Goal: Task Accomplishment & Management: Complete application form

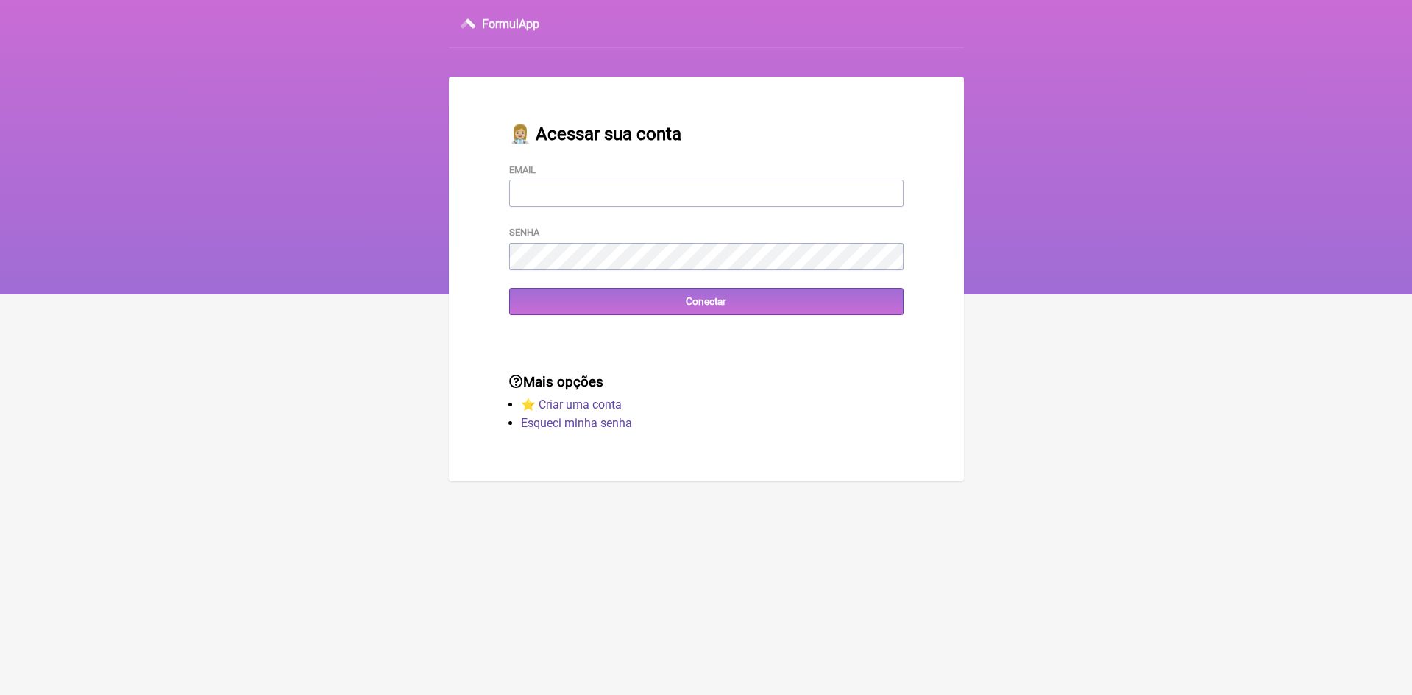
click at [674, 188] on input "Email" at bounding box center [706, 193] width 394 height 27
type input "vini_paschoal@yahoo.com.br"
click at [568, 303] on input "Conectar" at bounding box center [706, 301] width 394 height 27
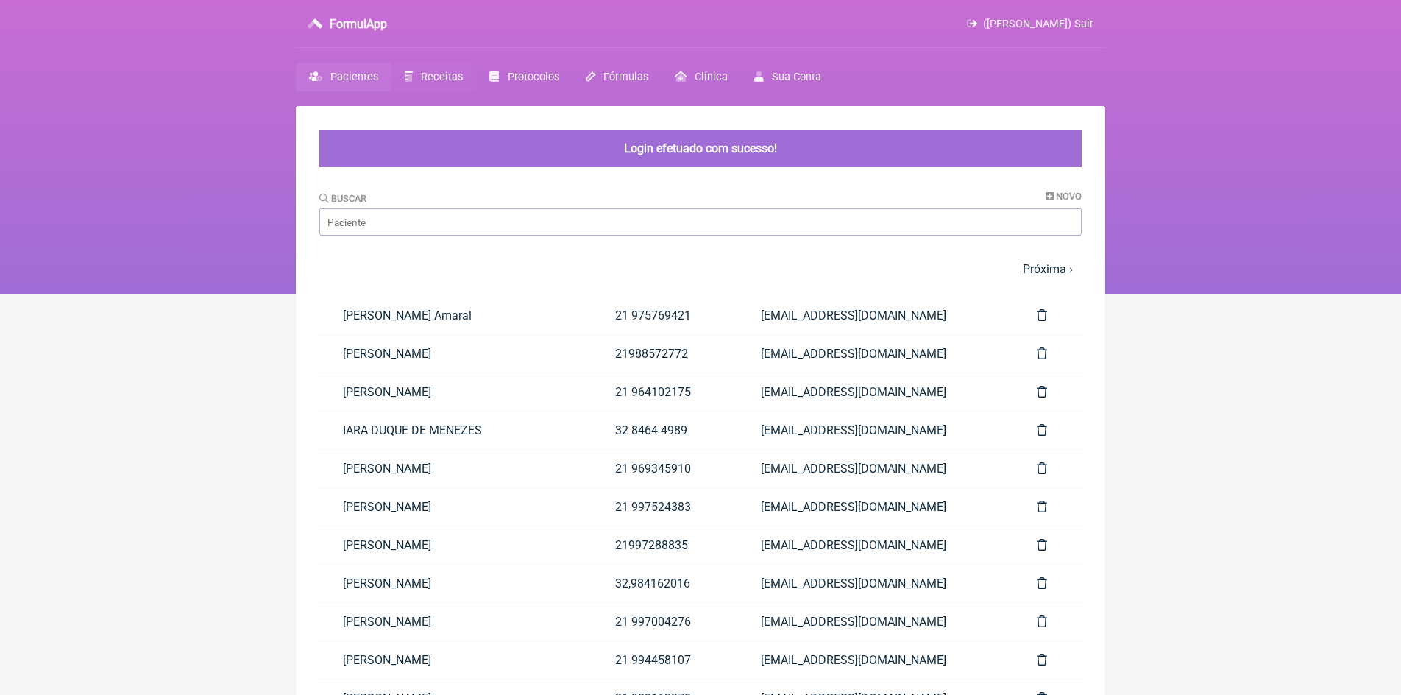
click at [435, 76] on span "Receitas" at bounding box center [442, 77] width 42 height 13
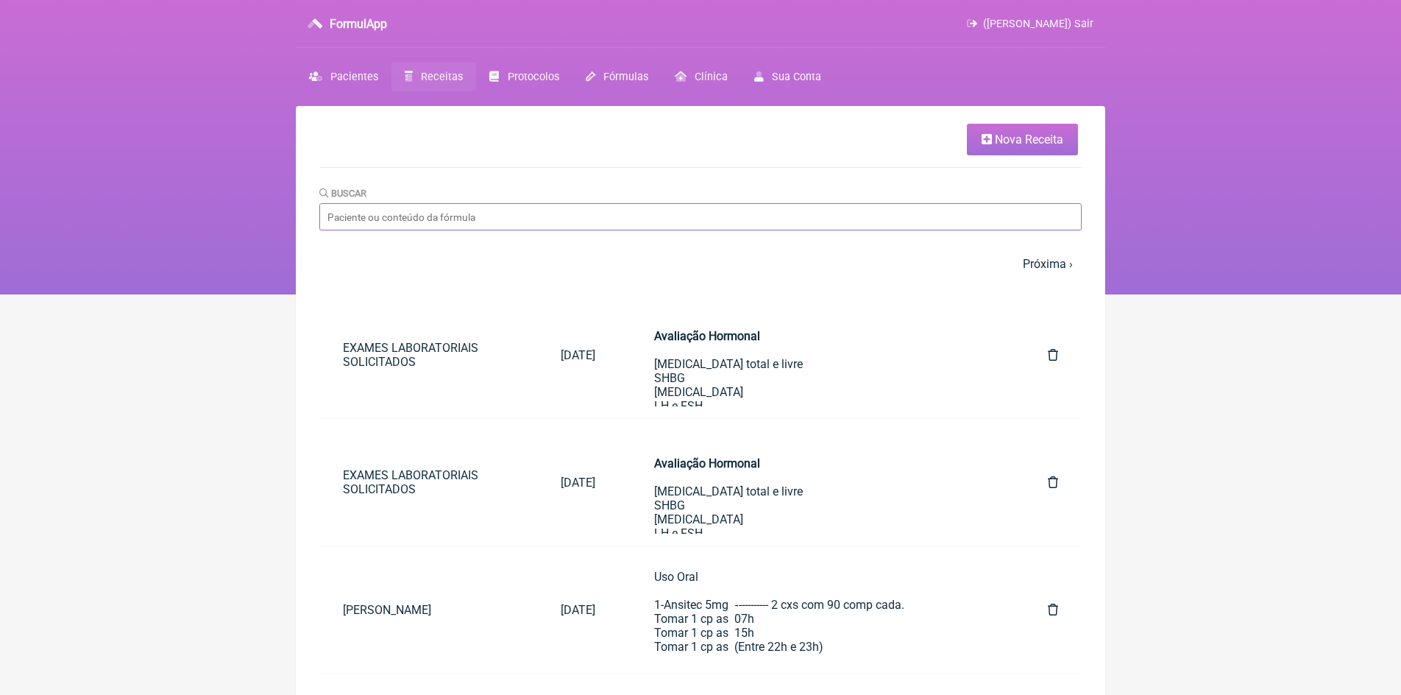
click at [448, 210] on input "Buscar" at bounding box center [700, 216] width 762 height 27
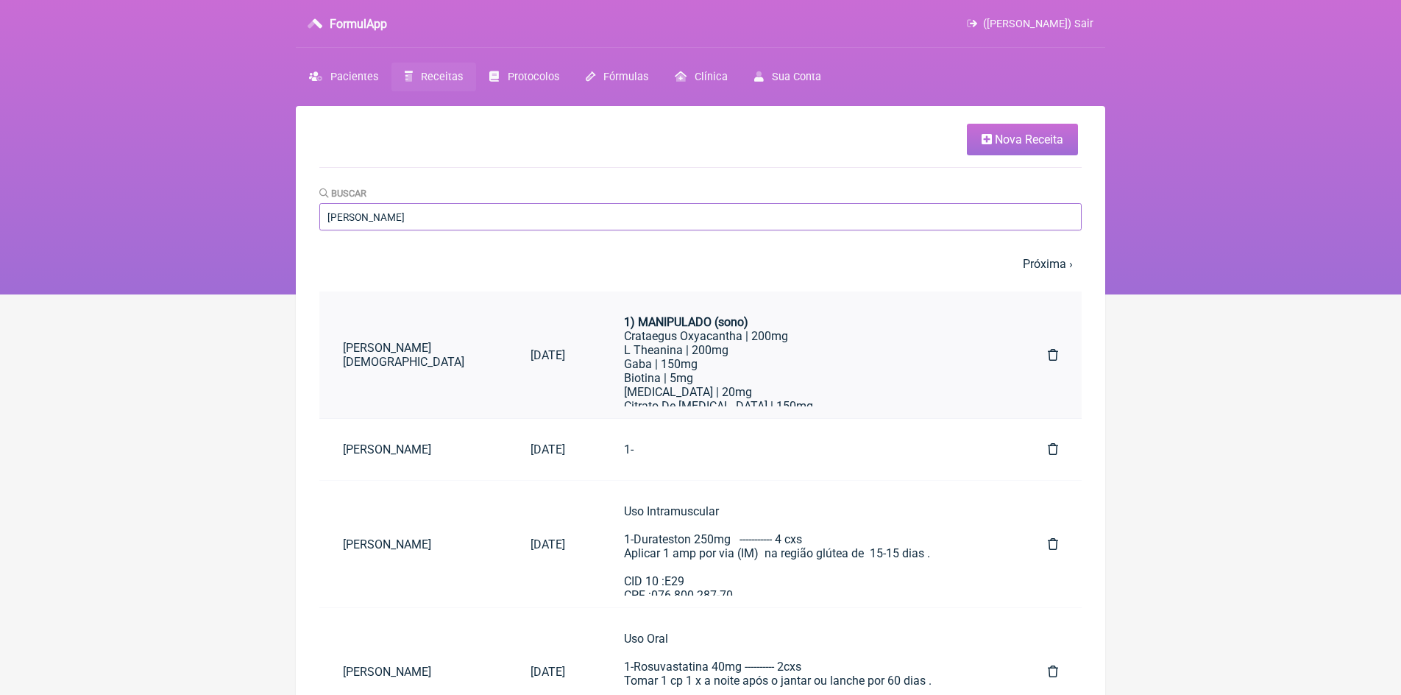
type input "eduardo"
click at [474, 354] on link "EDUARDO GIL AMARAL DE CARVALHO CARDEAL" at bounding box center [413, 354] width 188 height 51
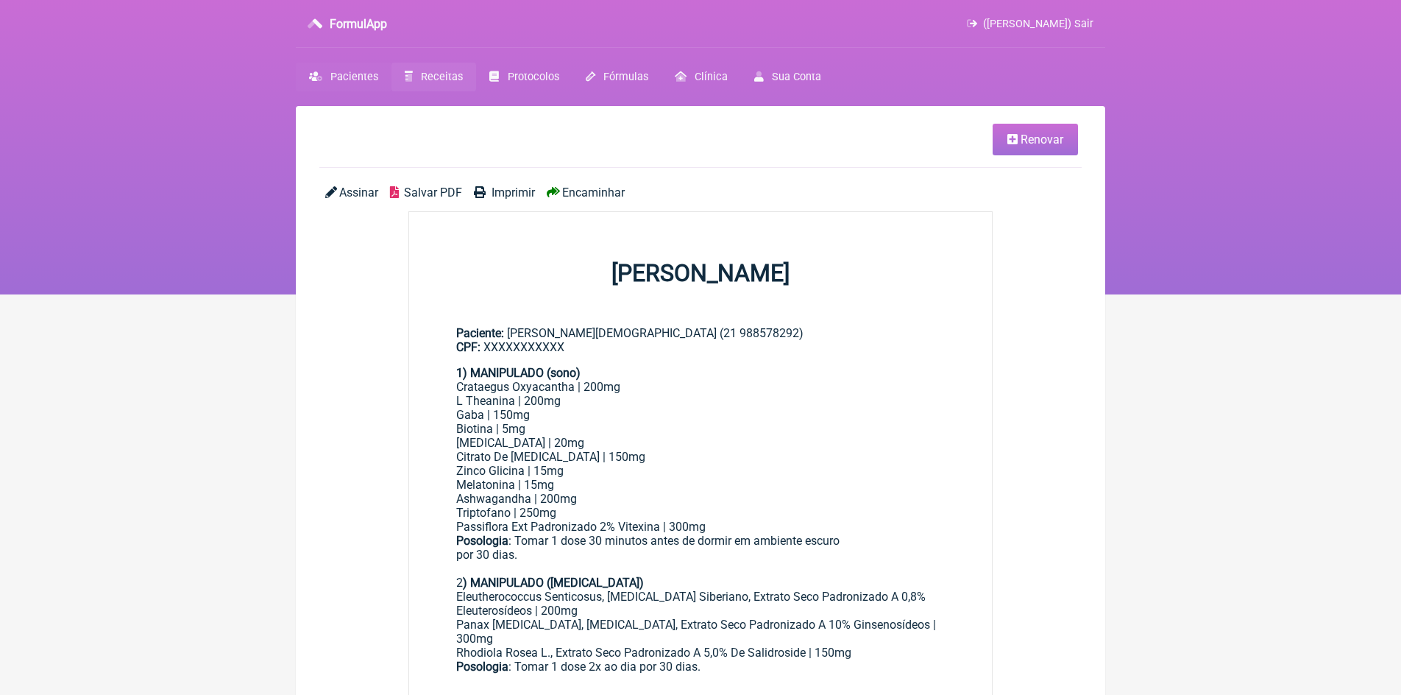
click at [344, 73] on span "Pacientes" at bounding box center [354, 77] width 48 height 13
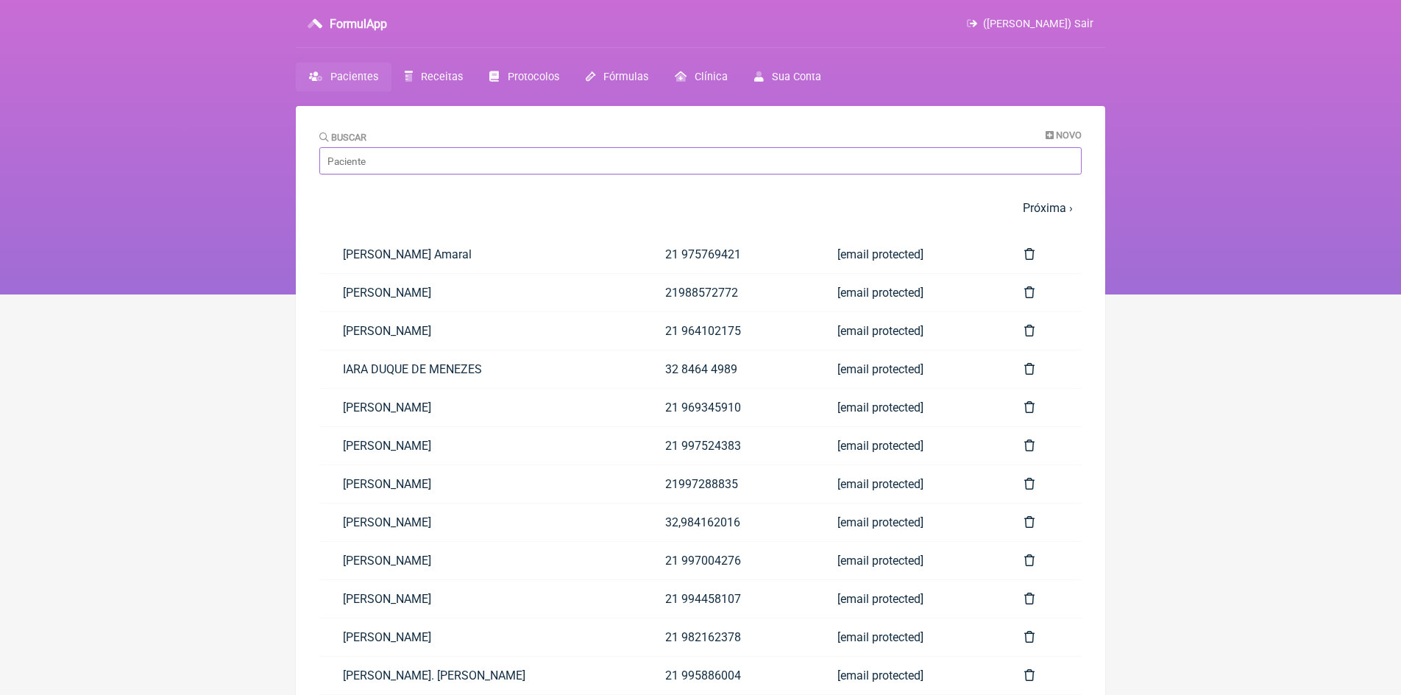
click at [472, 153] on input "Buscar" at bounding box center [700, 160] width 762 height 27
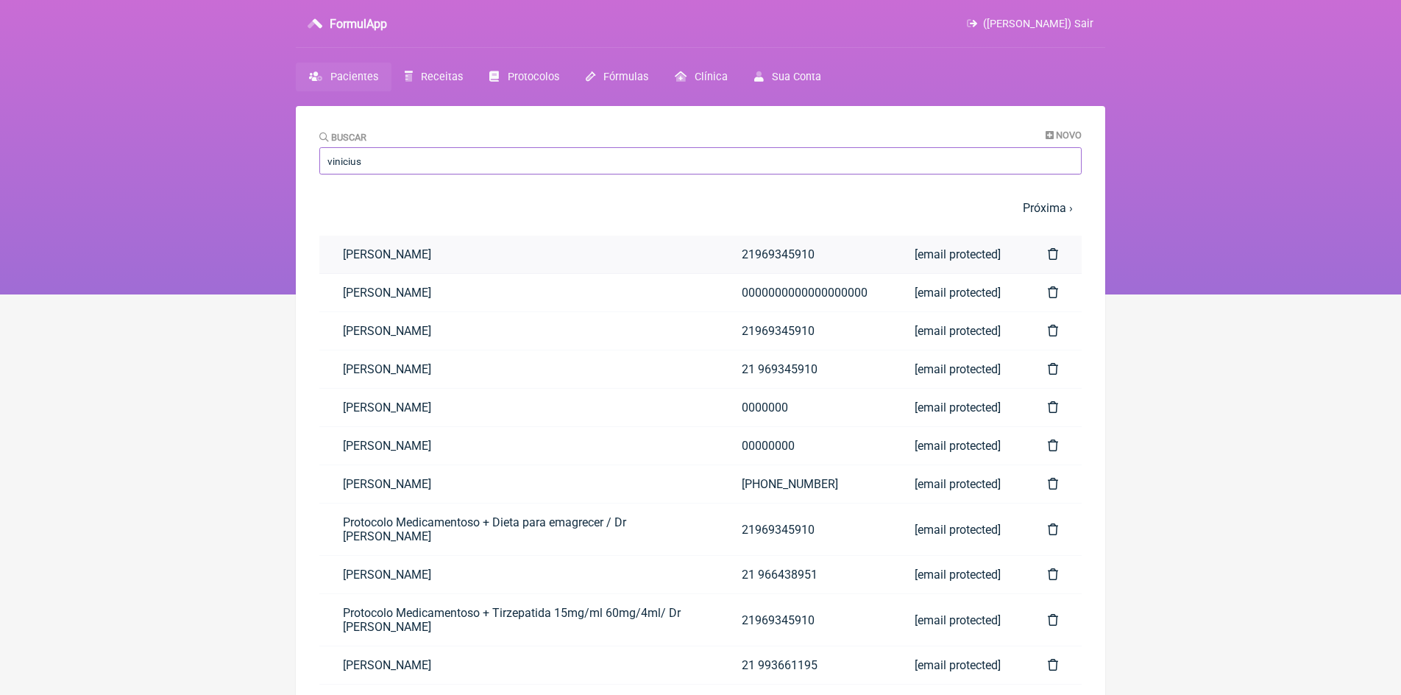
type input "vinicius"
click at [466, 252] on link "Vinicius Vieira Paschoal" at bounding box center [518, 254] width 399 height 38
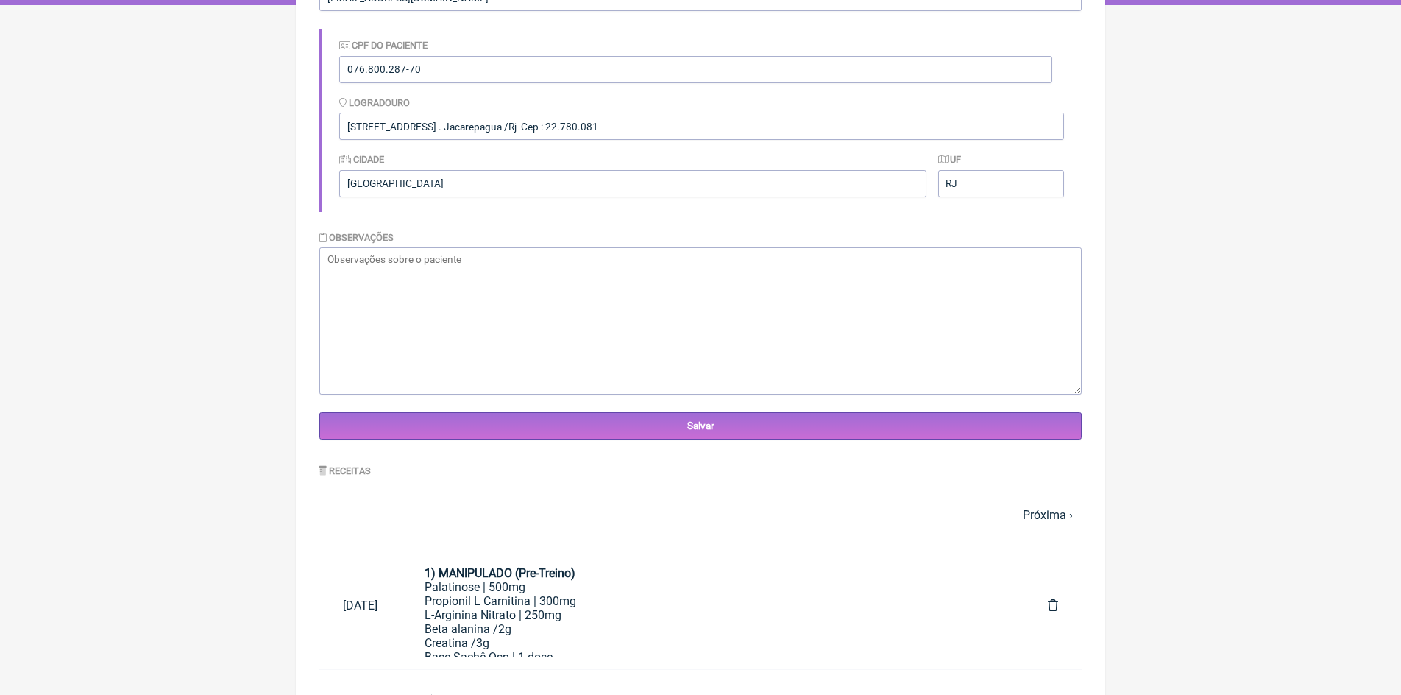
scroll to position [368, 0]
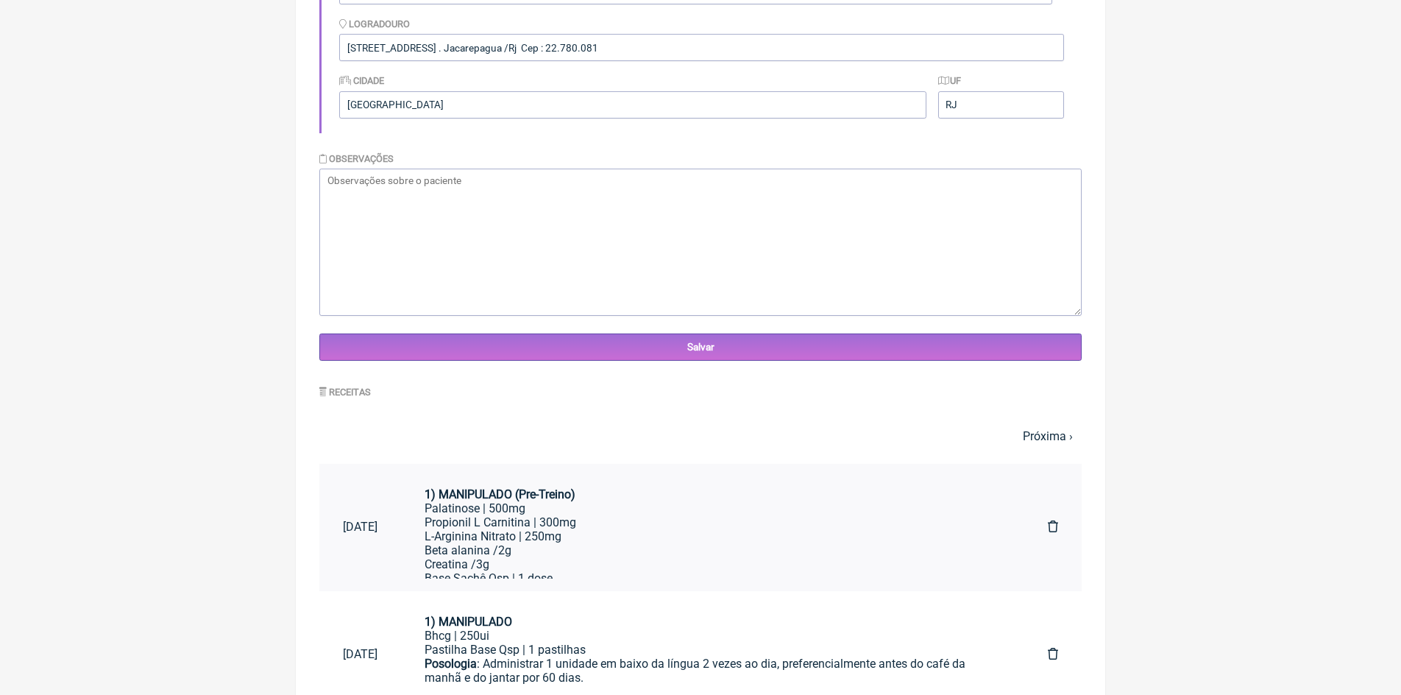
click at [575, 497] on strong "1) MANIPULADO (Pre-Treino)" at bounding box center [500, 494] width 151 height 14
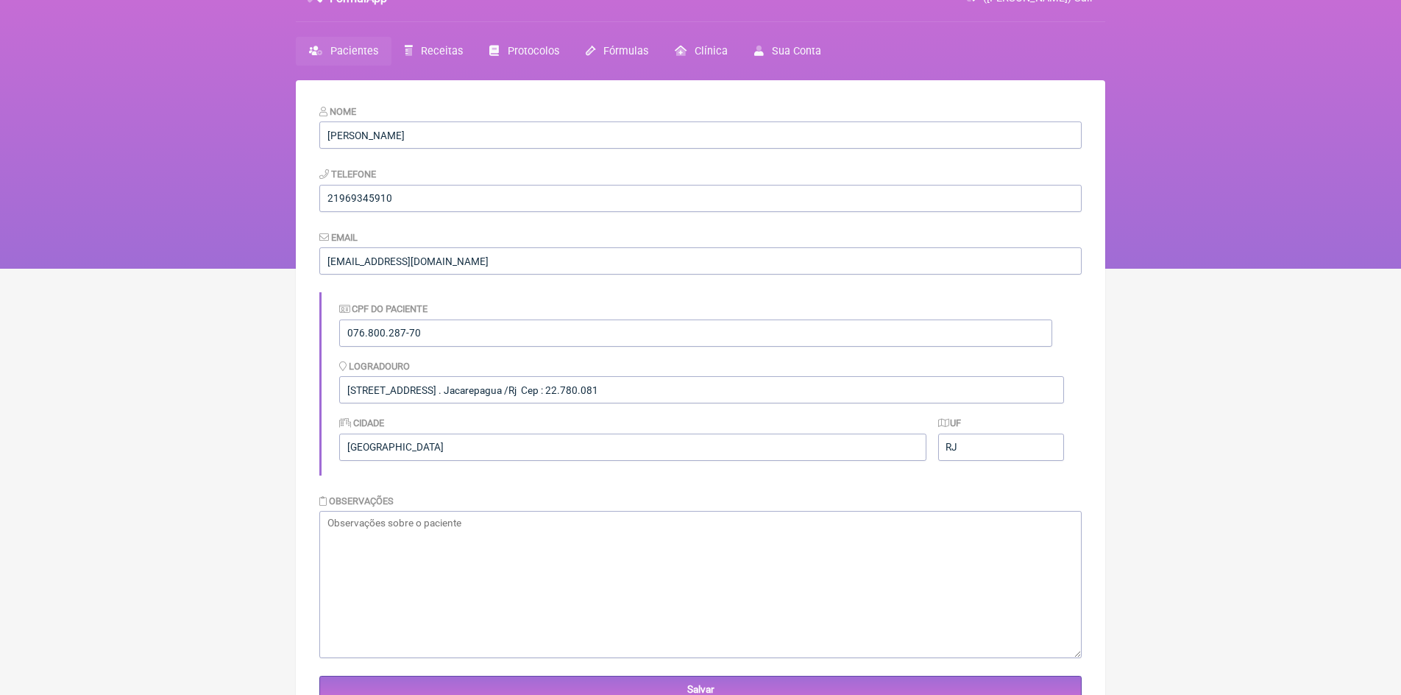
scroll to position [0, 0]
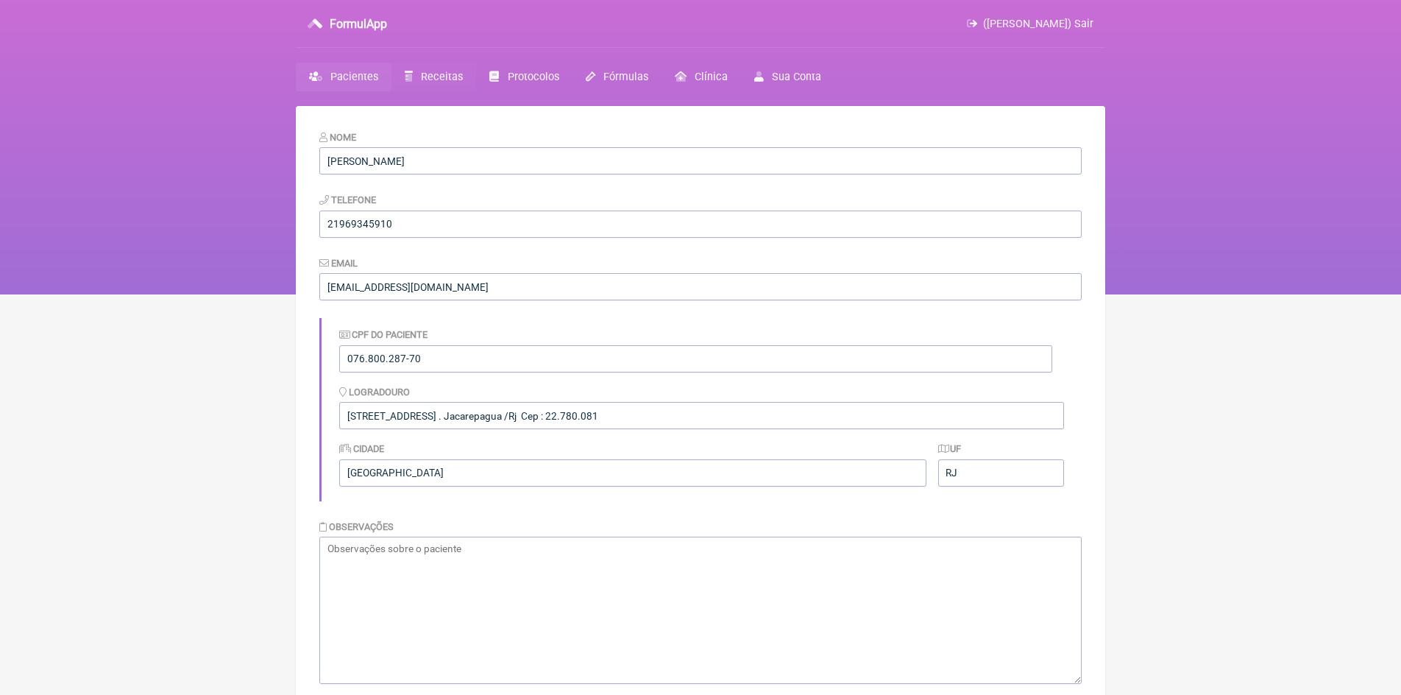
click at [441, 71] on span "Receitas" at bounding box center [442, 77] width 42 height 13
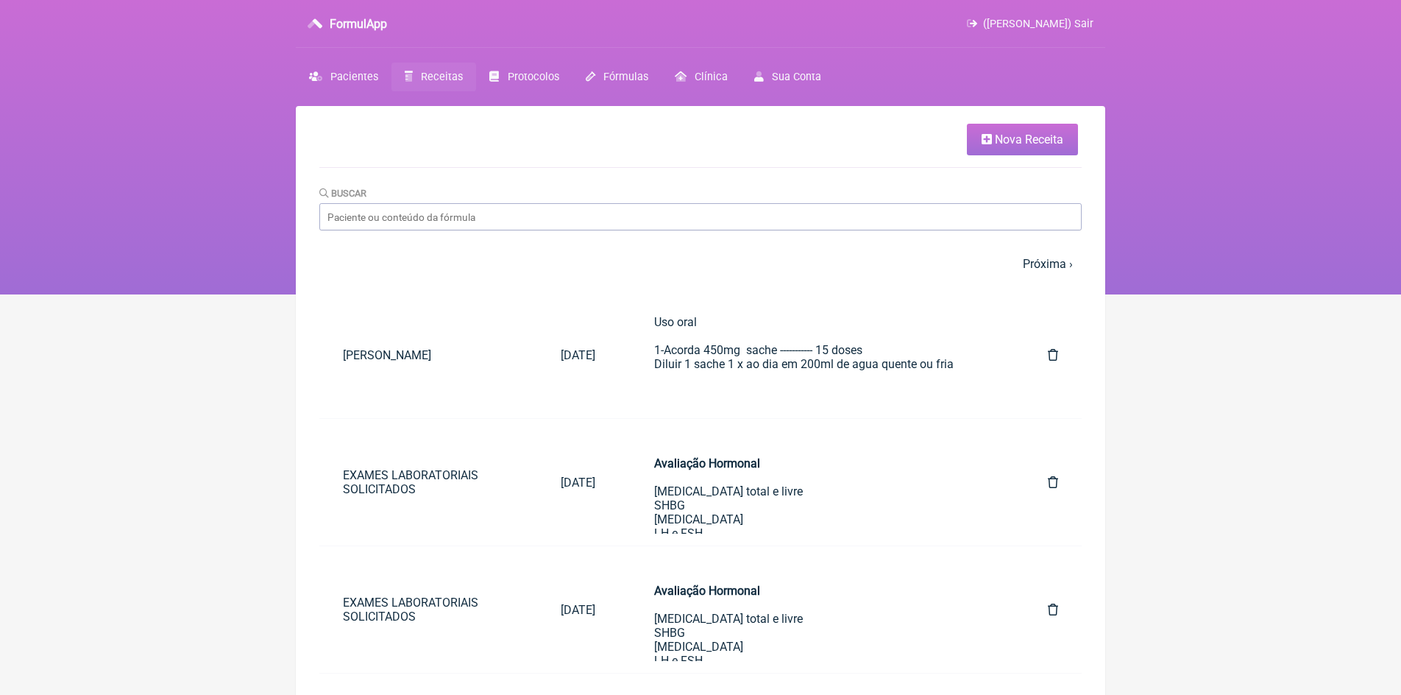
click at [1012, 135] on span "Nova Receita" at bounding box center [1029, 139] width 68 height 14
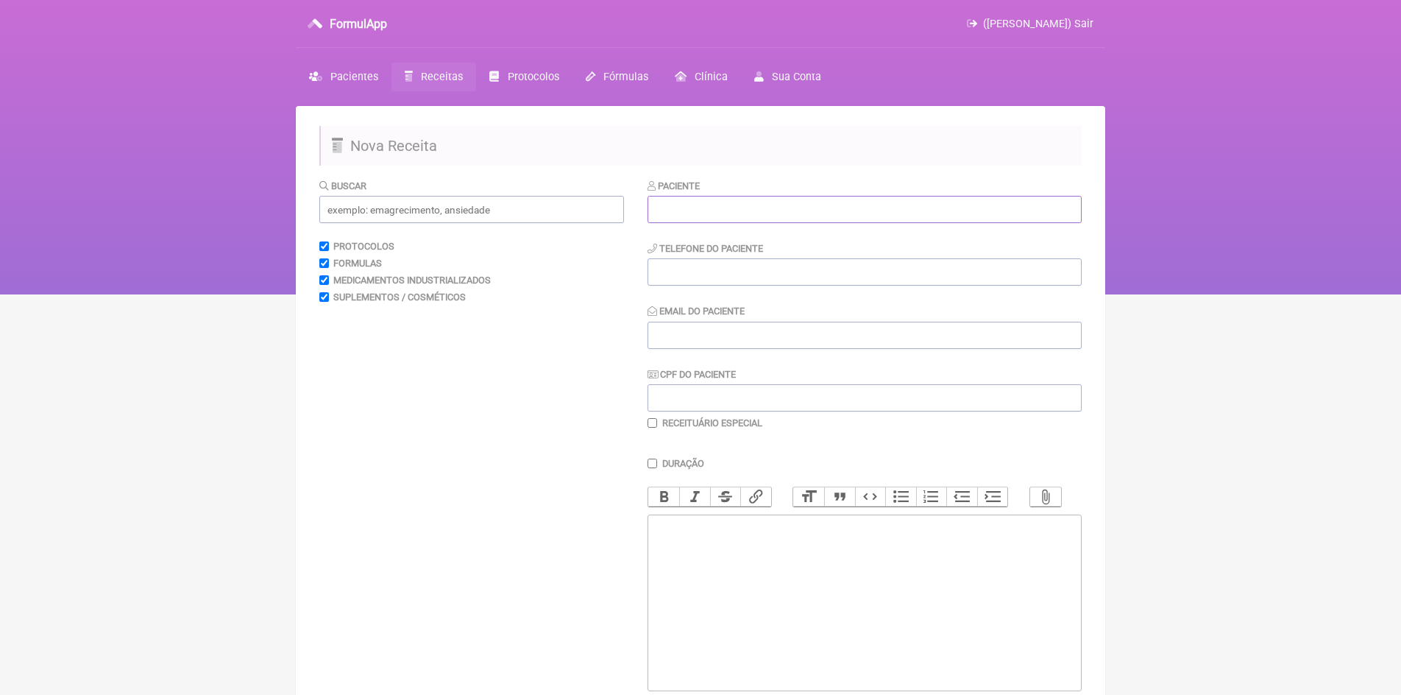
click at [757, 201] on input "text" at bounding box center [864, 209] width 434 height 27
type input "lucas Miranda Coelho"
click at [706, 269] on input "tel" at bounding box center [864, 271] width 434 height 27
type input "21 965957681"
click at [704, 336] on input "Email do Paciente" at bounding box center [864, 335] width 434 height 27
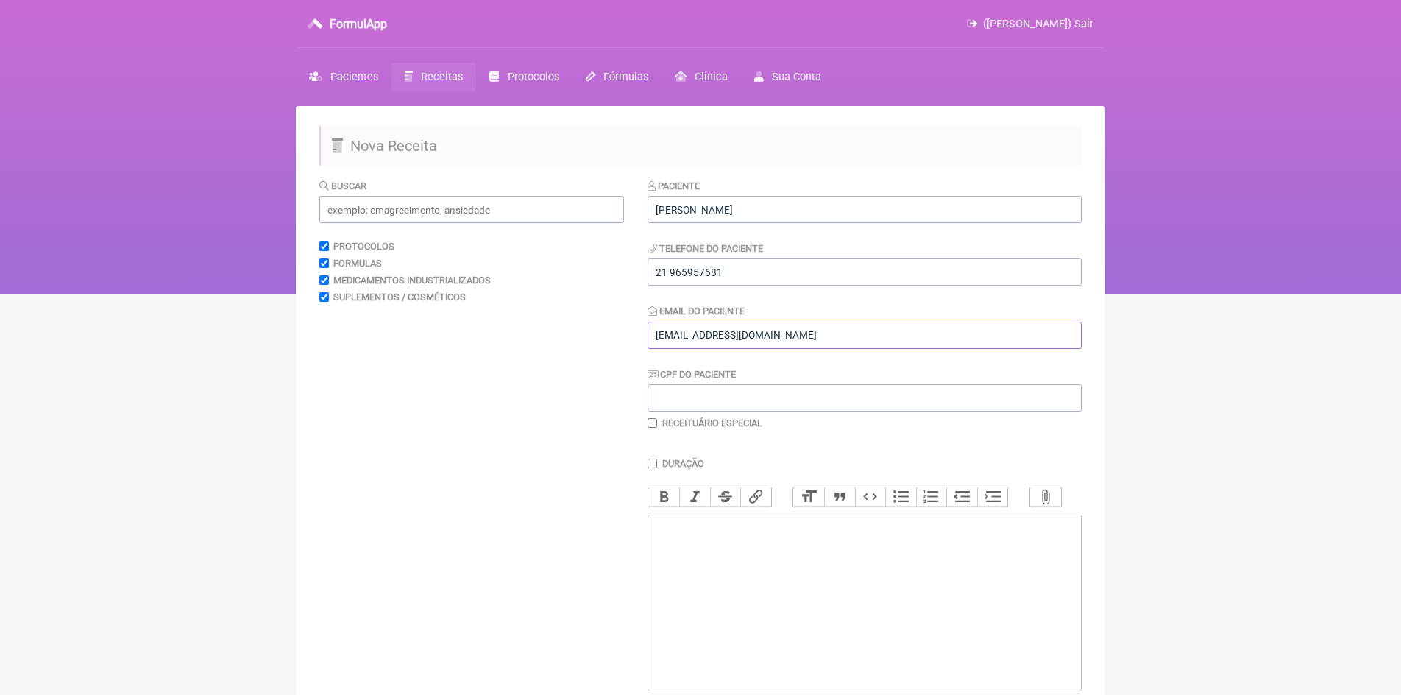
type input "vini_paschoal@yahoo.com.br"
click at [711, 393] on input "CPF do Paciente" at bounding box center [864, 397] width 434 height 27
type input "0787806903"
click at [653, 419] on input "checkbox" at bounding box center [652, 423] width 10 height 10
checkbox input "true"
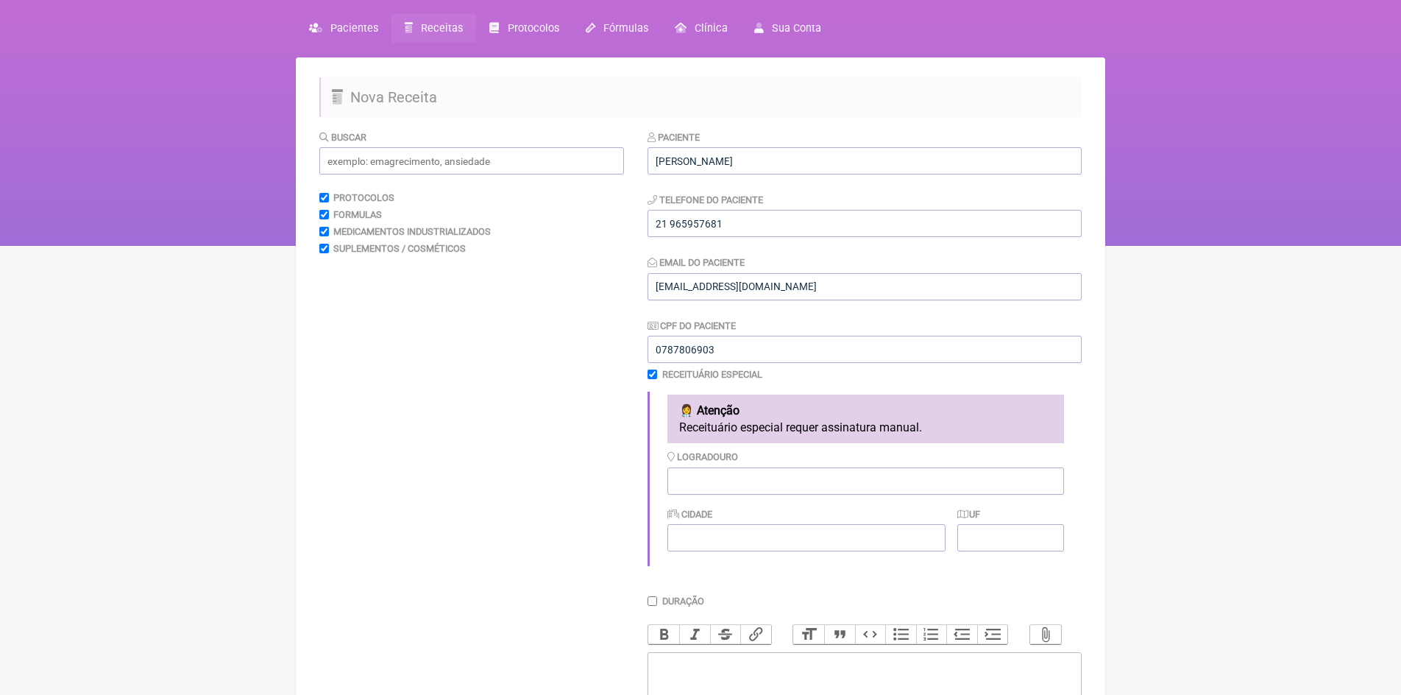
scroll to position [74, 0]
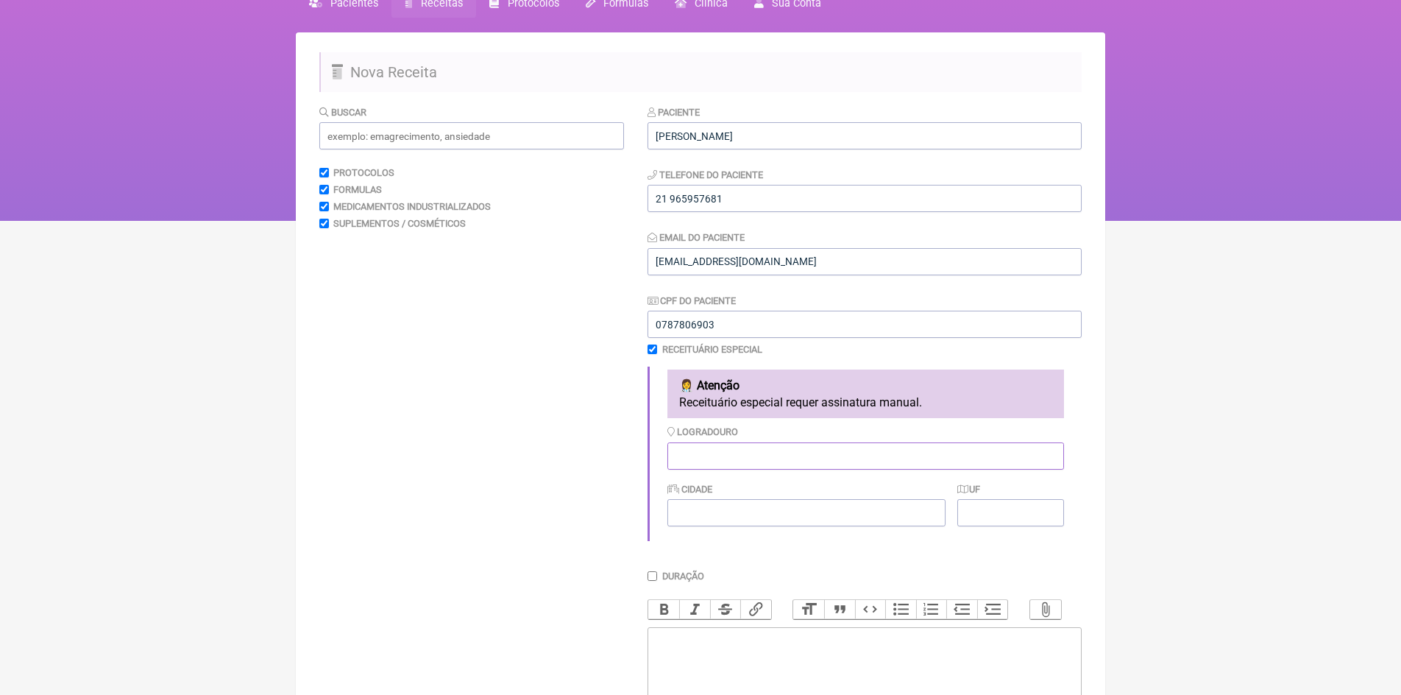
click at [711, 461] on input "Logradouro" at bounding box center [865, 455] width 397 height 27
type input "RJ"
click at [699, 514] on input "Cidade" at bounding box center [805, 512] width 277 height 27
type input "Rio de Janeiro"
click at [995, 519] on input "UF" at bounding box center [1010, 512] width 107 height 27
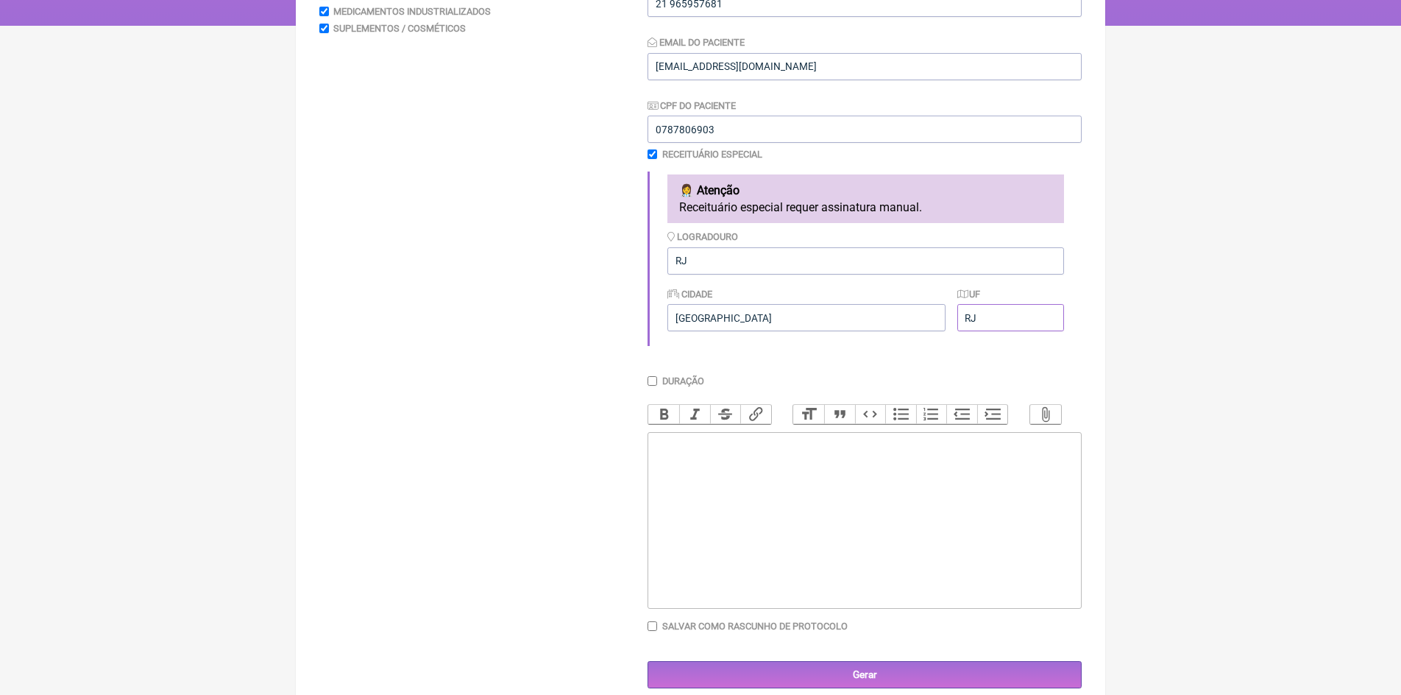
scroll to position [294, 0]
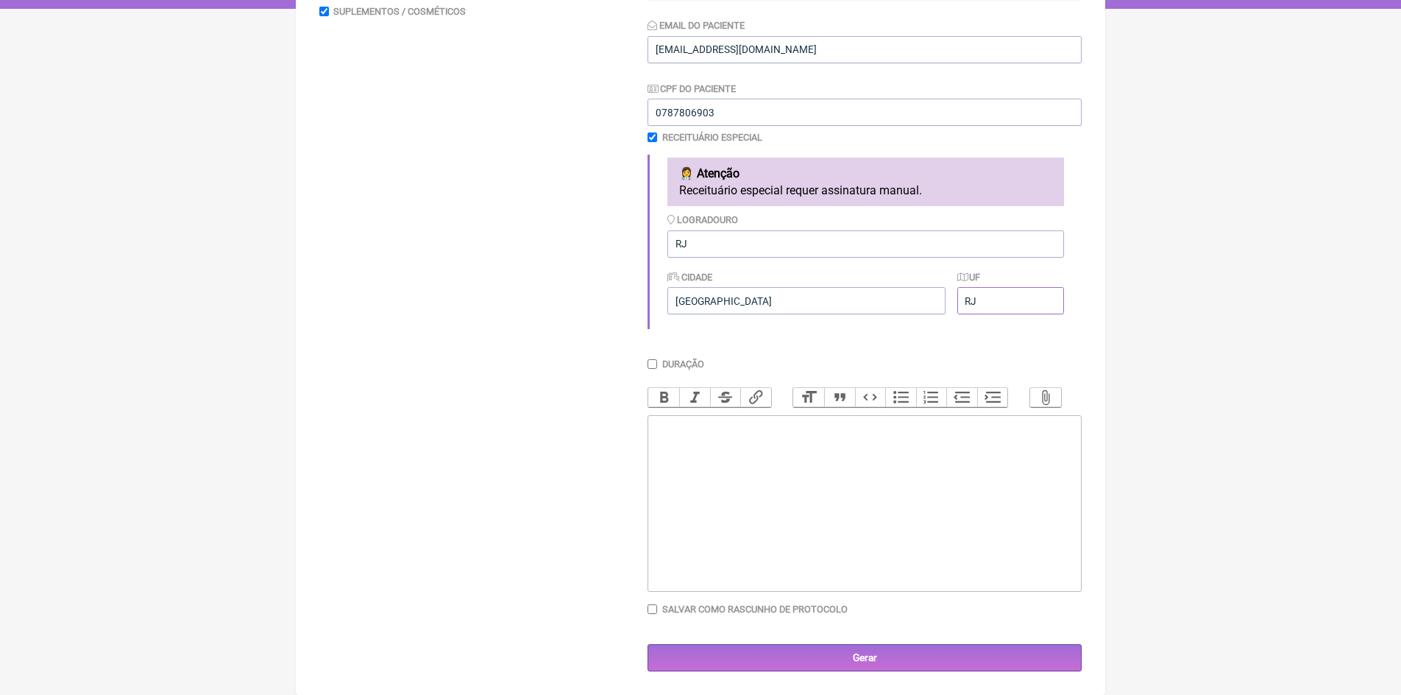
type input "RJ"
click at [712, 442] on trix-editor at bounding box center [864, 503] width 434 height 177
click at [661, 496] on div "Uso intramuscular 1-Durateston 250mg ------------ 4 cxs Aplicar 1 amp por via (…" at bounding box center [865, 469] width 418 height 98
click at [661, 491] on div "Uso intramuscular 1-Durateston 250mg ------------ 4 cxs Aplicar 1 amp por via (…" at bounding box center [865, 469] width 418 height 98
type trix-editor "<div>Uso intramuscular&nbsp;<br><br>1-Durateston 250mg ------------ 4 cxs&nbsp;…"
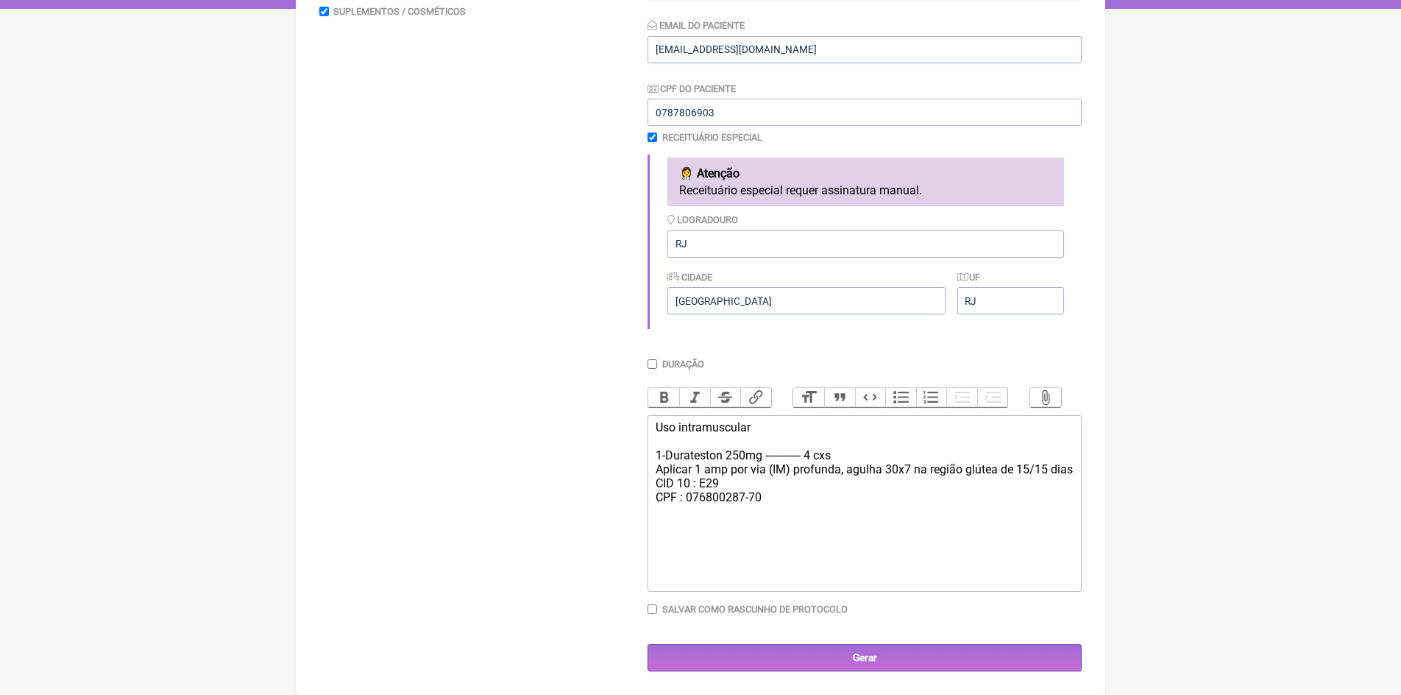
scroll to position [298, 0]
click at [865, 661] on input "Gerar" at bounding box center [864, 657] width 434 height 27
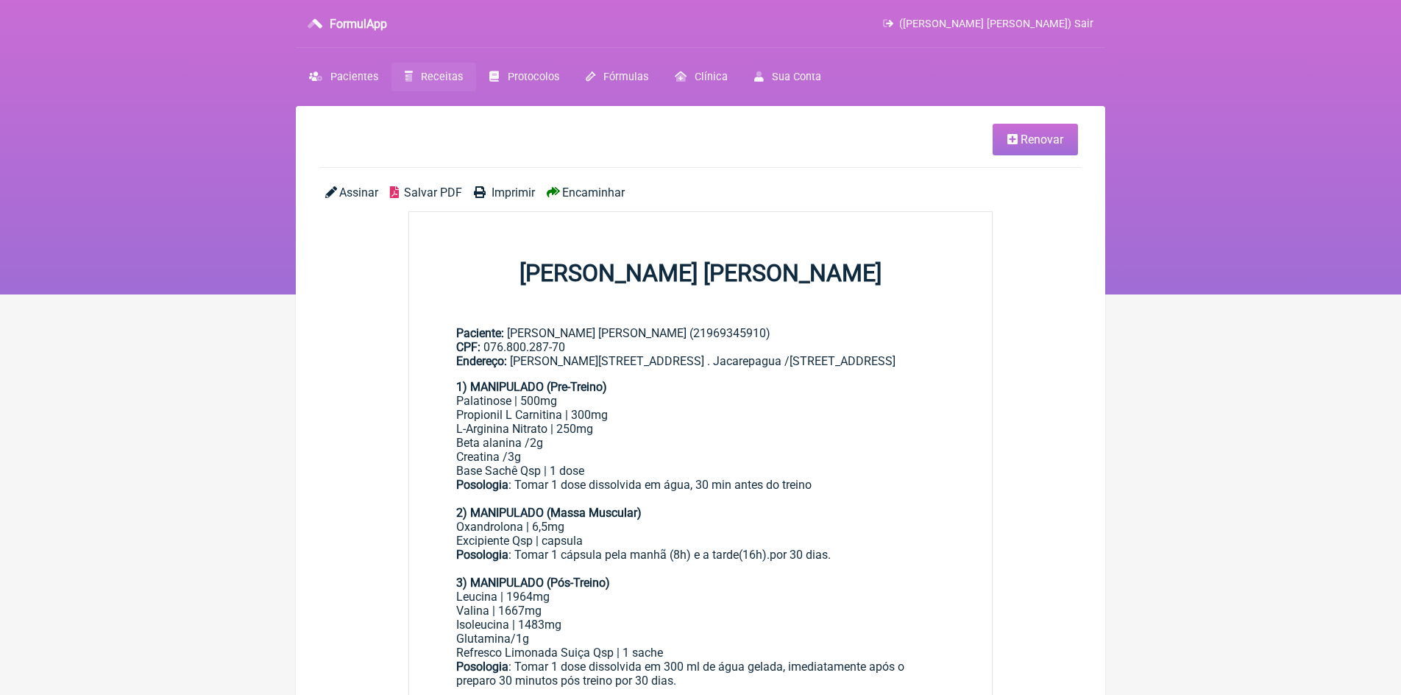
click at [1033, 142] on span "Renovar" at bounding box center [1041, 139] width 43 height 14
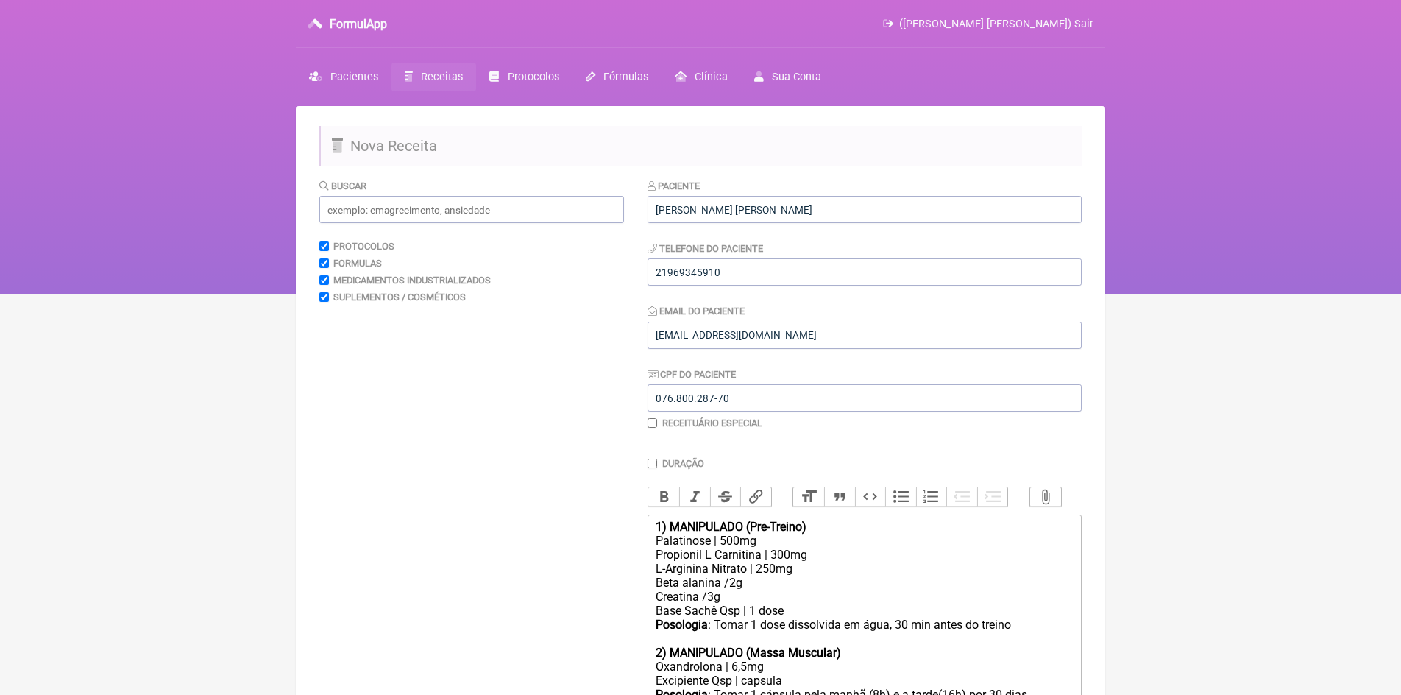
scroll to position [221, 0]
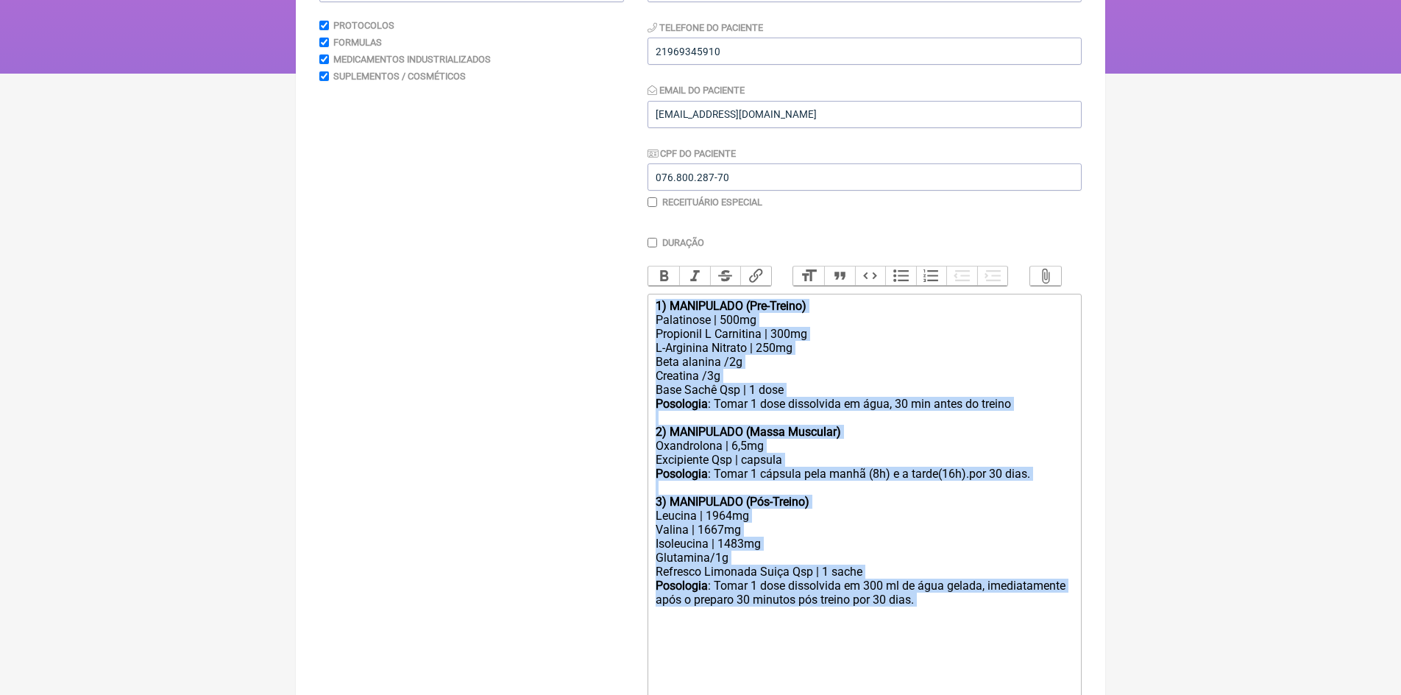
drag, startPoint x: 654, startPoint y: 316, endPoint x: 978, endPoint y: 628, distance: 450.1
click at [978, 628] on trix-editor "1) MANIPULADO (Pre-Treino) Palatinose | 500mg Propionil L Carnitina | 300mg L-A…" at bounding box center [864, 593] width 434 height 598
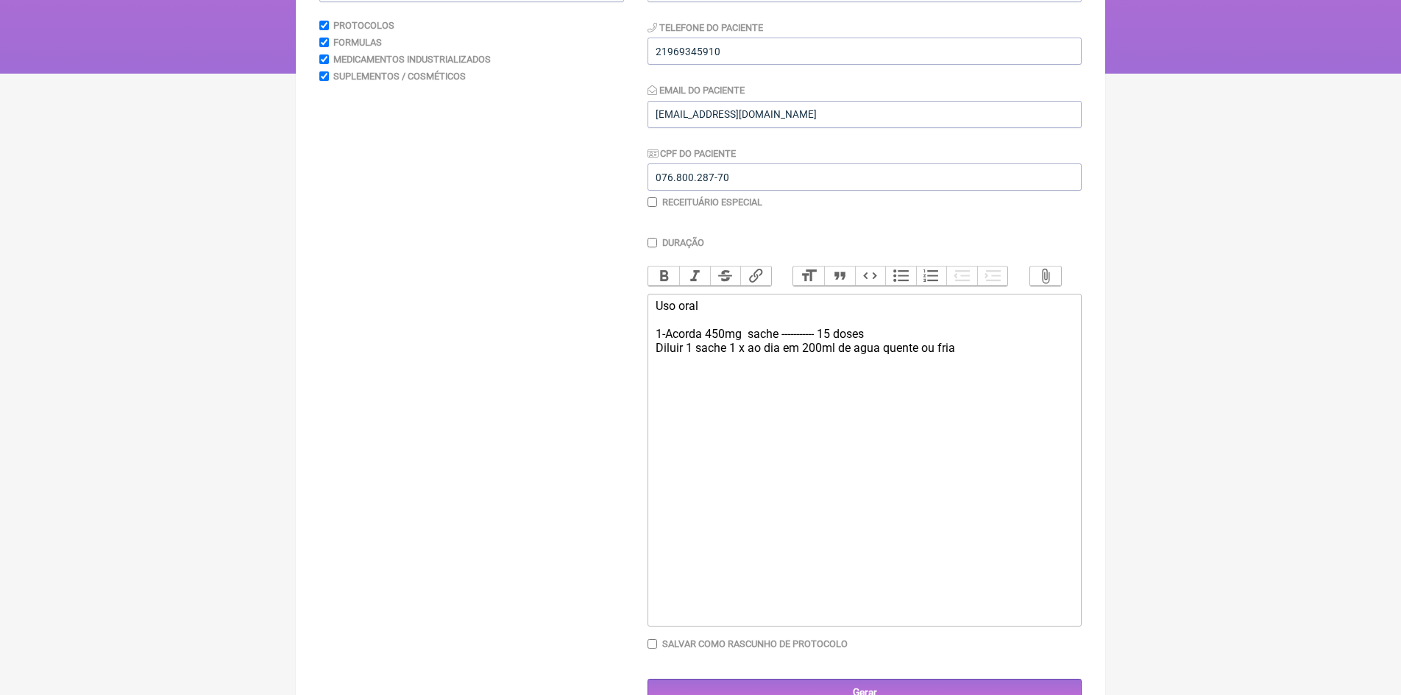
type trix-editor "<div>Uso oral&nbsp;<br><br>1-Acorda 450mg&nbsp; sache ----------- 15 doses&nbsp…"
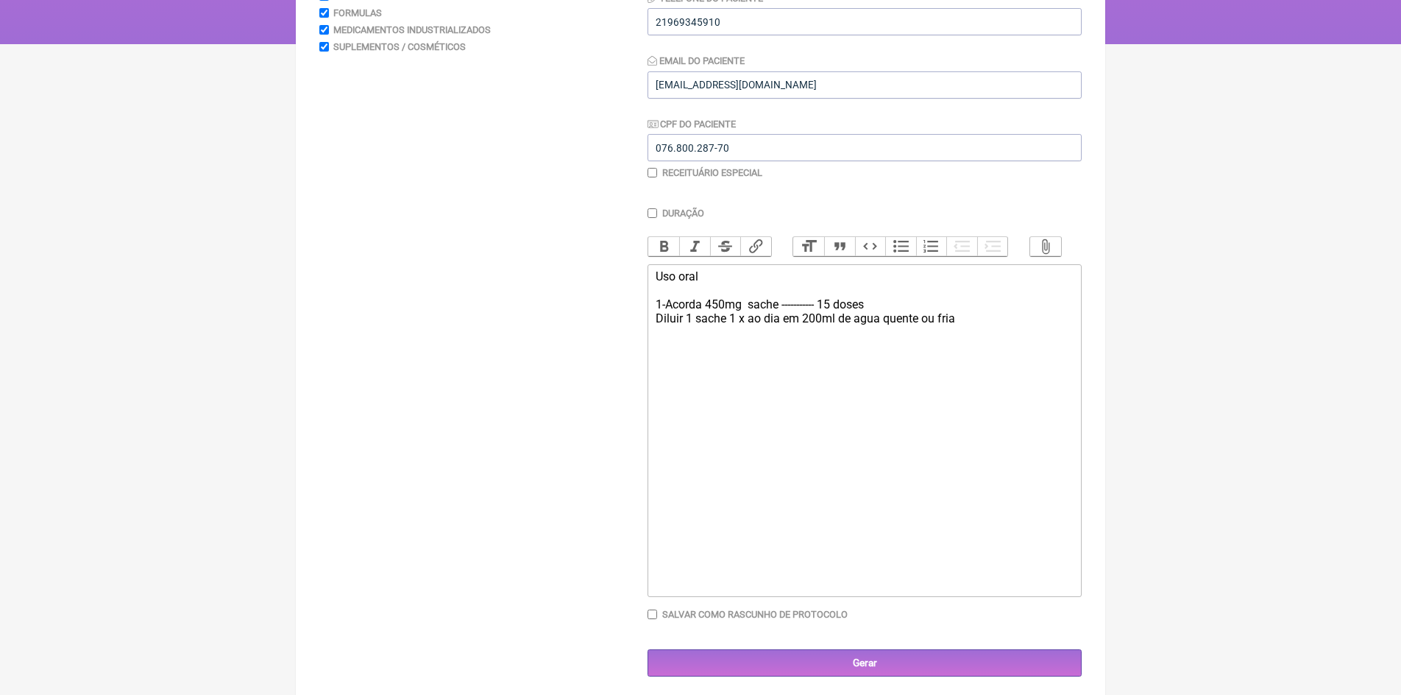
scroll to position [266, 0]
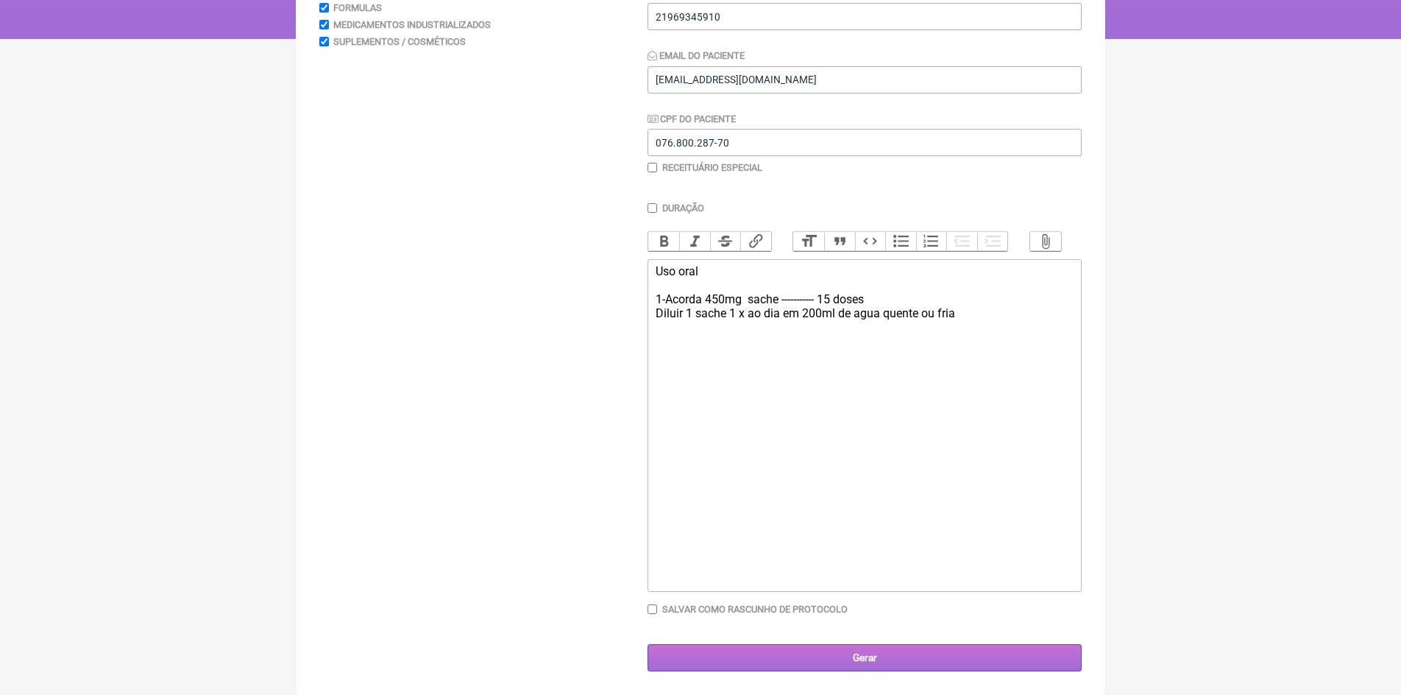
click at [850, 656] on input "Gerar" at bounding box center [864, 657] width 434 height 27
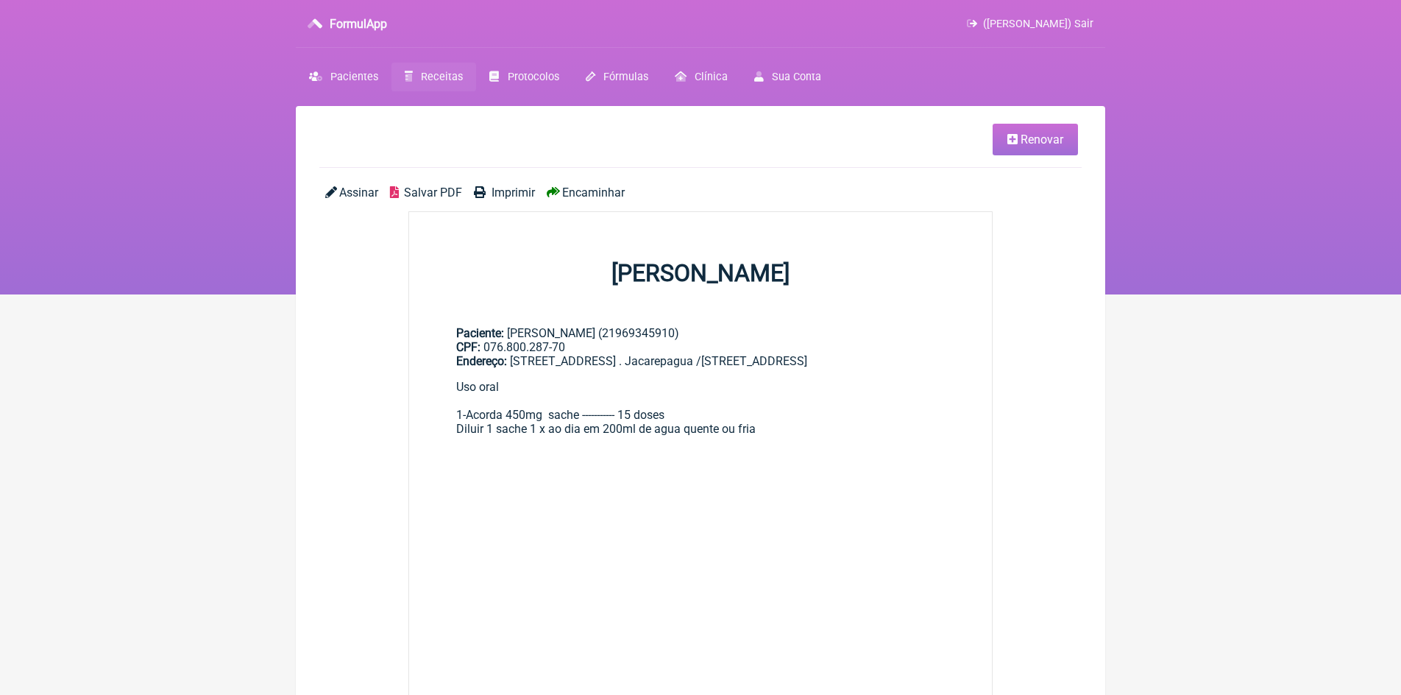
click at [523, 192] on span "Imprimir" at bounding box center [512, 192] width 43 height 14
click at [347, 79] on span "Pacientes" at bounding box center [354, 77] width 48 height 13
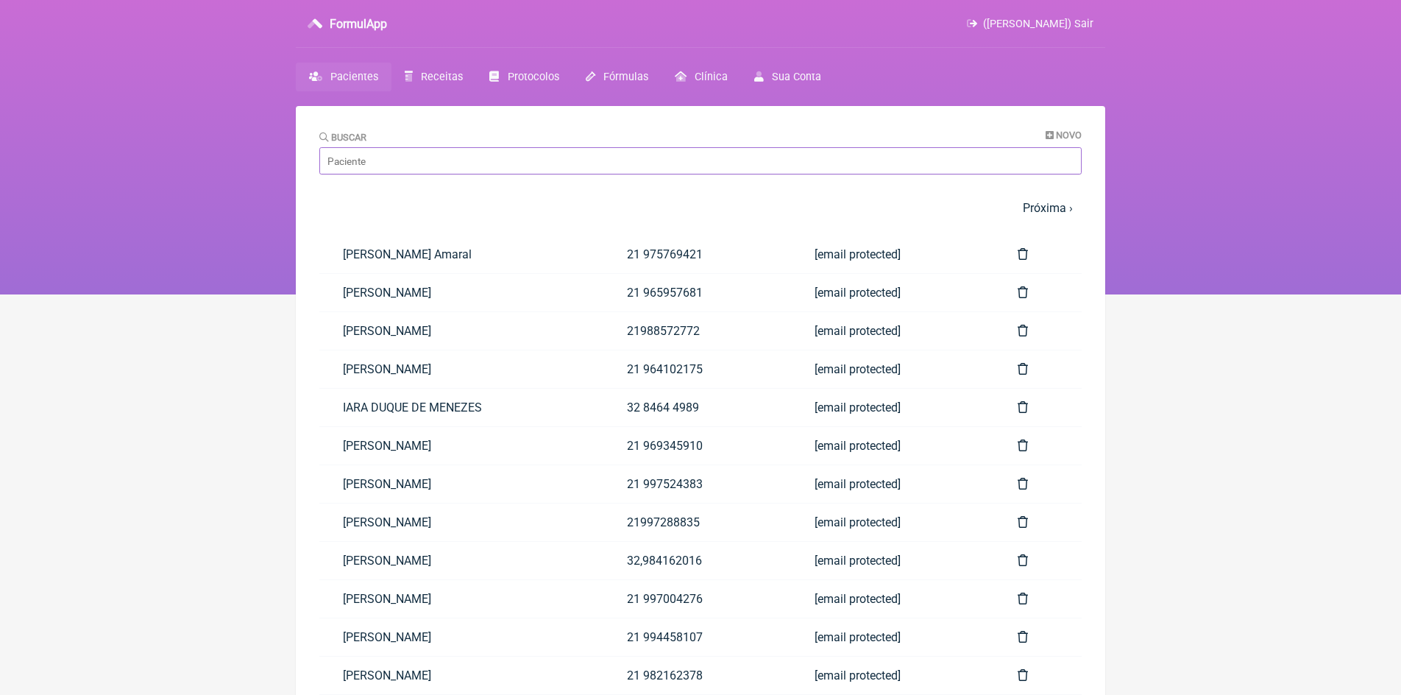
click at [338, 166] on input "Buscar" at bounding box center [700, 160] width 762 height 27
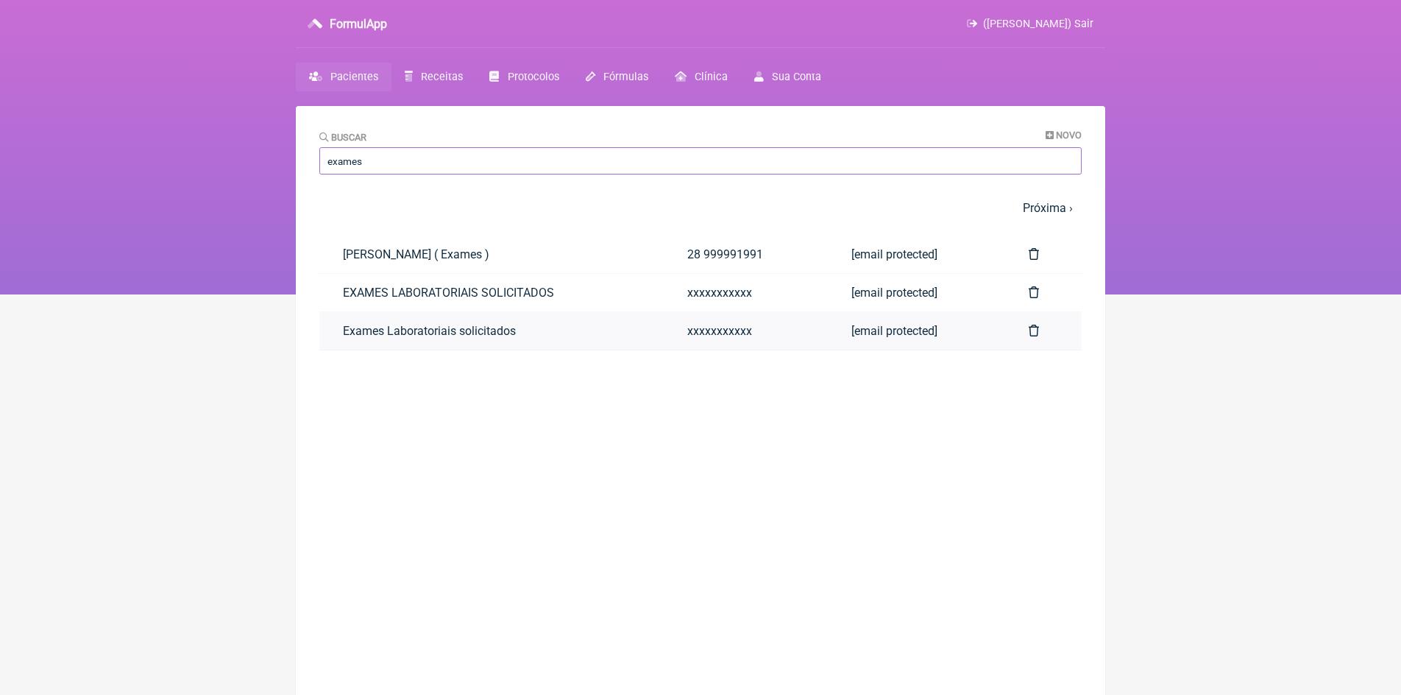
type input "exames"
click at [464, 330] on link "Exames Laboratoriais solicitados" at bounding box center [491, 331] width 344 height 38
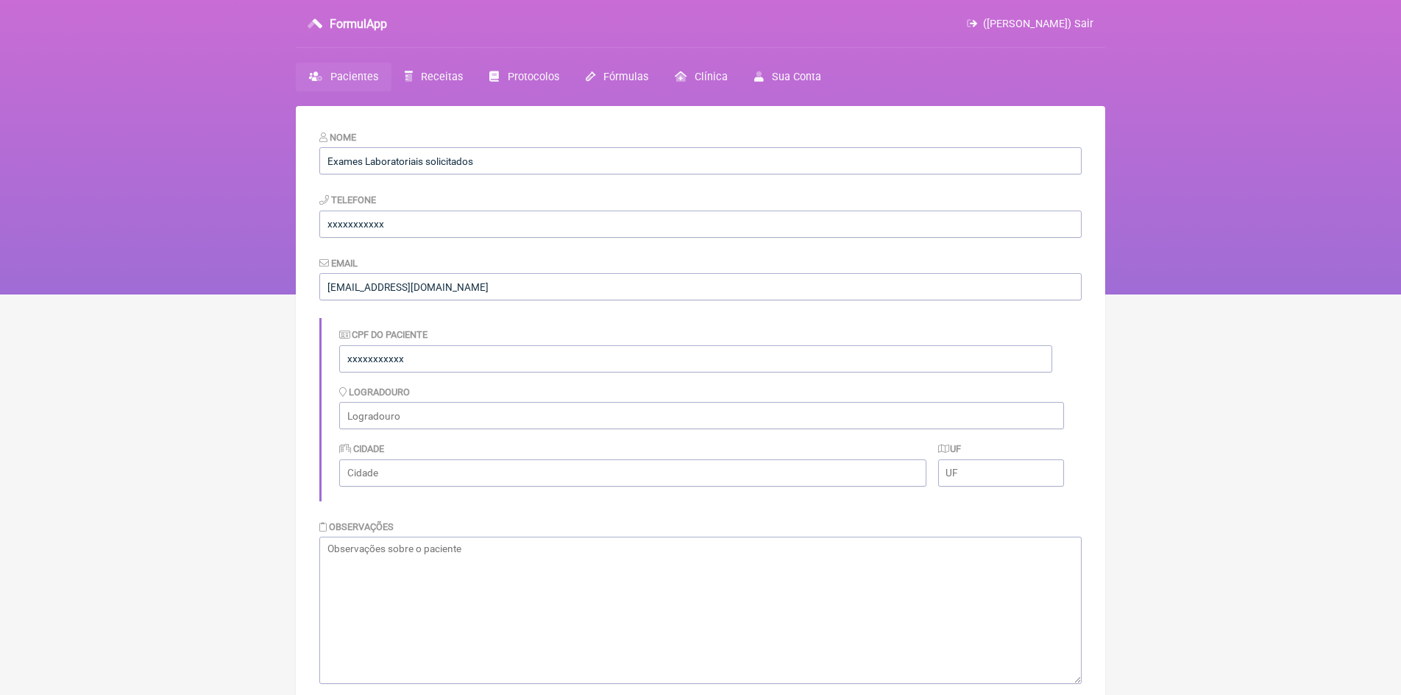
click at [365, 77] on span "Pacientes" at bounding box center [354, 77] width 48 height 13
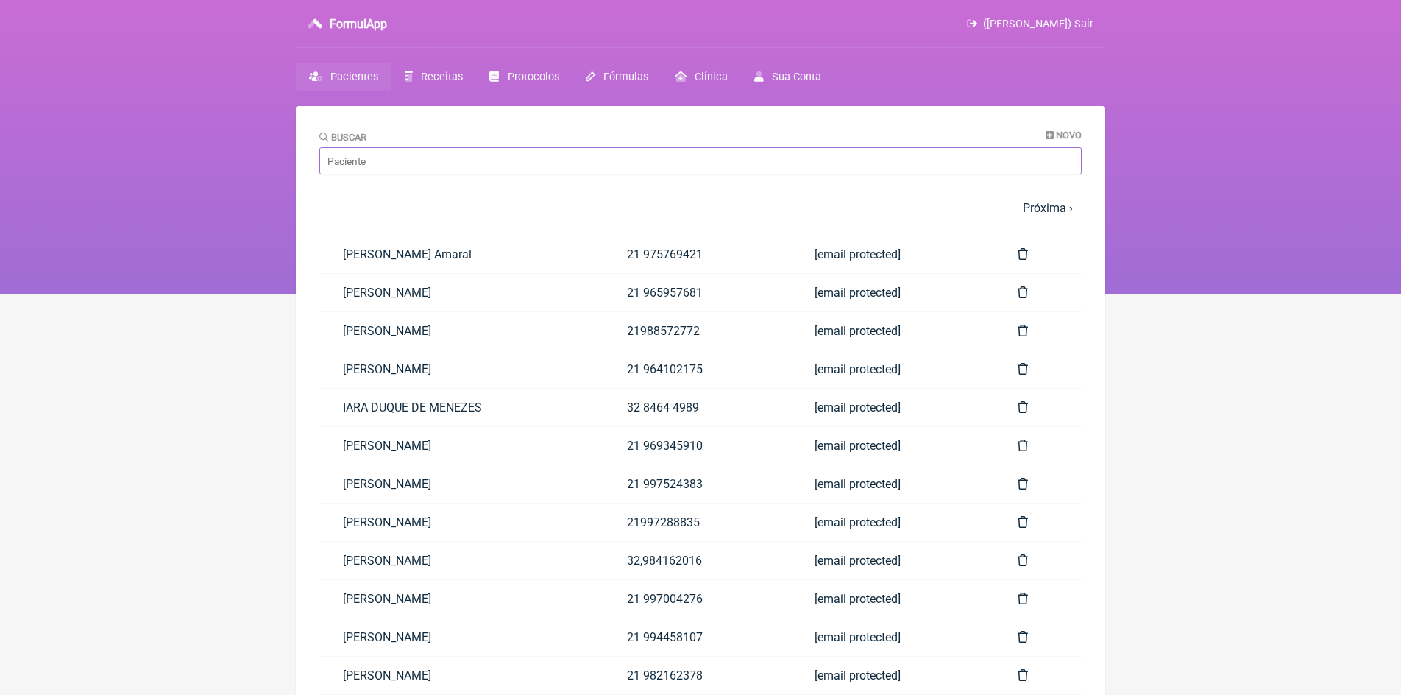
drag, startPoint x: 360, startPoint y: 165, endPoint x: 357, endPoint y: 172, distance: 8.2
click at [357, 171] on input "Buscar" at bounding box center [700, 160] width 762 height 27
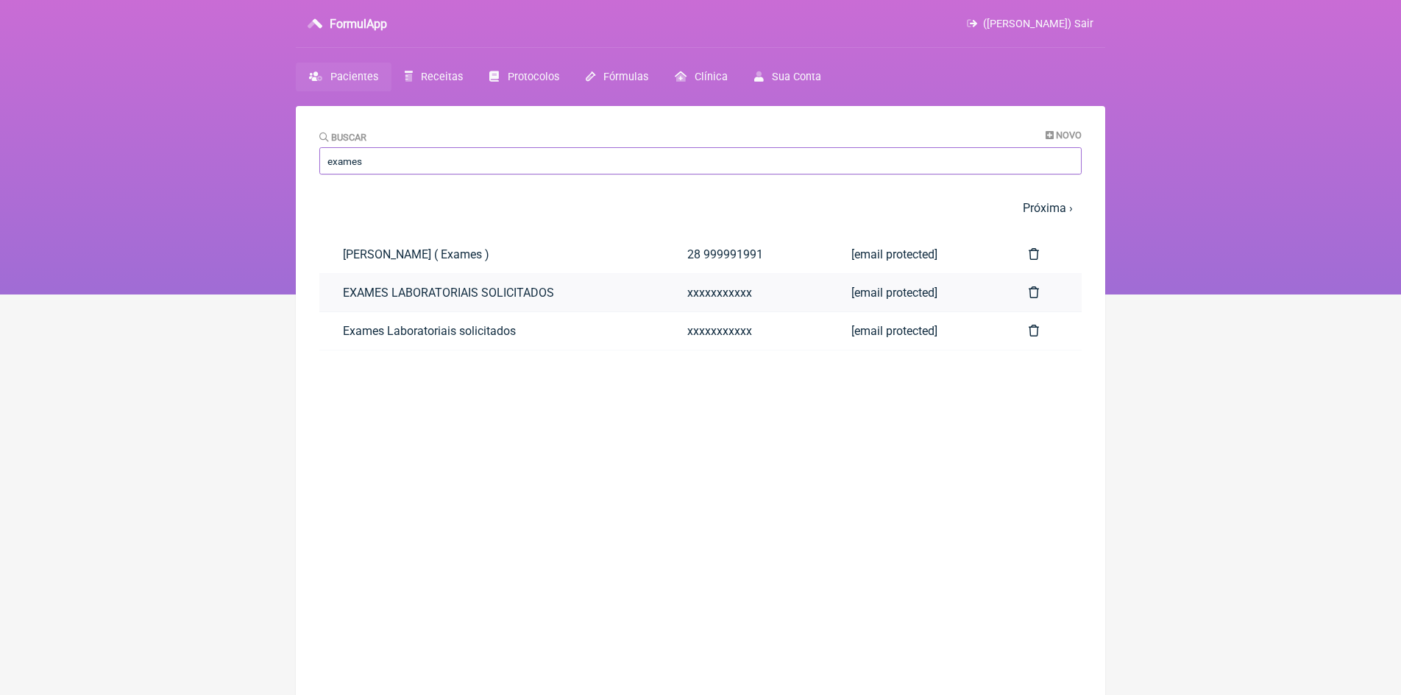
type input "exames"
click at [414, 294] on link "EXAMES LABORATORIAIS SOLICITADOS" at bounding box center [491, 293] width 344 height 38
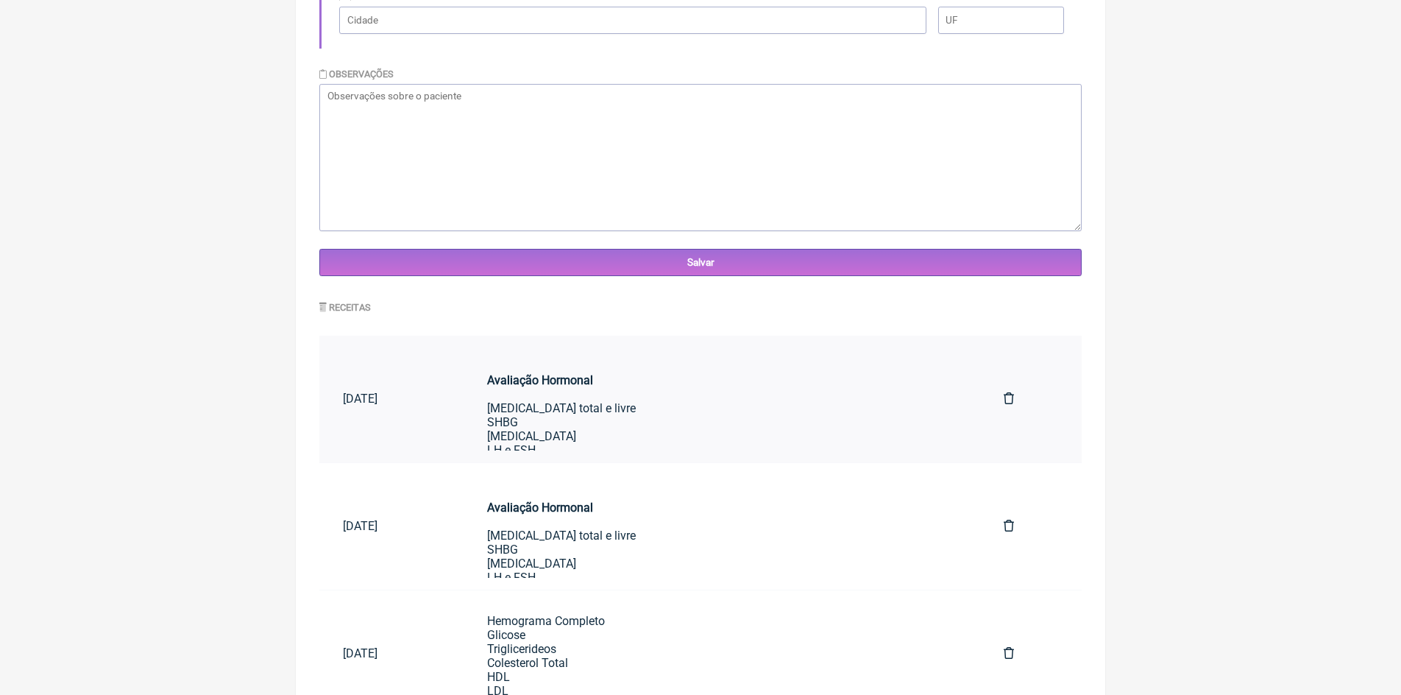
scroll to position [515, 0]
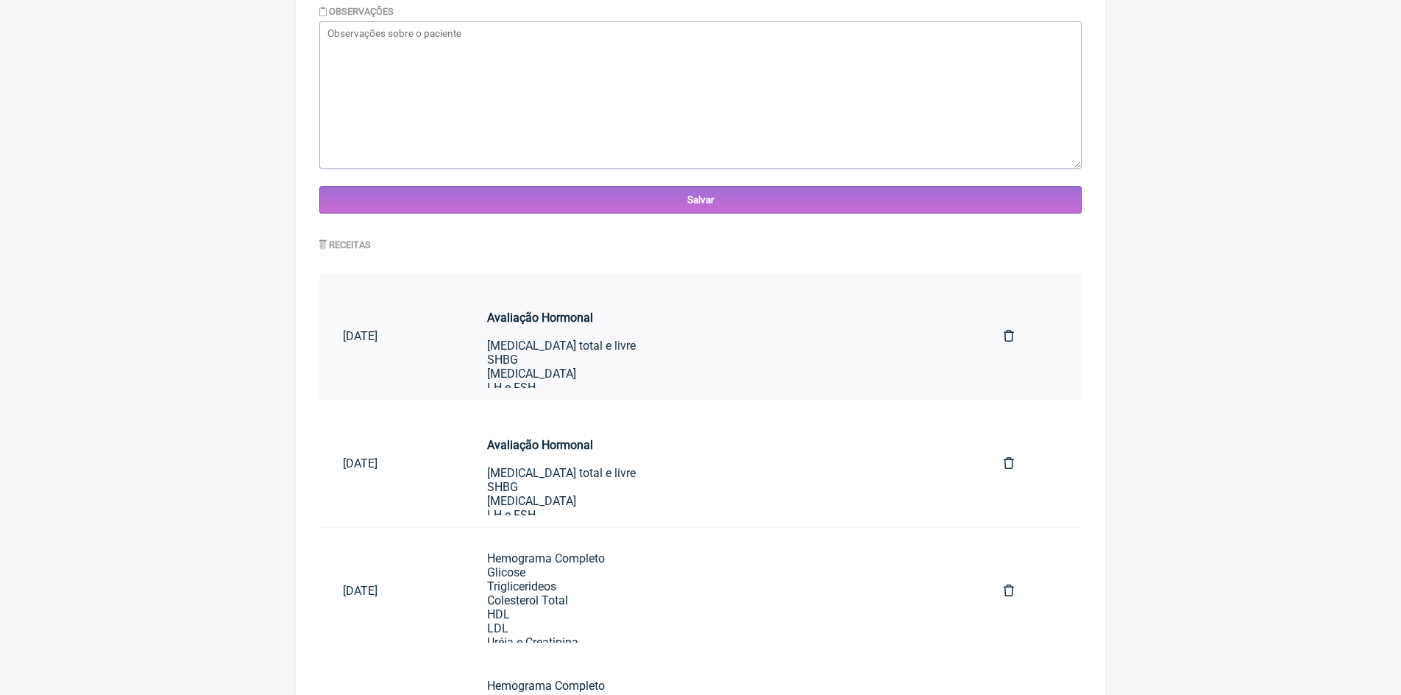
click at [580, 363] on div "Avaliação Hormonal Testosterona total e livre SHBG Estradiol LH e FSH Prolactin…" at bounding box center [721, 380] width 469 height 168
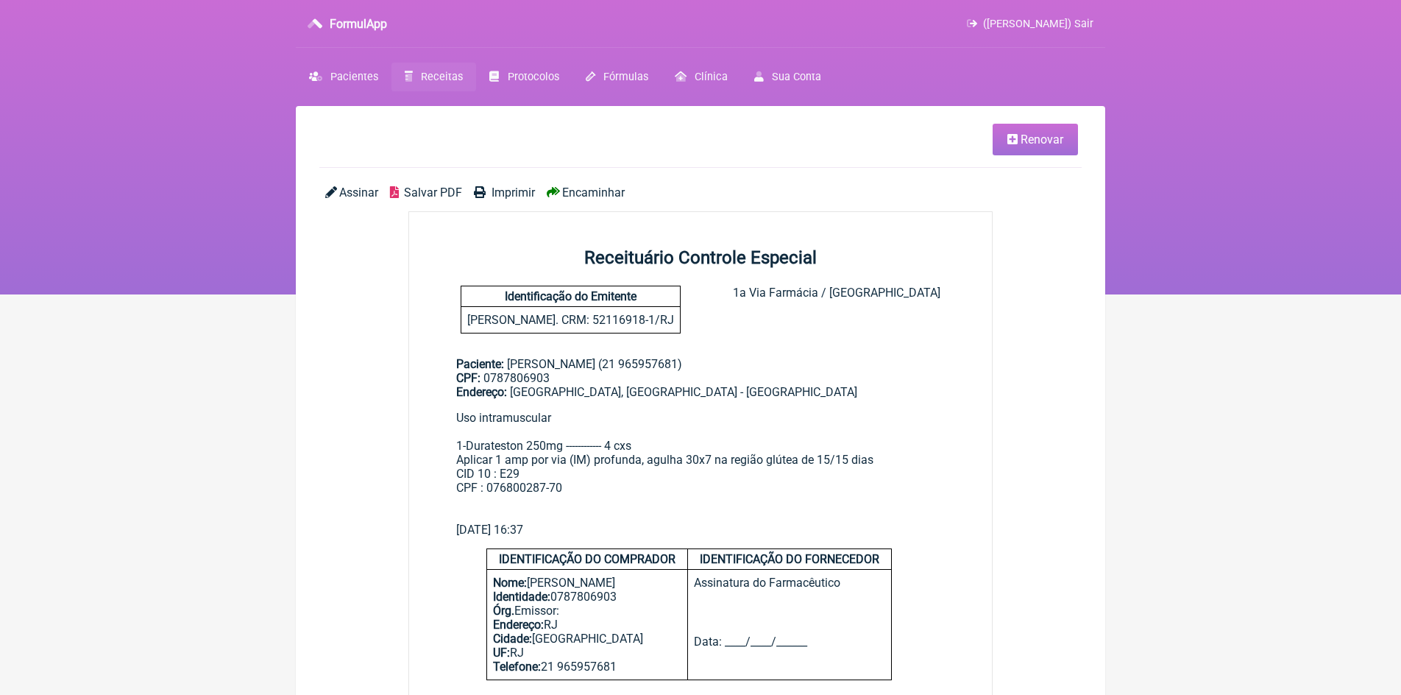
click at [517, 195] on span "Imprimir" at bounding box center [512, 192] width 43 height 14
click at [1029, 138] on span "Renovar" at bounding box center [1041, 139] width 43 height 14
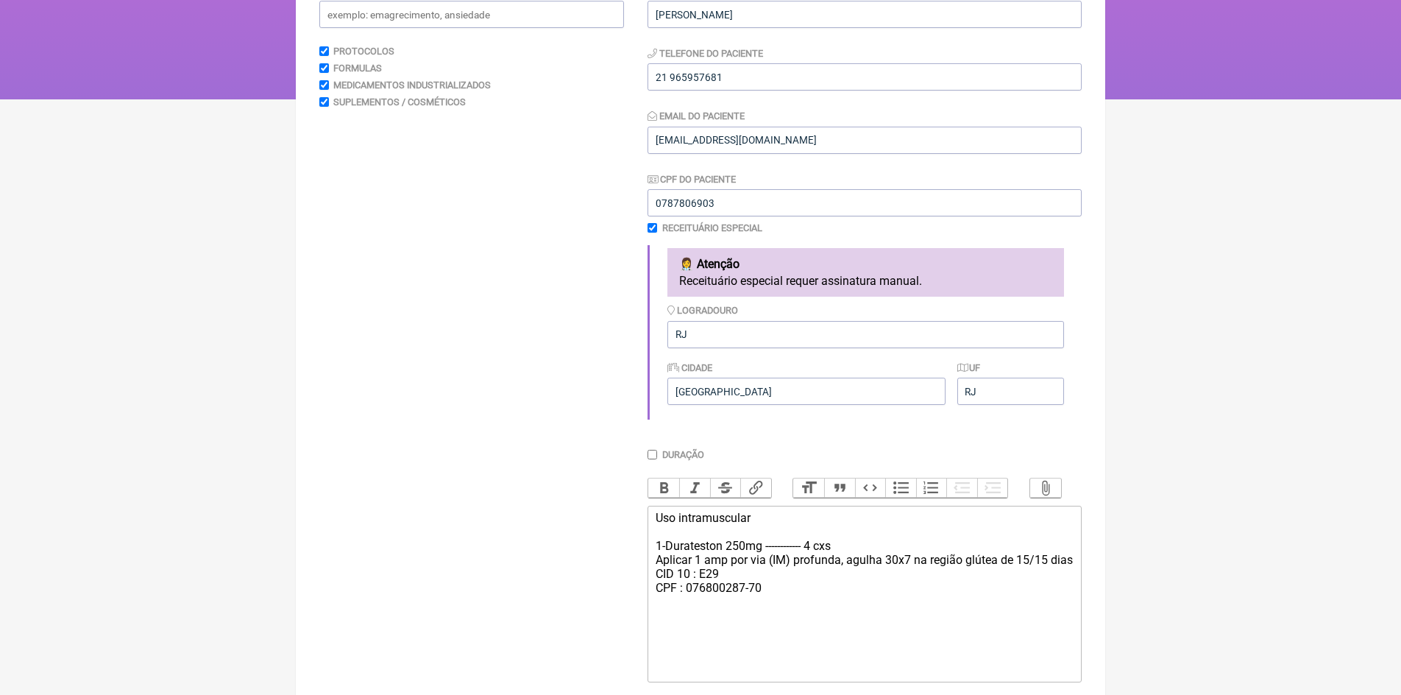
scroll to position [221, 0]
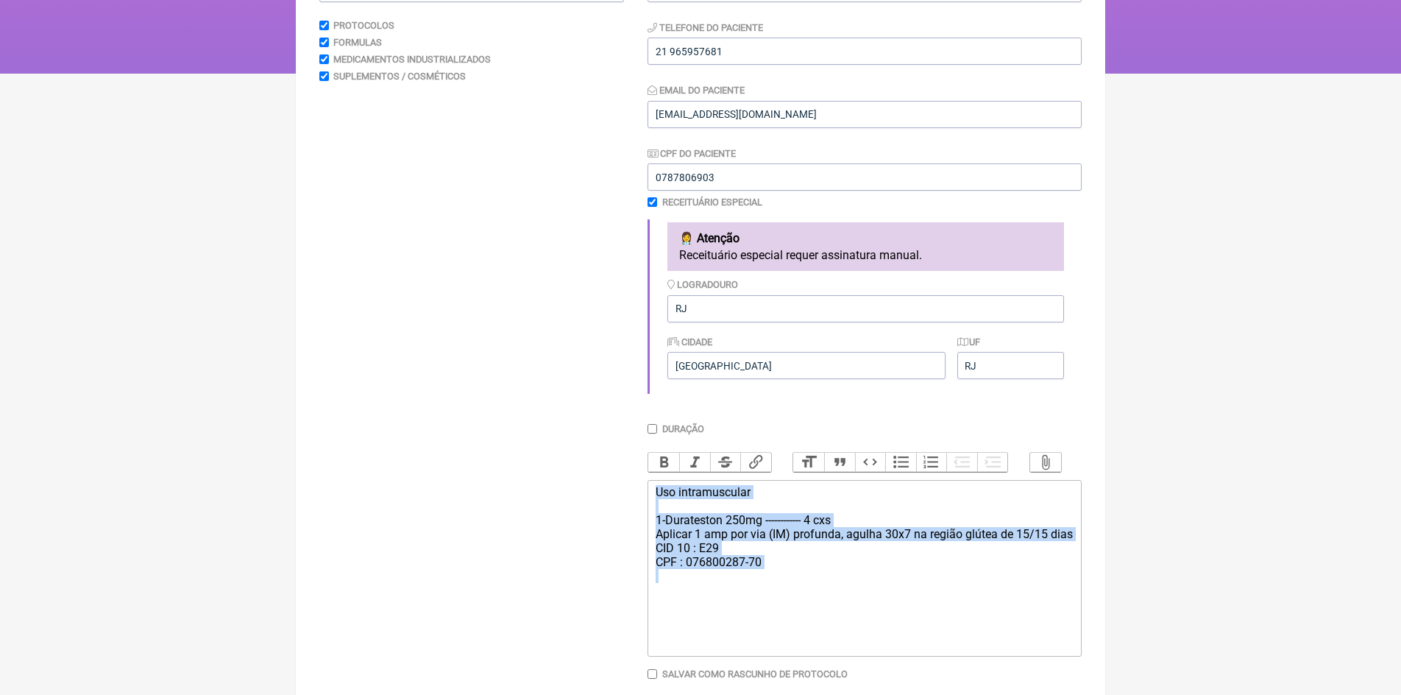
drag, startPoint x: 656, startPoint y: 505, endPoint x: 751, endPoint y: 614, distance: 144.4
click at [751, 597] on div "Uso intramuscular 1-Durateston 250mg ------------ 4 cxs Aplicar 1 amp por via (…" at bounding box center [865, 541] width 418 height 112
type trix-editor "<div>Uso intramuscular&nbsp;<br><br>1-Durateston 250mg ------------ 4 cxs&nbsp;…"
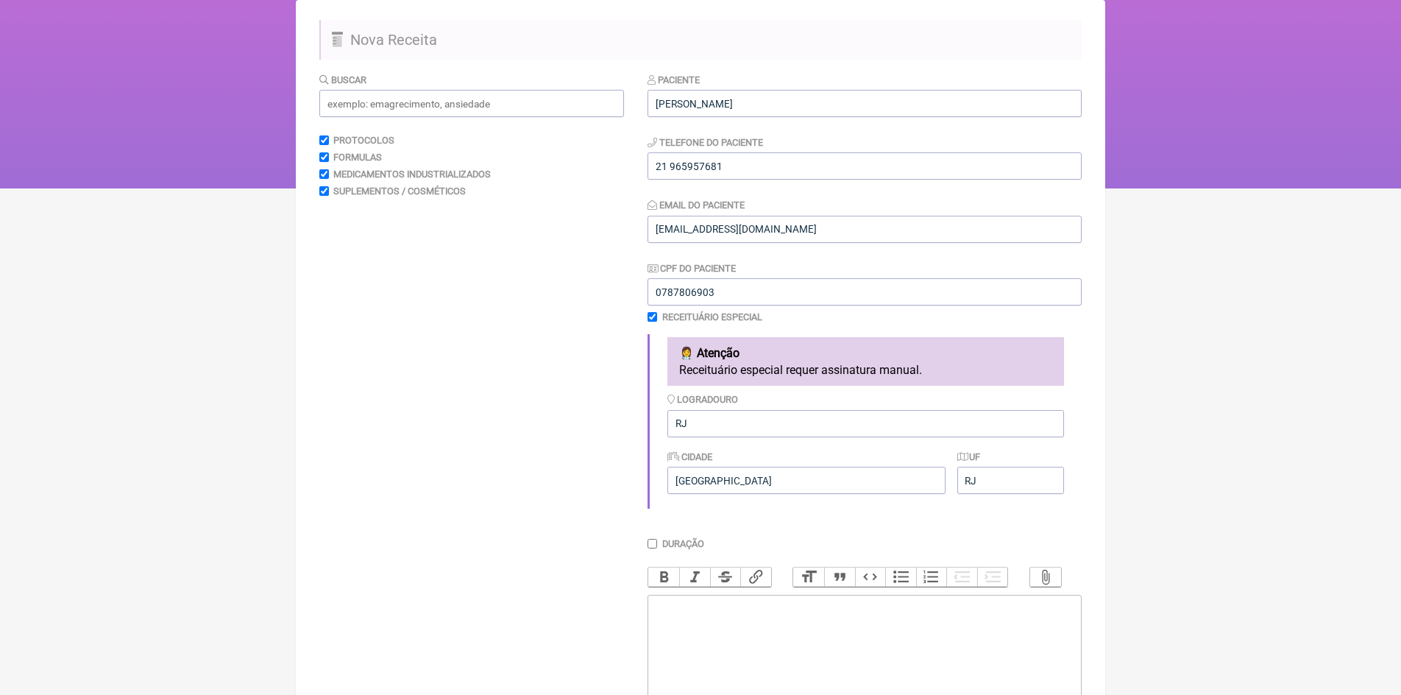
scroll to position [0, 0]
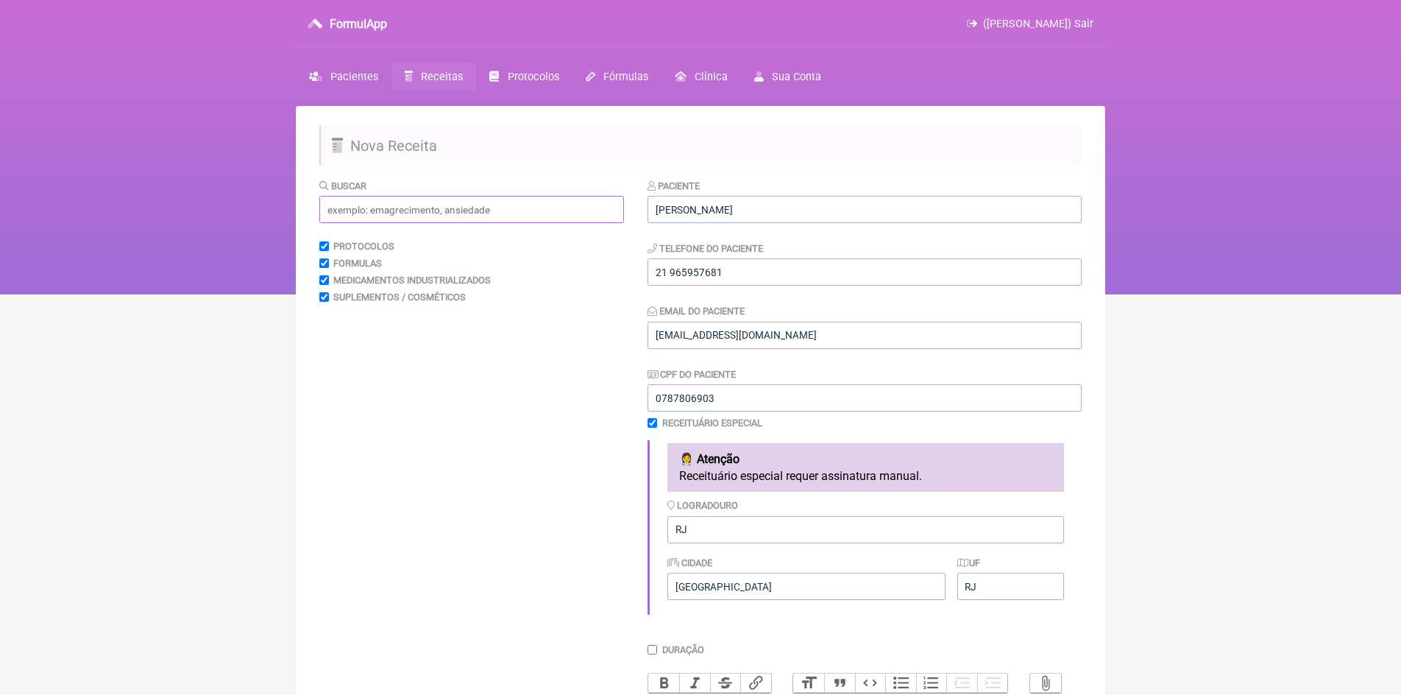
click at [406, 210] on input "text" at bounding box center [471, 209] width 305 height 27
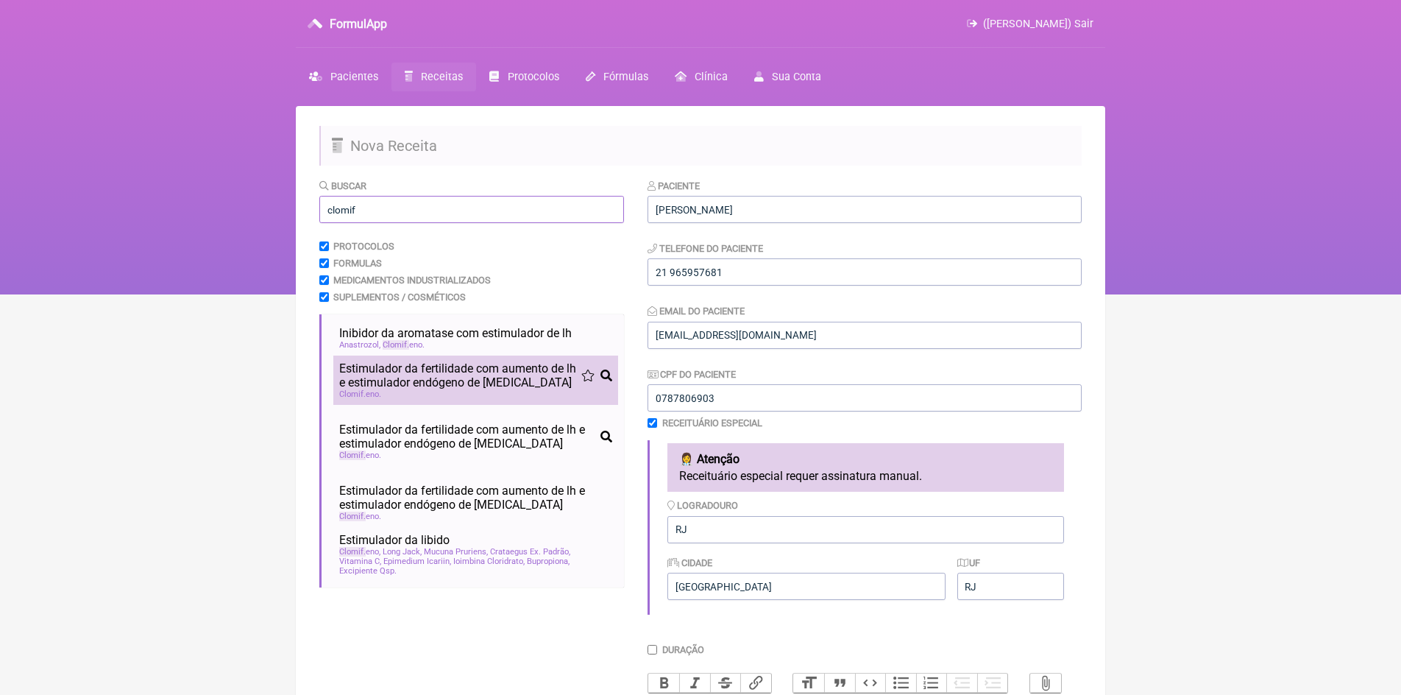
type input "clomif"
click at [416, 371] on span "Estimulador da fertilidade com aumento de lh e estimulador endógeno de testoste…" at bounding box center [460, 375] width 242 height 28
click at [444, 388] on span "Estimulador da fertilidade com aumento de lh e estimulador endógeno de testoste…" at bounding box center [460, 375] width 242 height 28
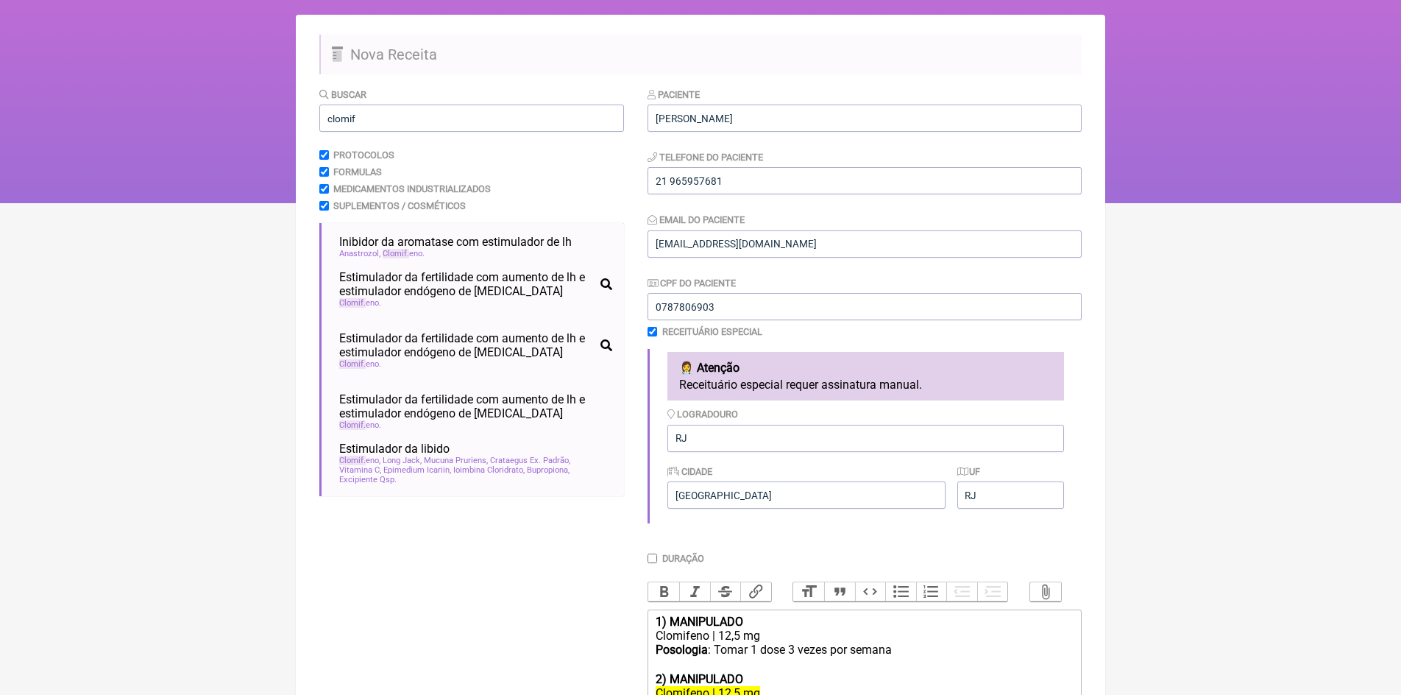
scroll to position [294, 0]
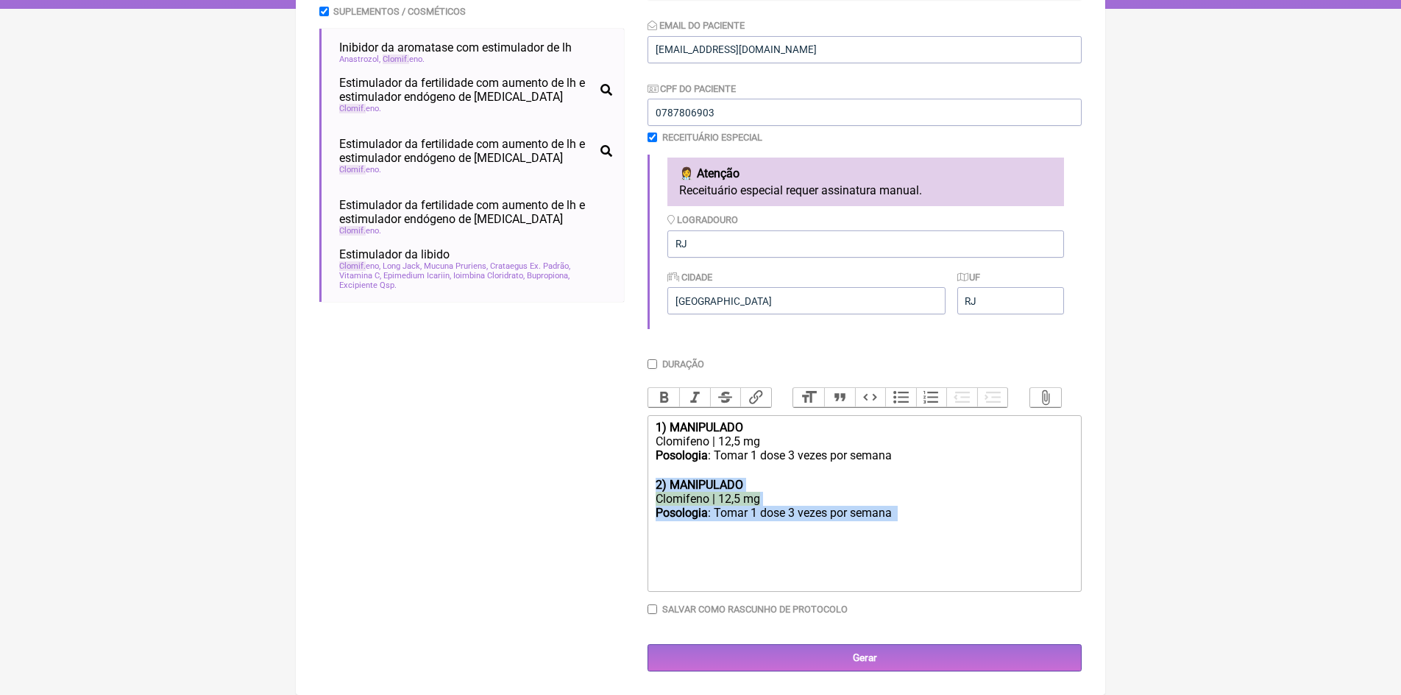
drag, startPoint x: 657, startPoint y: 487, endPoint x: 906, endPoint y: 531, distance: 252.6
click at [906, 531] on trix-editor "1) MANIPULADO Clomifeno | 12,5 mg Posologia : Tomar 1 dose 3 vezes por semana ㅤ…" at bounding box center [864, 503] width 434 height 177
type trix-editor "<div><strong>1) MANIPULADO</strong></div><div>Clomifeno | 12,5 mg</div><div><st…"
click at [650, 359] on input "Duração" at bounding box center [652, 364] width 10 height 10
checkbox input "true"
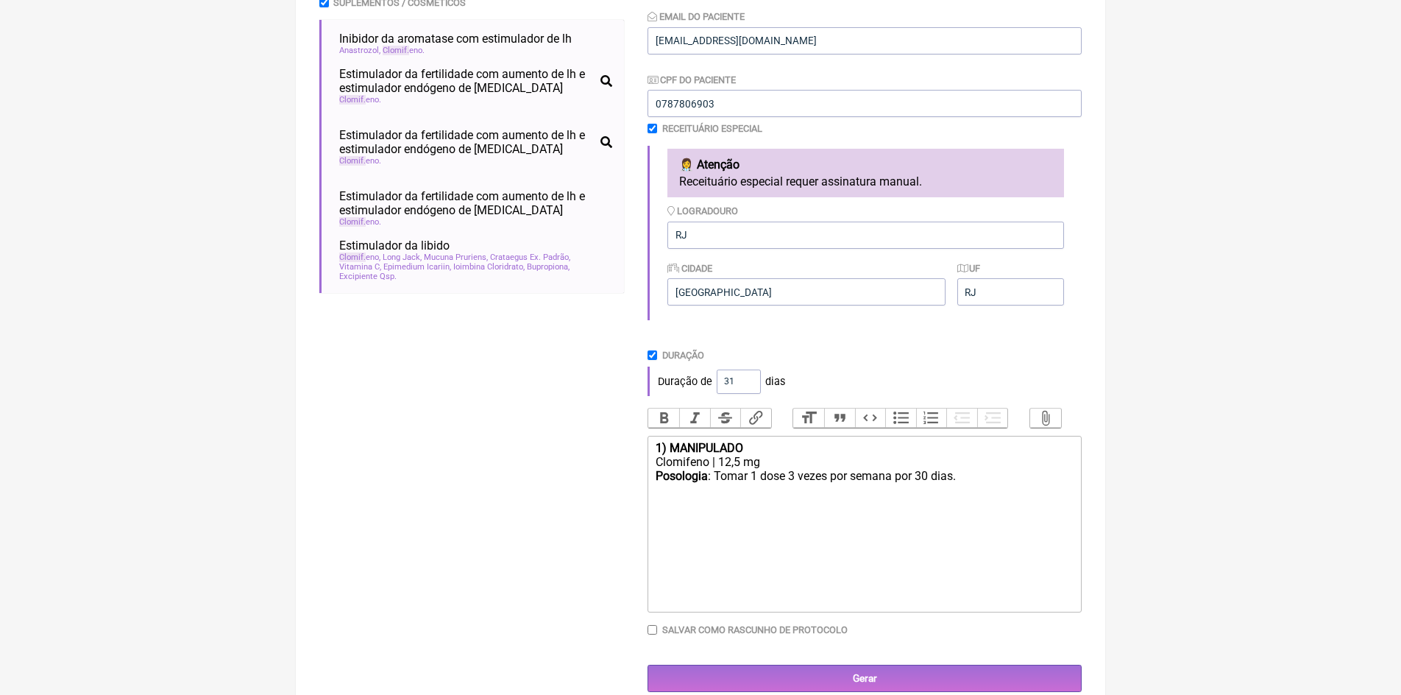
click at [745, 378] on input "31" at bounding box center [739, 381] width 44 height 24
click at [745, 379] on input "32" at bounding box center [739, 381] width 44 height 24
click at [745, 379] on input "33" at bounding box center [739, 381] width 44 height 24
click at [745, 379] on input "34" at bounding box center [739, 381] width 44 height 24
click at [745, 379] on input "35" at bounding box center [739, 381] width 44 height 24
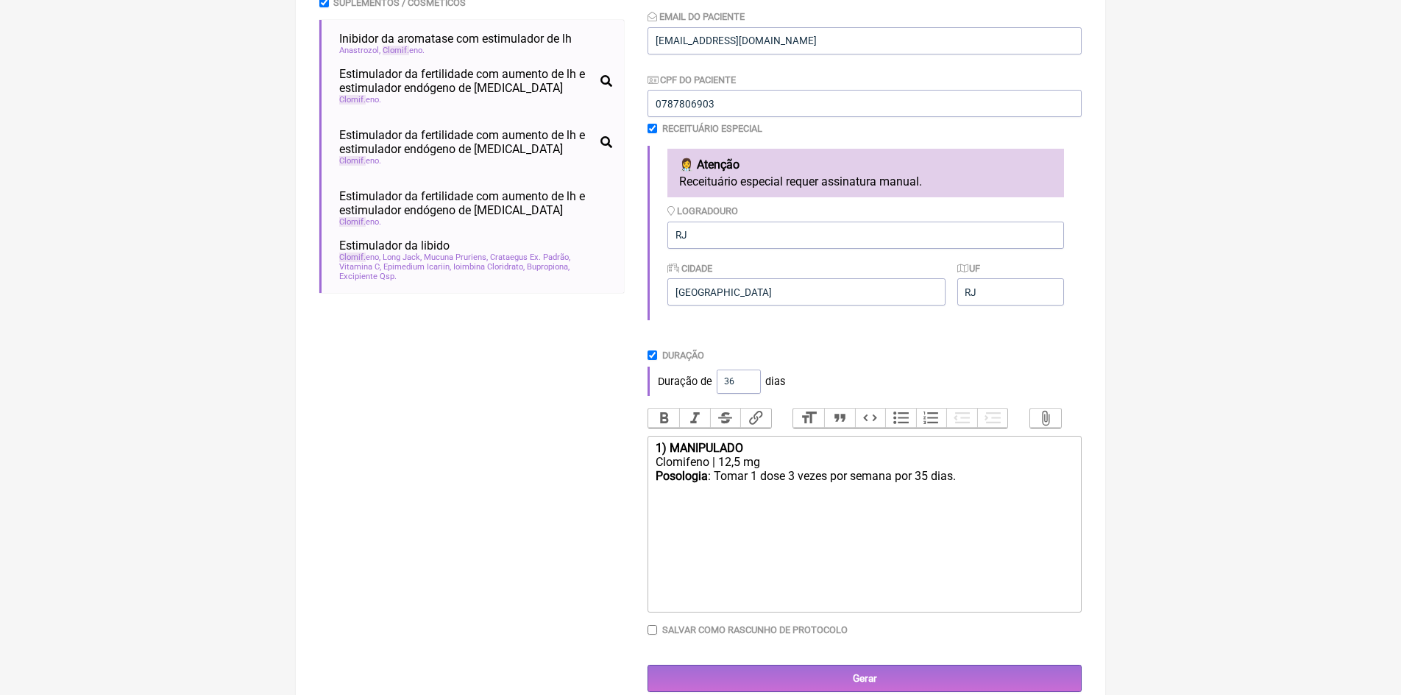
click at [745, 379] on input "36" at bounding box center [739, 381] width 44 height 24
click at [745, 379] on input "37" at bounding box center [739, 381] width 44 height 24
click at [745, 379] on input "38" at bounding box center [739, 381] width 44 height 24
click at [745, 379] on input "39" at bounding box center [739, 381] width 44 height 24
click at [745, 379] on input "40" at bounding box center [739, 381] width 44 height 24
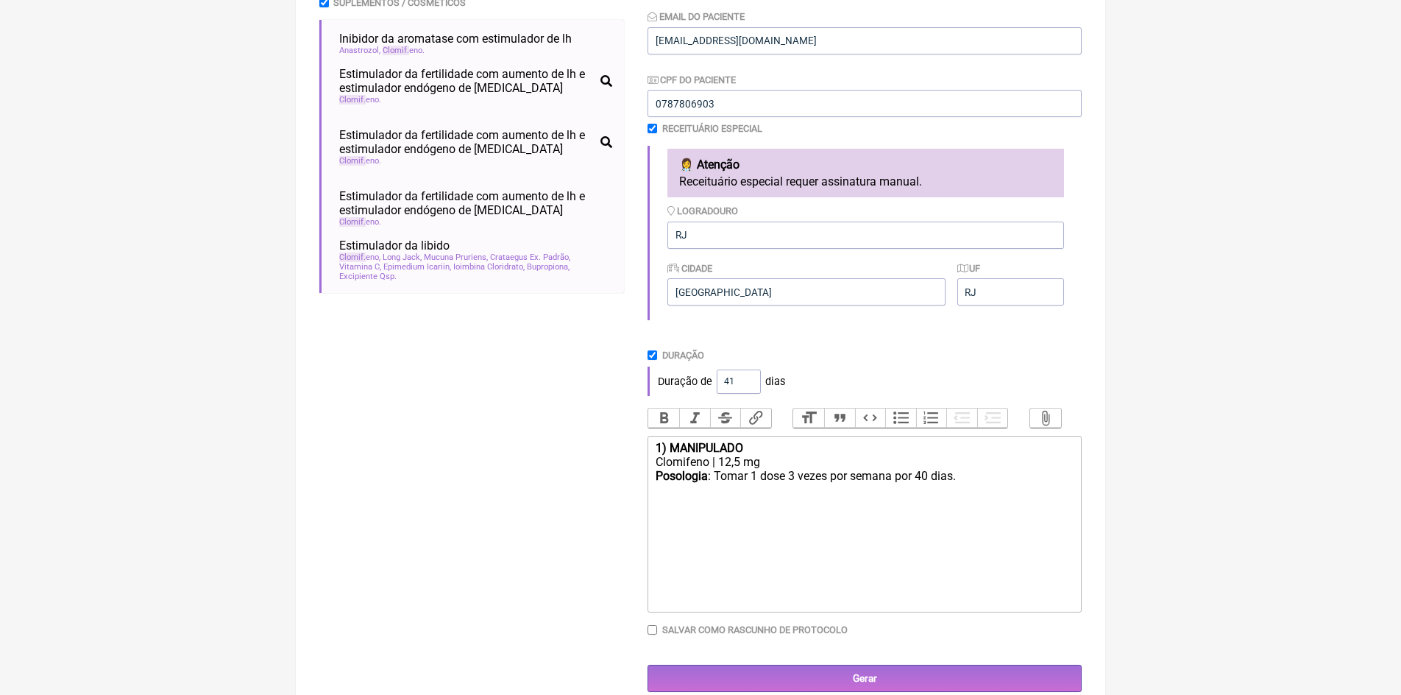
click at [745, 379] on input "41" at bounding box center [739, 381] width 44 height 24
click at [745, 379] on input "42" at bounding box center [739, 381] width 44 height 24
click at [745, 379] on input "43" at bounding box center [739, 381] width 44 height 24
click at [745, 379] on input "44" at bounding box center [739, 381] width 44 height 24
click at [745, 379] on input "45" at bounding box center [739, 381] width 44 height 24
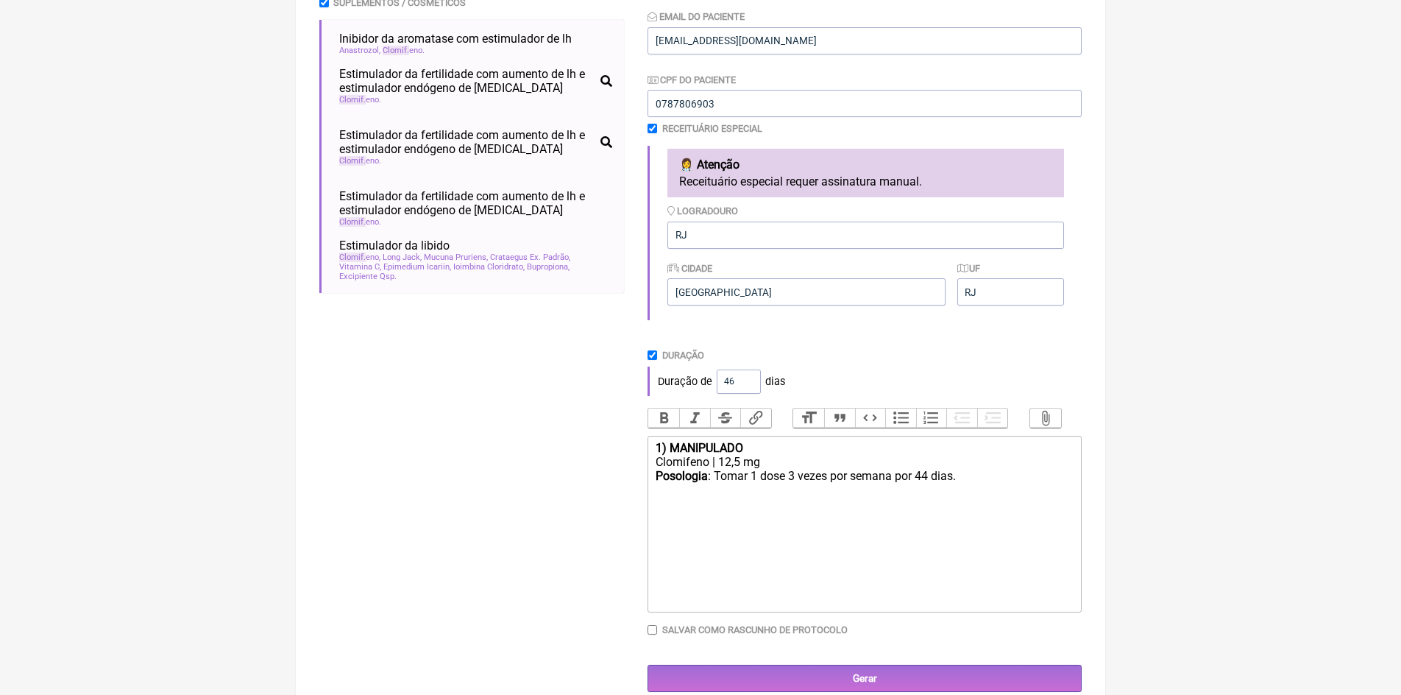
click at [745, 379] on input "46" at bounding box center [739, 381] width 44 height 24
click at [745, 379] on input "47" at bounding box center [739, 381] width 44 height 24
click at [745, 379] on input "48" at bounding box center [739, 381] width 44 height 24
click at [745, 379] on input "49" at bounding box center [739, 381] width 44 height 24
click at [745, 379] on input "50" at bounding box center [739, 381] width 44 height 24
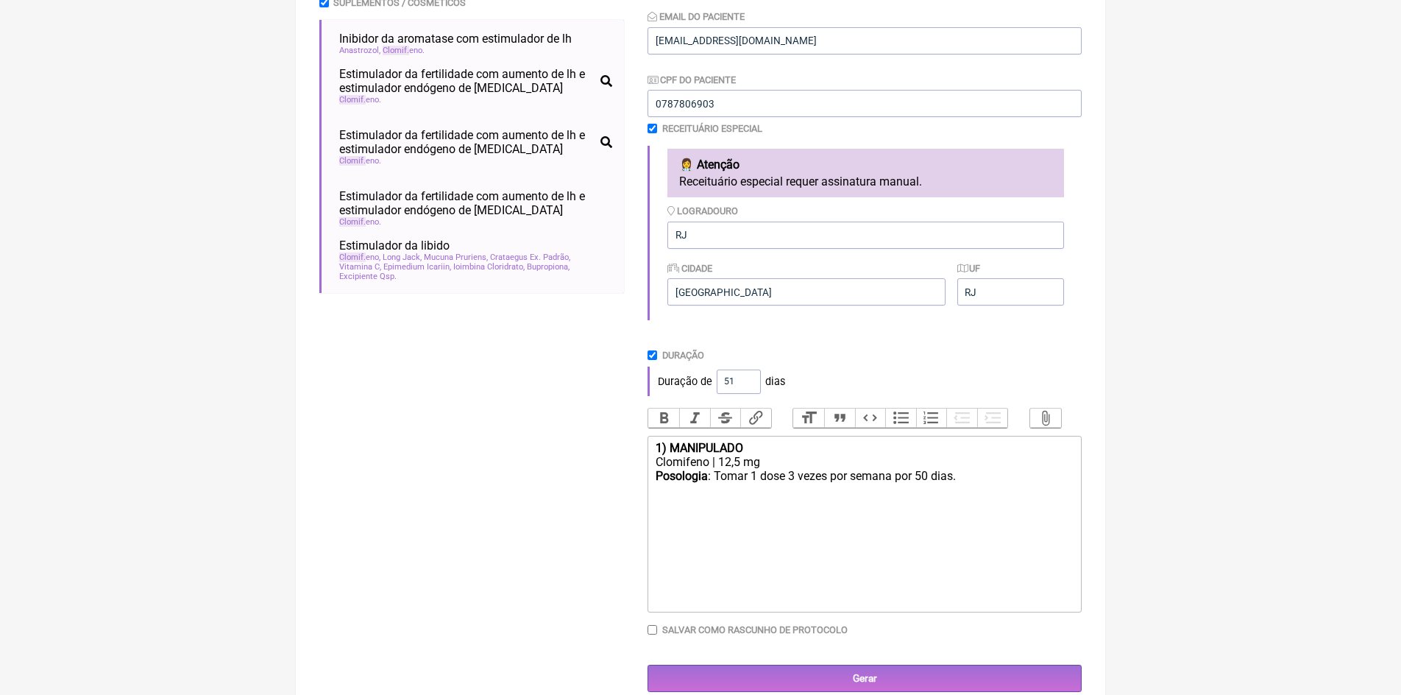
click at [745, 379] on input "51" at bounding box center [739, 381] width 44 height 24
click at [745, 379] on input "52" at bounding box center [739, 381] width 44 height 24
click at [745, 379] on input "53" at bounding box center [739, 381] width 44 height 24
click at [745, 379] on input "54" at bounding box center [739, 381] width 44 height 24
click at [745, 379] on input "55" at bounding box center [739, 381] width 44 height 24
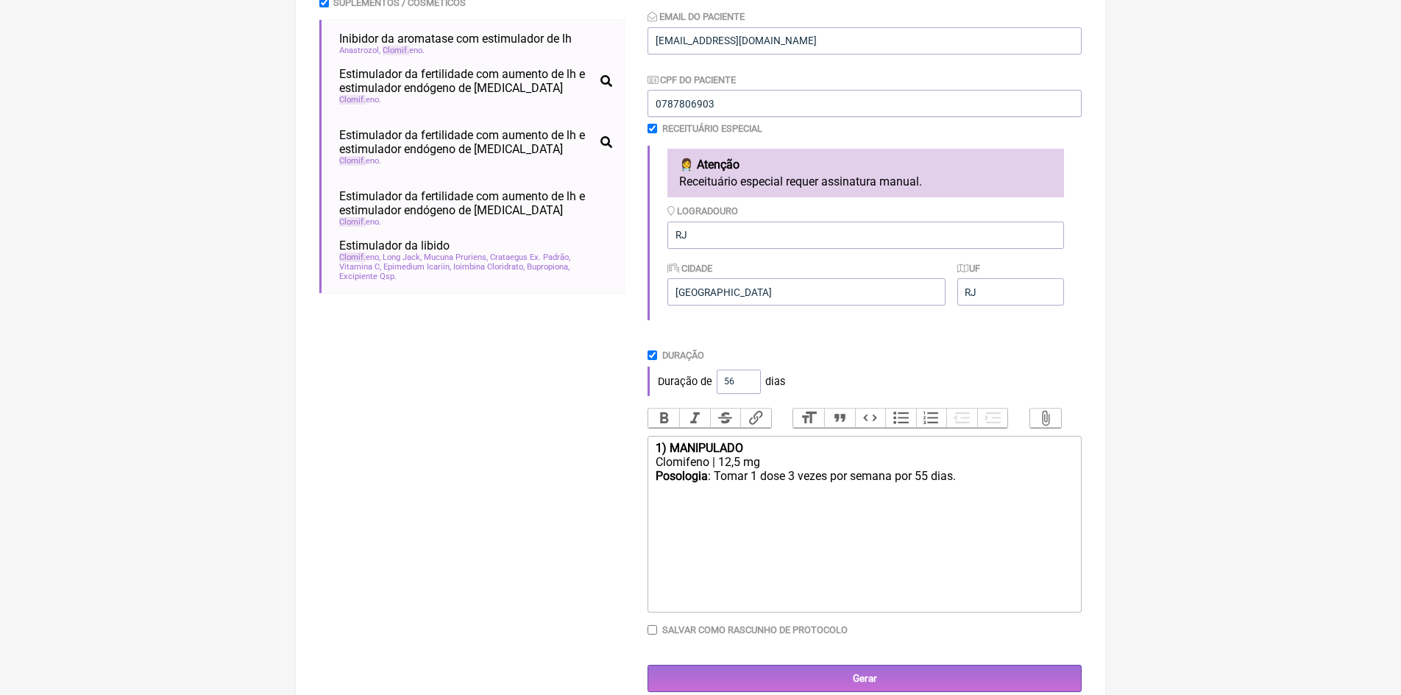
click at [745, 379] on input "56" at bounding box center [739, 381] width 44 height 24
click at [745, 379] on input "57" at bounding box center [739, 381] width 44 height 24
click at [745, 379] on input "58" at bounding box center [739, 381] width 44 height 24
click at [745, 379] on input "59" at bounding box center [739, 381] width 44 height 24
type input "60"
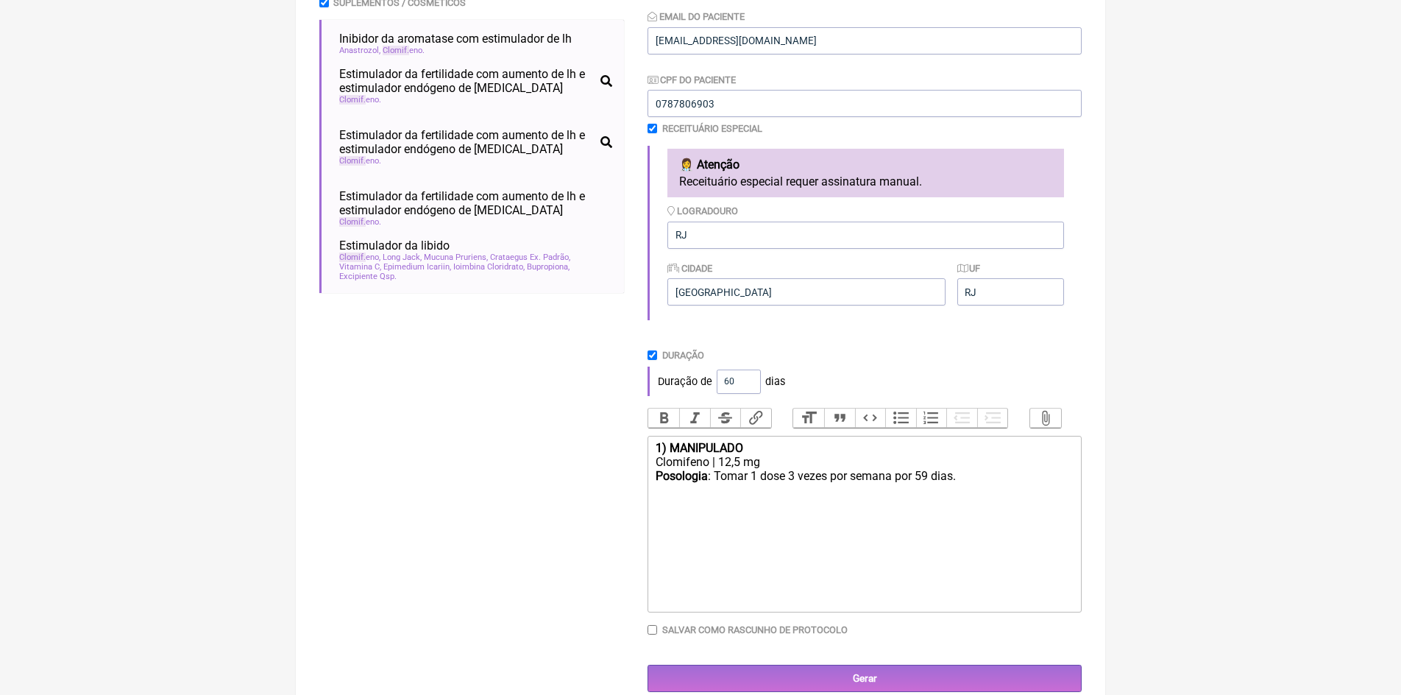
click at [745, 379] on input "60" at bounding box center [739, 381] width 44 height 24
click at [756, 455] on div "1) MANIPULADO" at bounding box center [865, 448] width 418 height 14
click at [741, 469] on div "Clomifeno | 12,5 mg" at bounding box center [865, 462] width 418 height 14
click at [967, 492] on div "Posologia : Tomar 1 dose 3 vezes por semana por 60 dias." at bounding box center [865, 483] width 418 height 28
click at [892, 487] on div "Posologia : Tomar 1 dose 3 vezes por semana por 60 dias." at bounding box center [865, 483] width 418 height 28
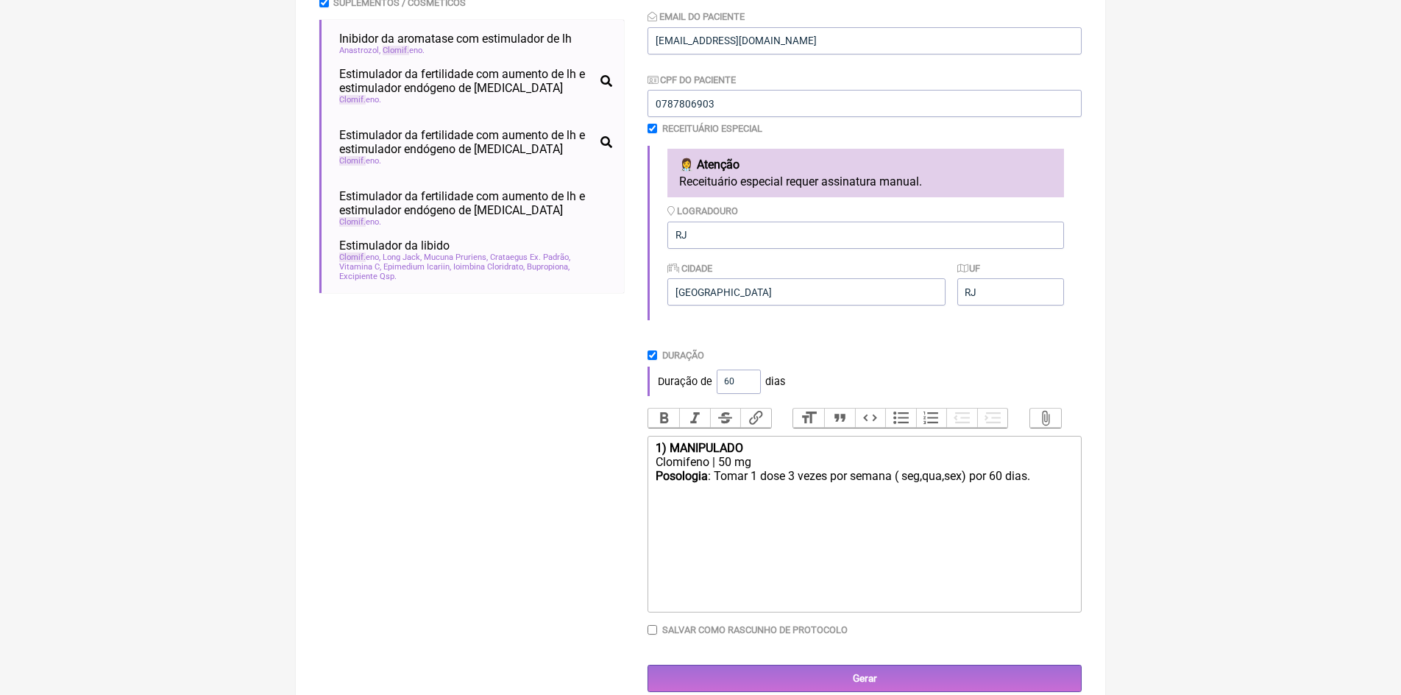
click at [1045, 494] on div "Posologia : Tomar 1 dose 3 vezes por semana ( seg,qua,sex) por 60 dias." at bounding box center [865, 483] width 418 height 28
click at [767, 469] on div "Clomifeno | 50 mg" at bounding box center [865, 462] width 418 height 14
click at [1051, 489] on div "Posologia : Tomar 1 dose 3 vezes por semana ( seg,qua,sex) por 60 dias." at bounding box center [865, 497] width 418 height 56
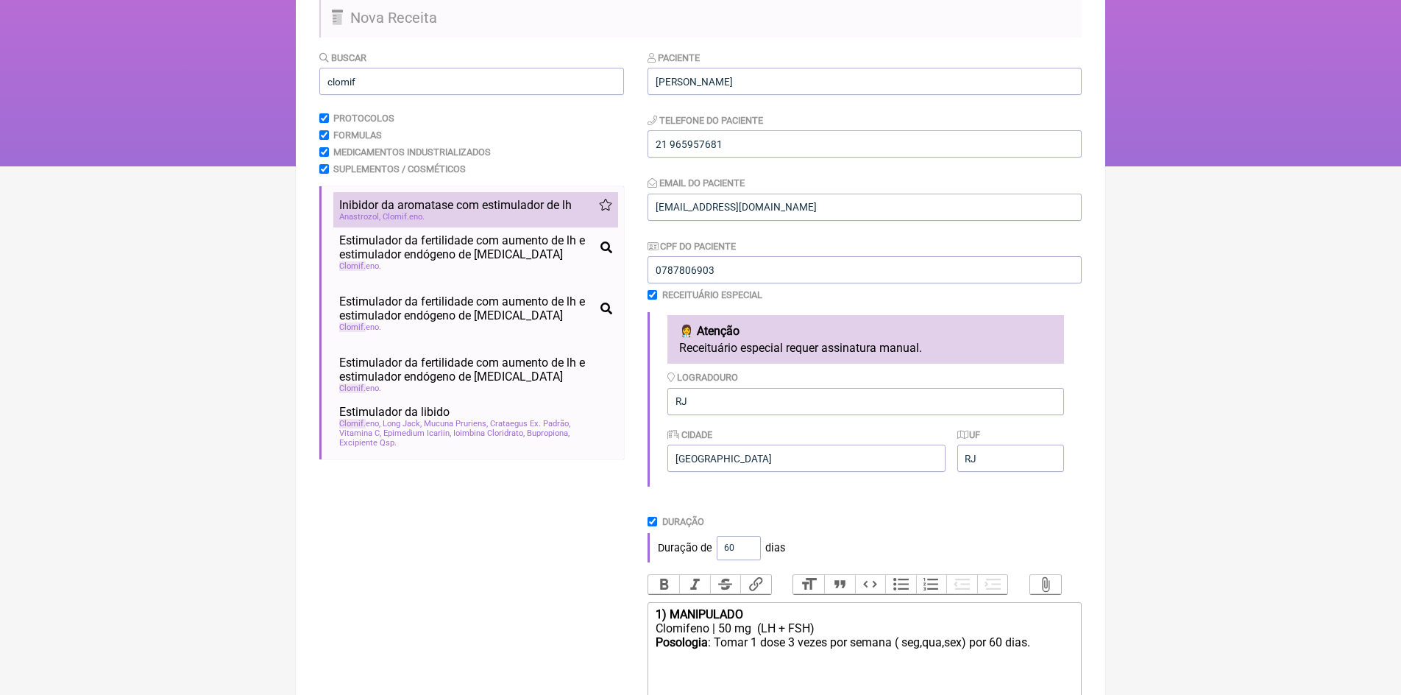
scroll to position [74, 0]
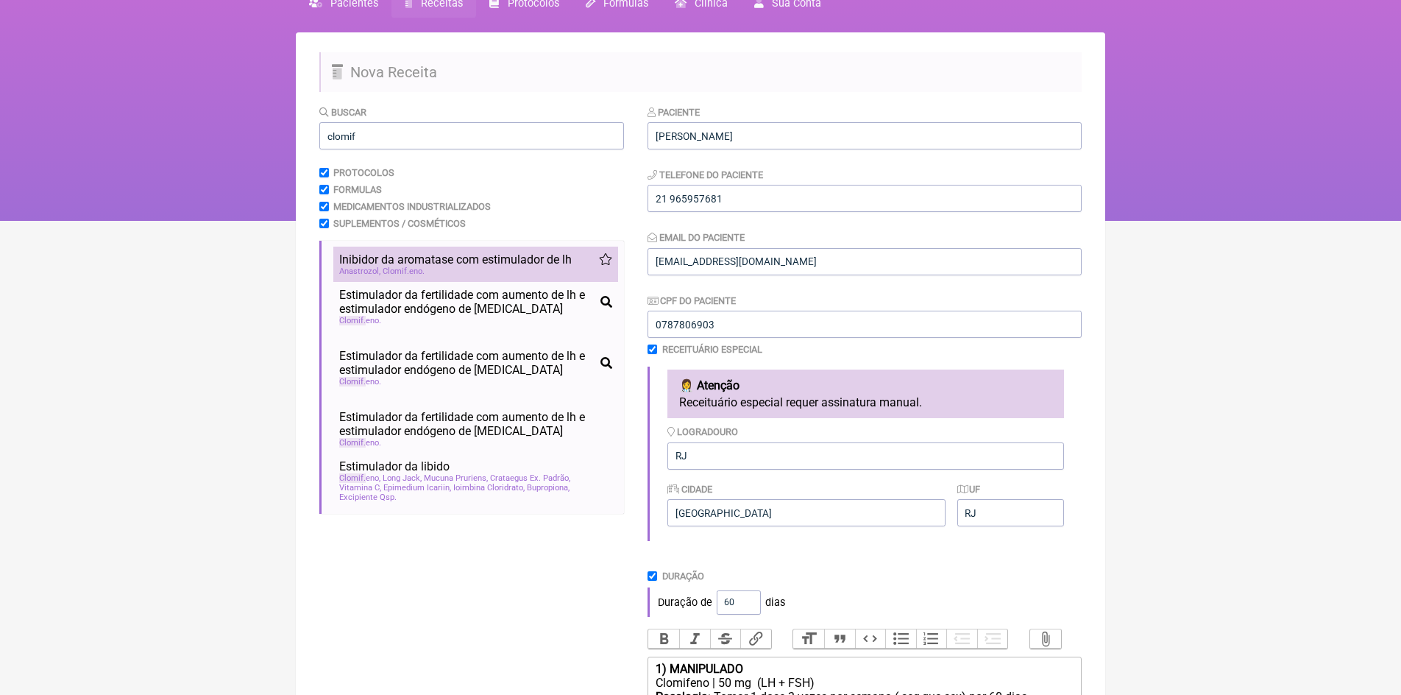
click at [461, 266] on span "Inibidor da aromatase com estimulador de lh" at bounding box center [455, 259] width 232 height 14
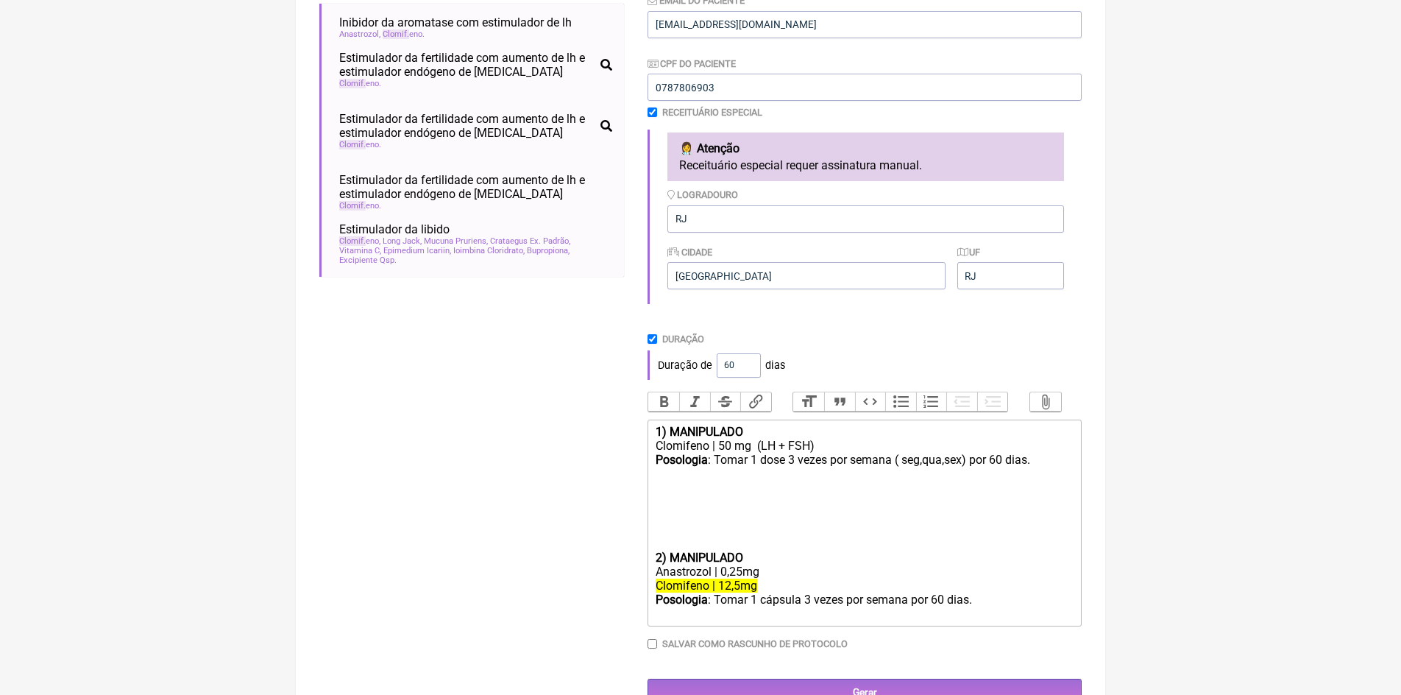
scroll to position [358, 0]
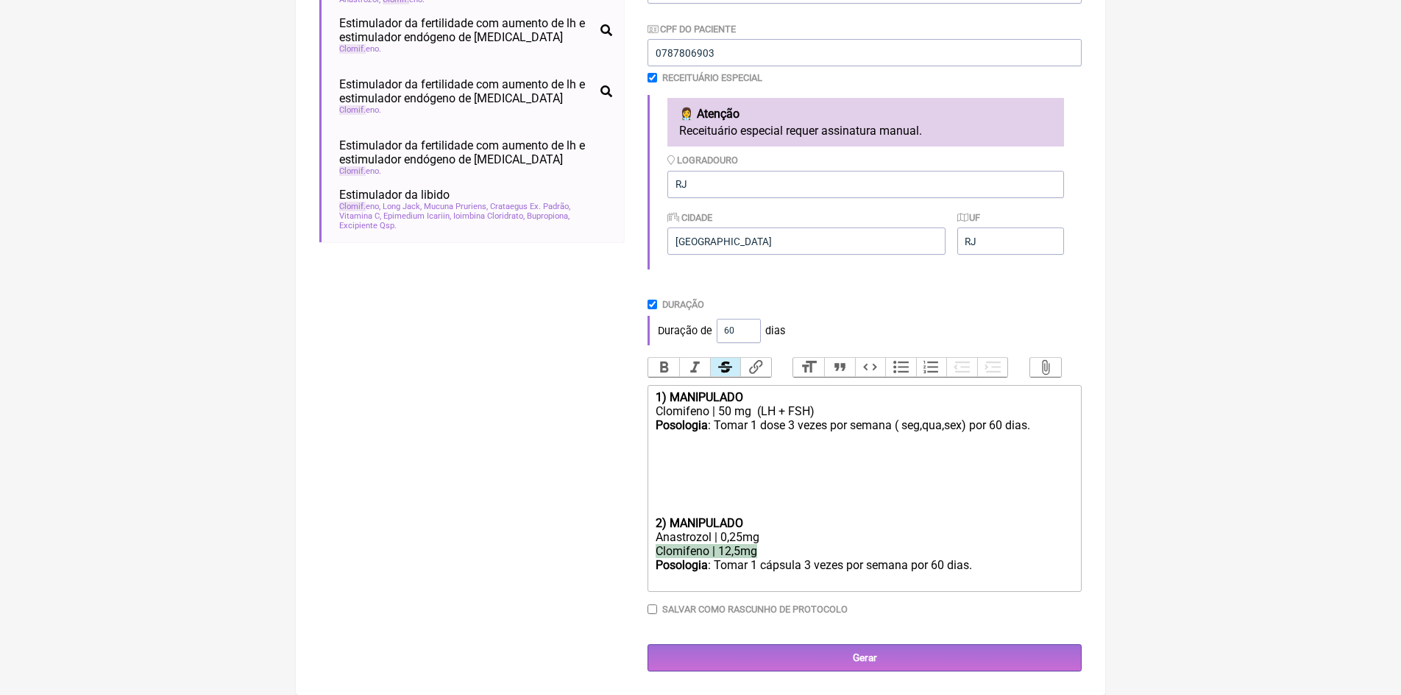
drag, startPoint x: 654, startPoint y: 550, endPoint x: 765, endPoint y: 553, distance: 111.1
click at [765, 553] on trix-editor "1) MANIPULADO Clomifeno | 50 mg (LH + FSH) Posologia : Tomar 1 dose 3 vezes por…" at bounding box center [864, 488] width 434 height 207
click at [656, 524] on strong "2) MANIPULADO" at bounding box center [700, 523] width 88 height 14
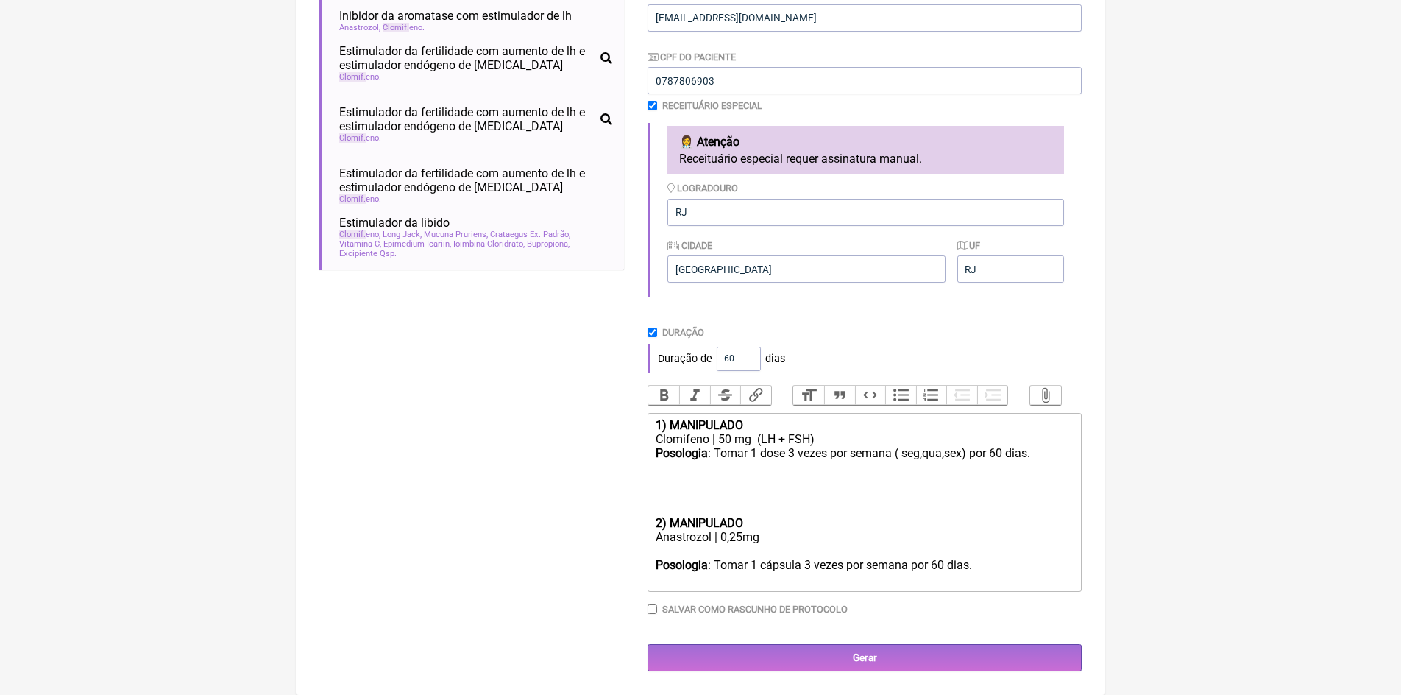
scroll to position [328, 0]
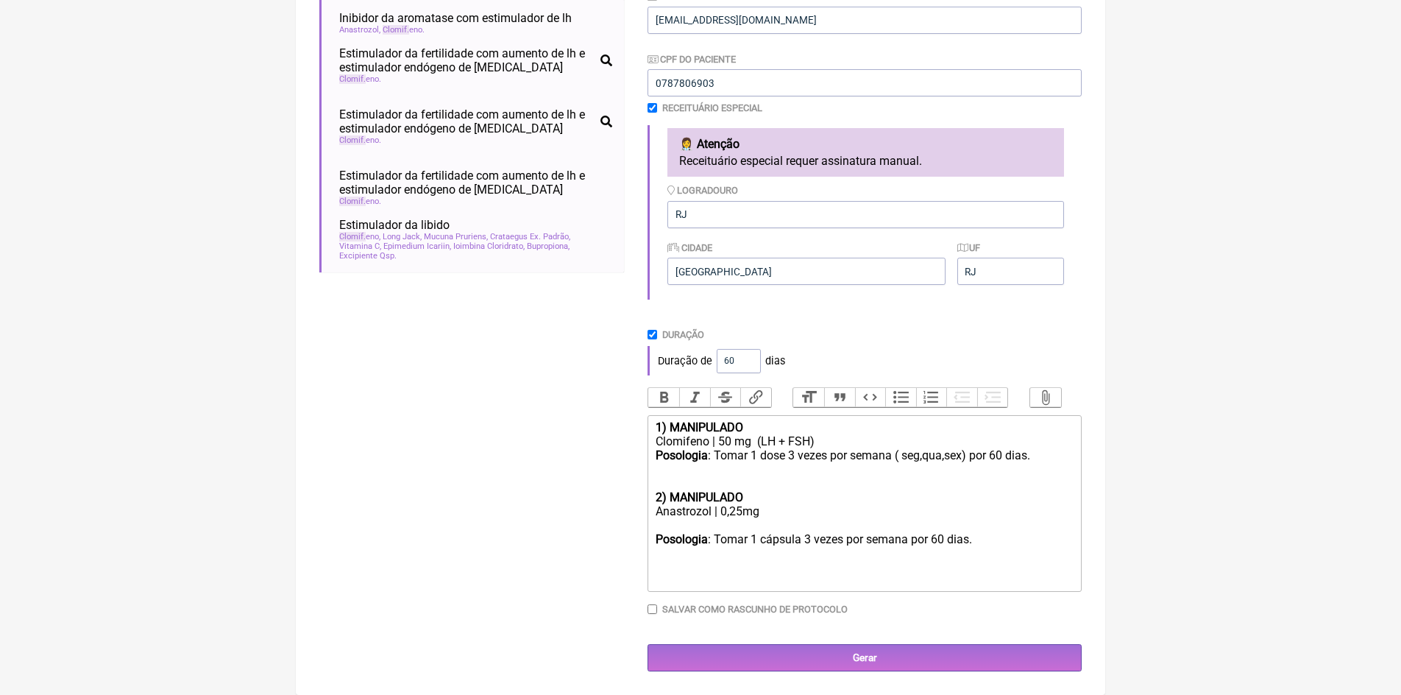
click at [750, 494] on div "Posologia : Tomar 1 dose 3 vezes por semana ( seg,qua,sex) por 60 dias. 2) MANI…" at bounding box center [865, 476] width 418 height 56
click at [810, 538] on div "Posologia : Tomar 1 cápsula 3 vezes por semana por 60 dias." at bounding box center [865, 546] width 418 height 28
click at [909, 539] on div "Posologia : Tomar 1 cápsula 2 vezes por semana por 60 dias." at bounding box center [865, 546] width 418 height 28
click at [653, 535] on trix-editor "1) MANIPULADO Clomifeno | 50 mg (LH + FSH) Posologia : Tomar 1 dose 3 vezes por…" at bounding box center [864, 503] width 434 height 177
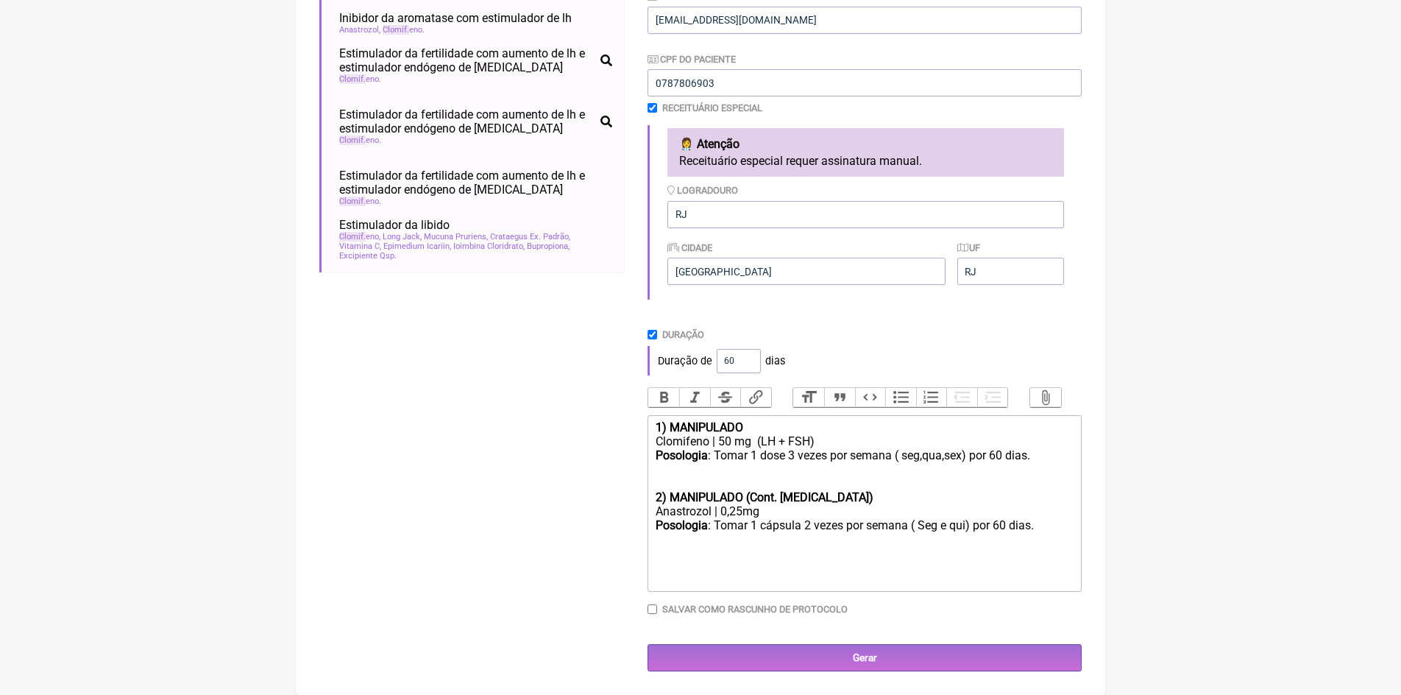
click at [1043, 528] on div "Posologia : Tomar 1 cápsula 2 vezes por semana ( Seg e qui) por 60 dias." at bounding box center [865, 532] width 418 height 28
type trix-editor "<div><strong>1) MANIPULADO&nbsp;</strong></div><div>Clomifeno | 50 mg&nbsp; (LH…"
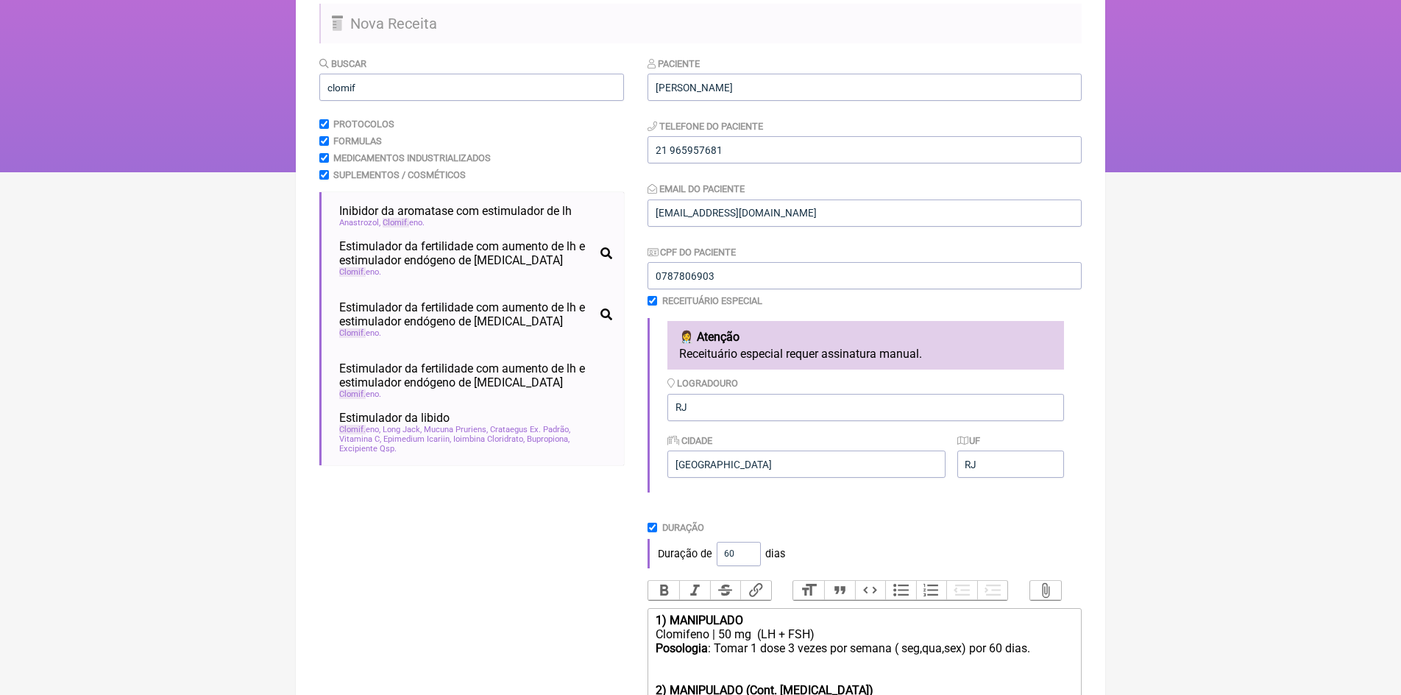
scroll to position [0, 0]
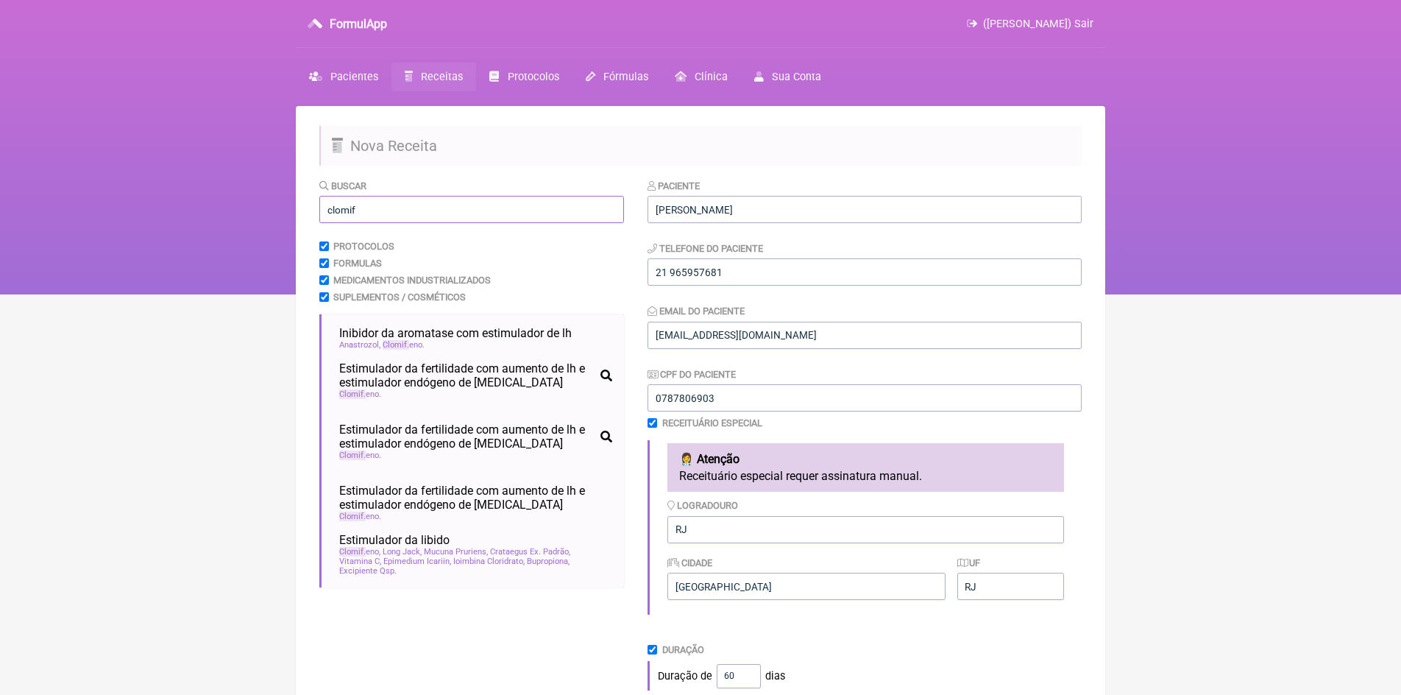
click at [372, 202] on input "clomif" at bounding box center [471, 209] width 305 height 27
type input "c"
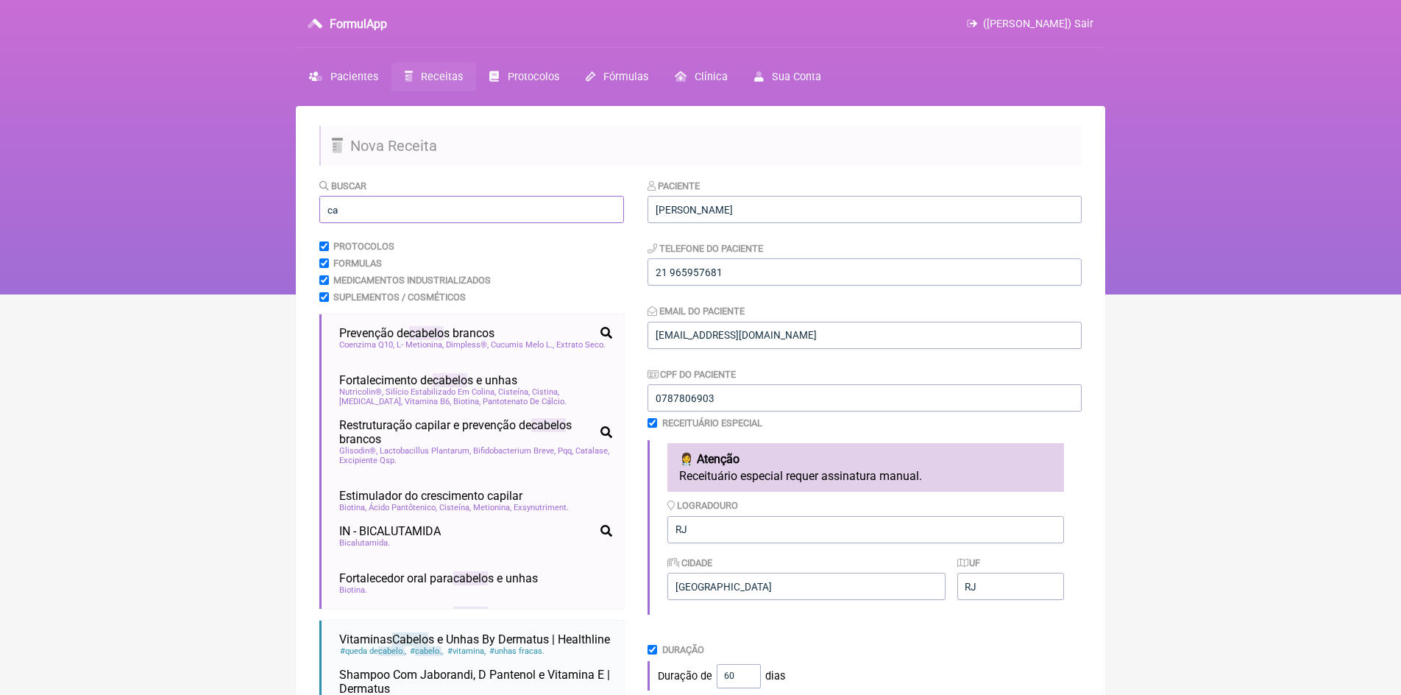
type input "c"
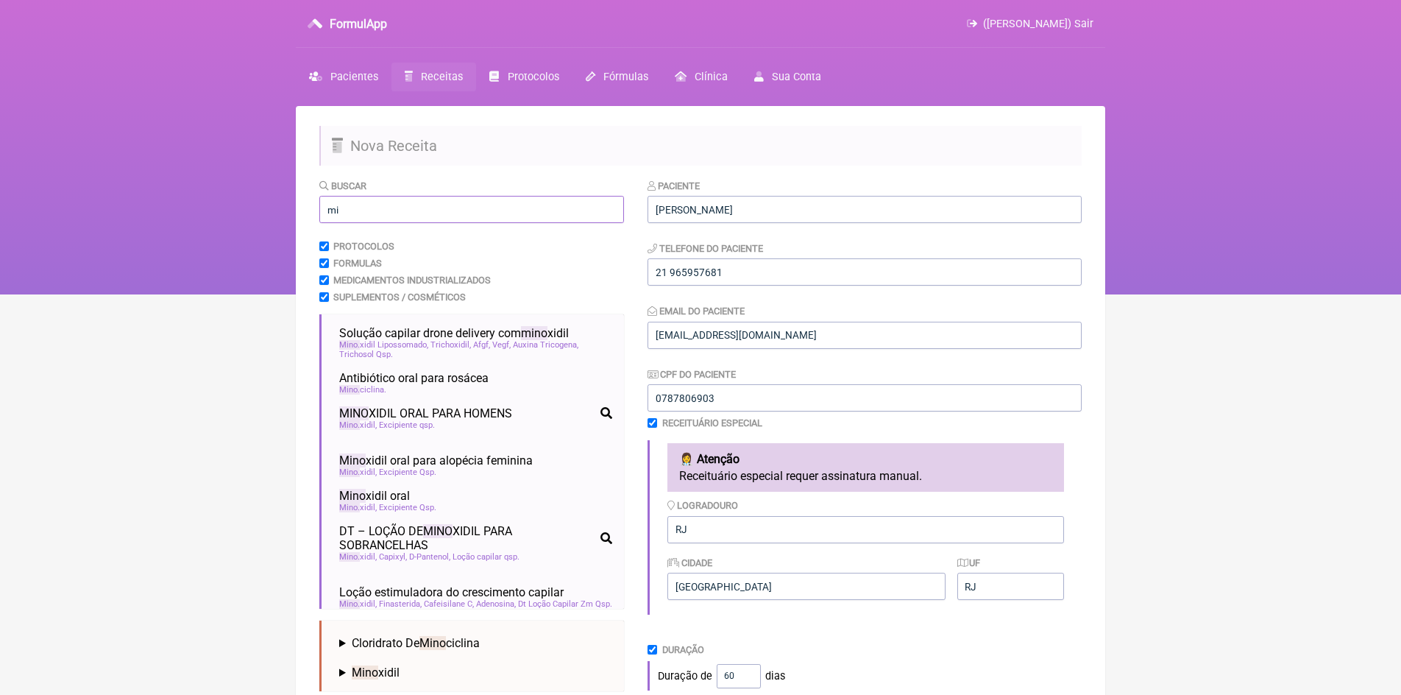
type input "m"
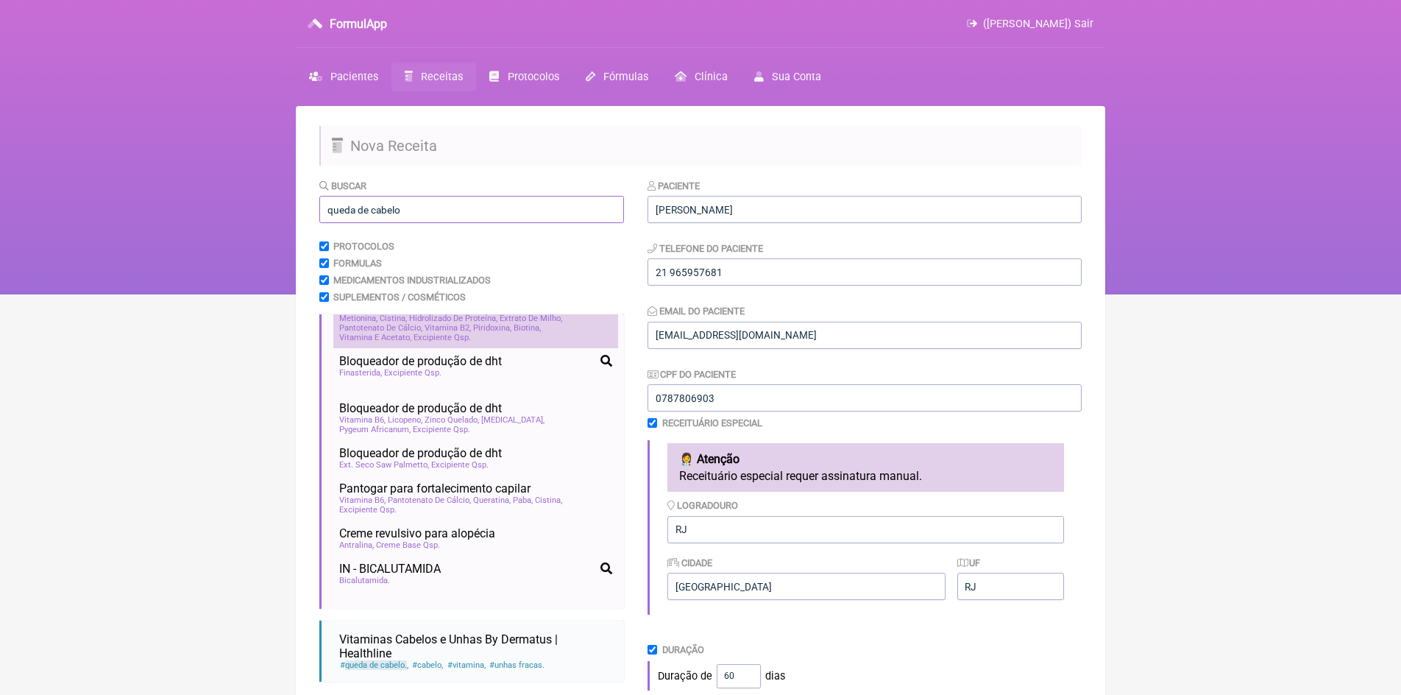
scroll to position [589, 0]
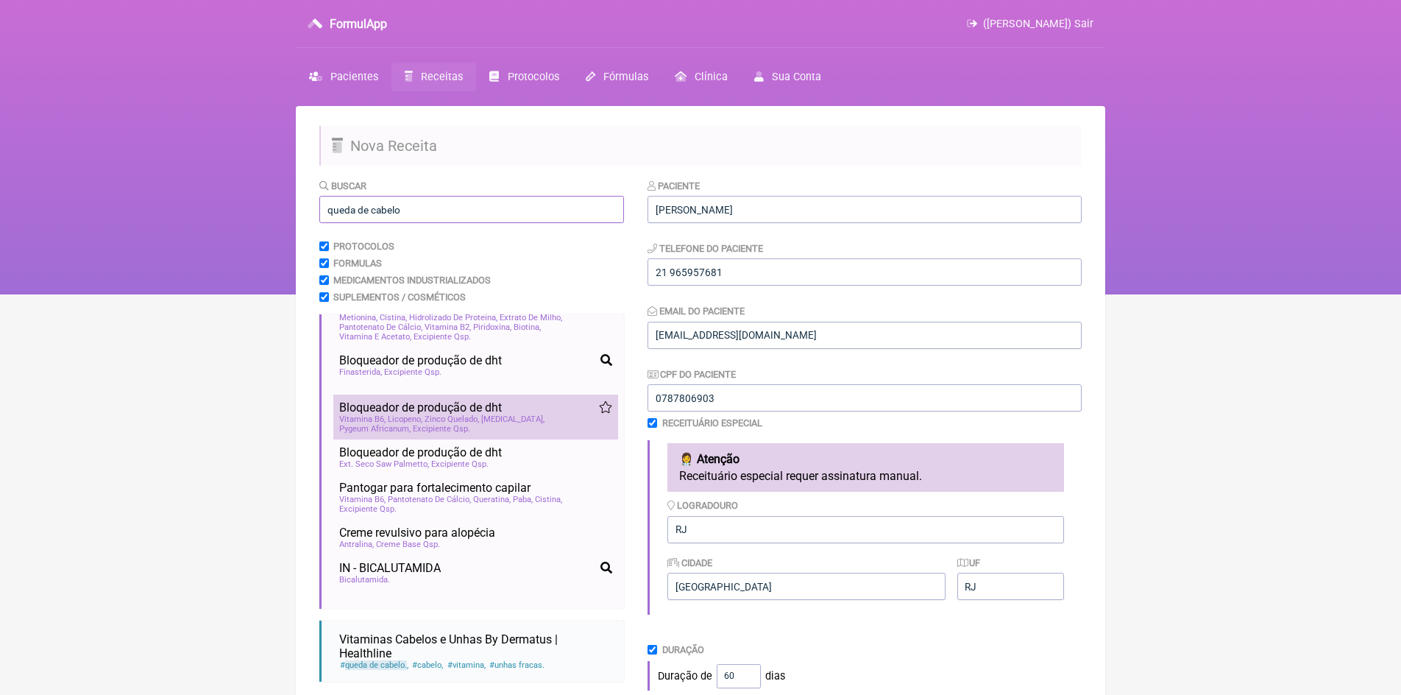
type input "queda de cabelo"
click at [463, 424] on span "Zinco Quelado" at bounding box center [452, 419] width 54 height 10
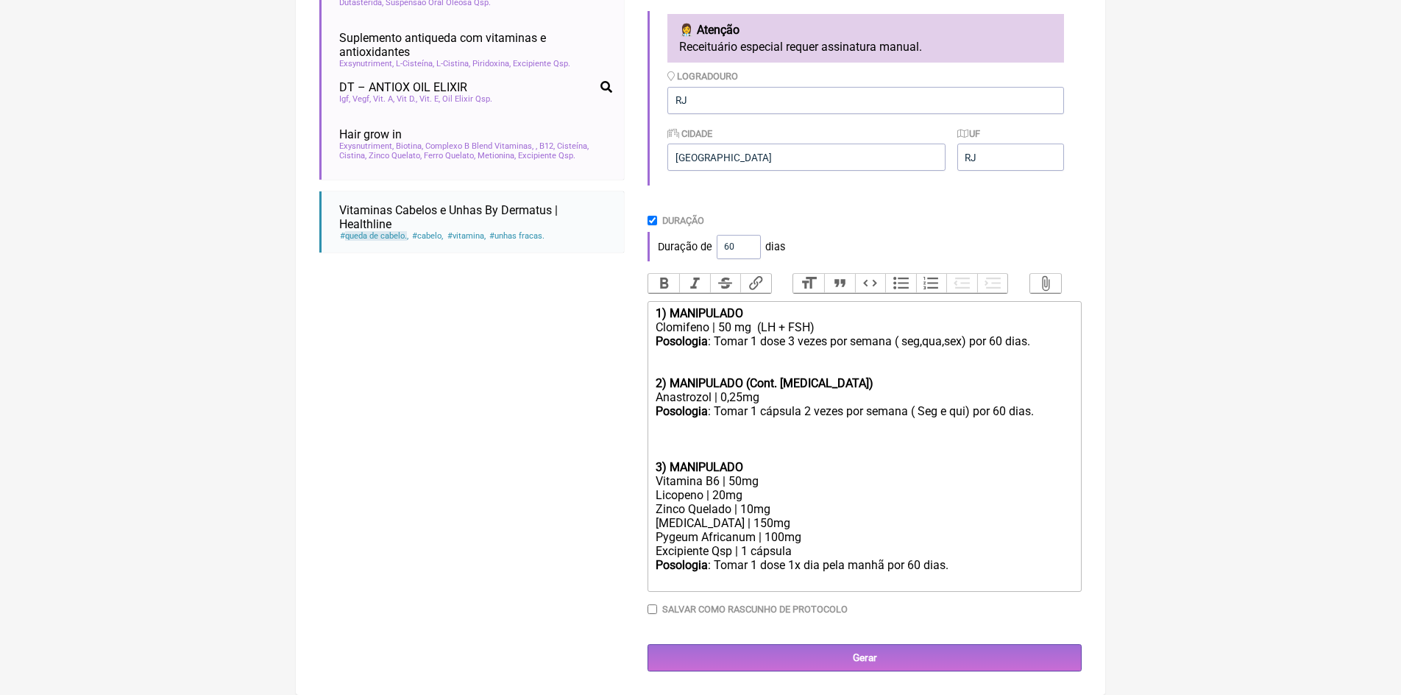
scroll to position [441, 0]
click at [651, 472] on trix-editor "1) MANIPULADO Clomifeno | 50 mg (LH + FSH) Posologia : Tomar 1 dose 3 vezes por…" at bounding box center [864, 446] width 434 height 291
click at [752, 525] on div "Saw Palmetto | 150mg" at bounding box center [865, 523] width 418 height 14
click at [653, 469] on trix-editor "1) MANIPULADO Clomifeno | 50 mg (LH + FSH) Posologia : Tomar 1 dose 3 vezes por…" at bounding box center [864, 446] width 434 height 291
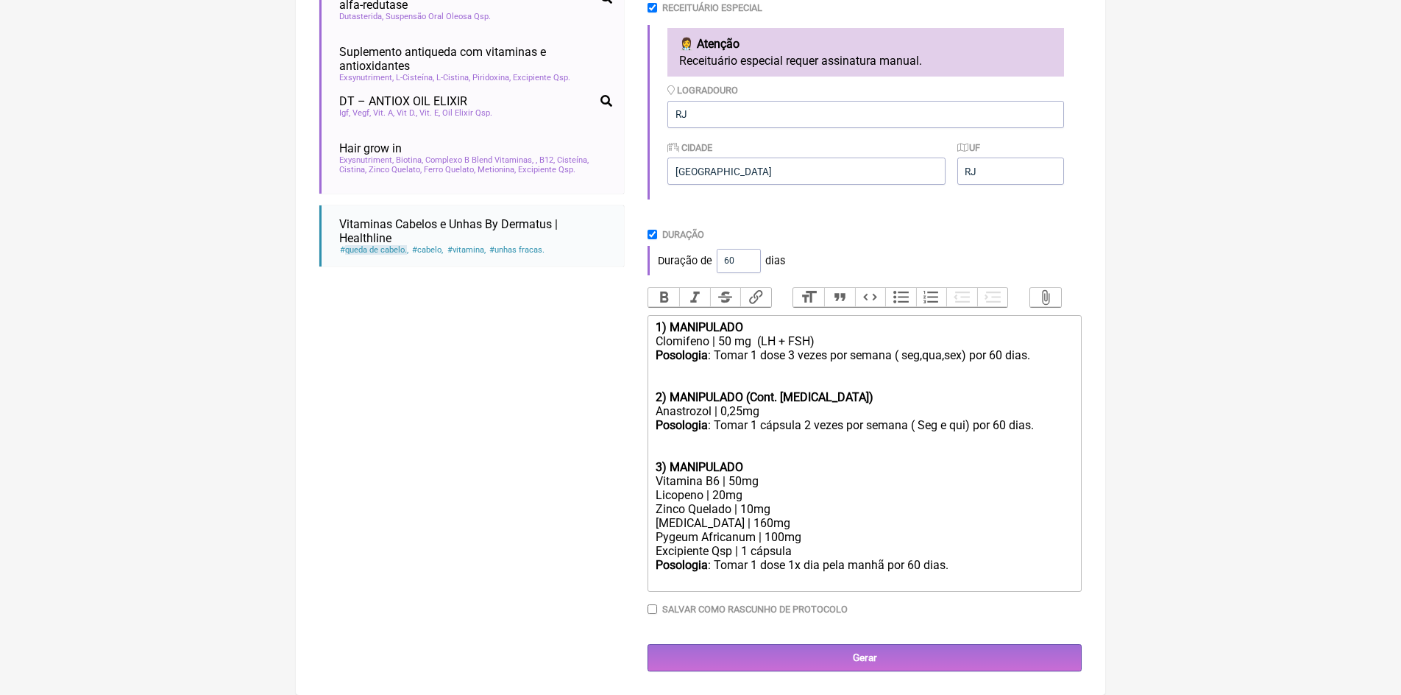
click at [757, 461] on div "Posologia : Tomar 1 cápsula 2 vezes por semana ( Seg e qui) por 60 dias. 3) MAN…" at bounding box center [865, 446] width 418 height 56
type trix-editor "<div><strong>1) MANIPULADO&nbsp;</strong></div><div>Clomifeno | 50 mg&nbsp; (LH…"
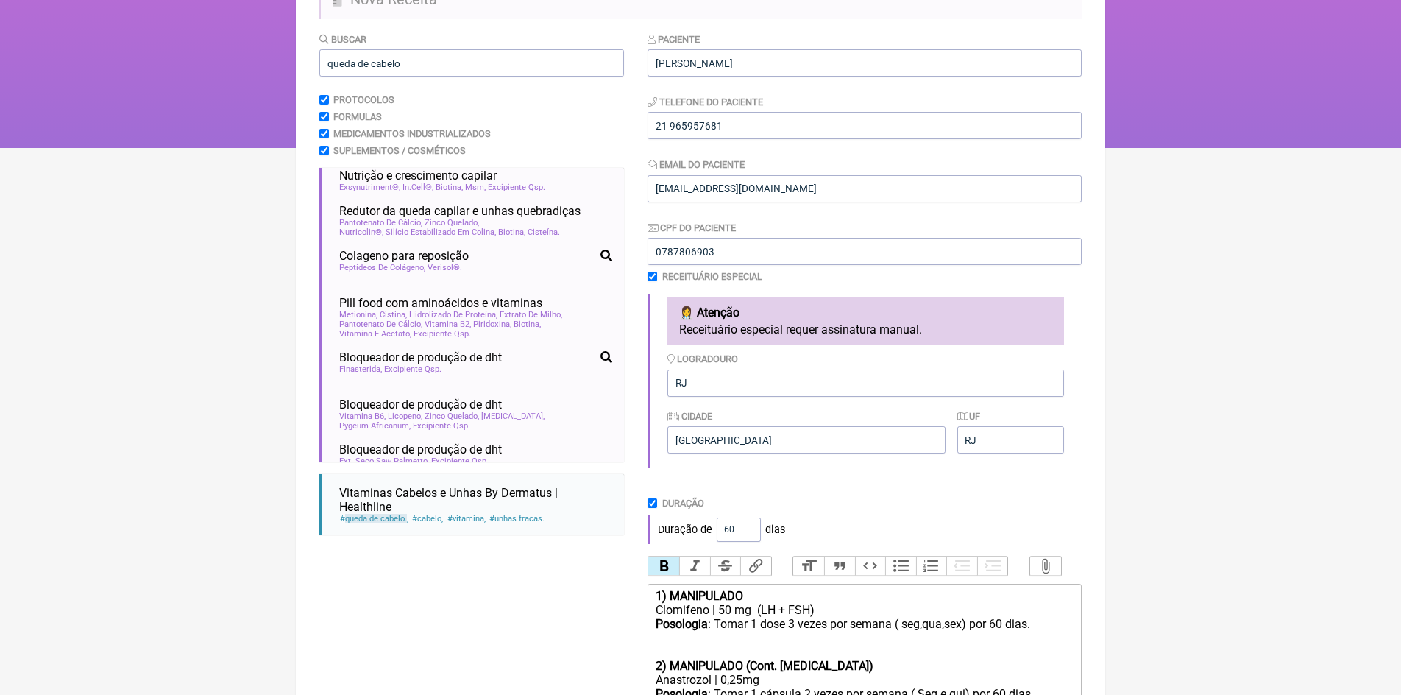
scroll to position [0, 0]
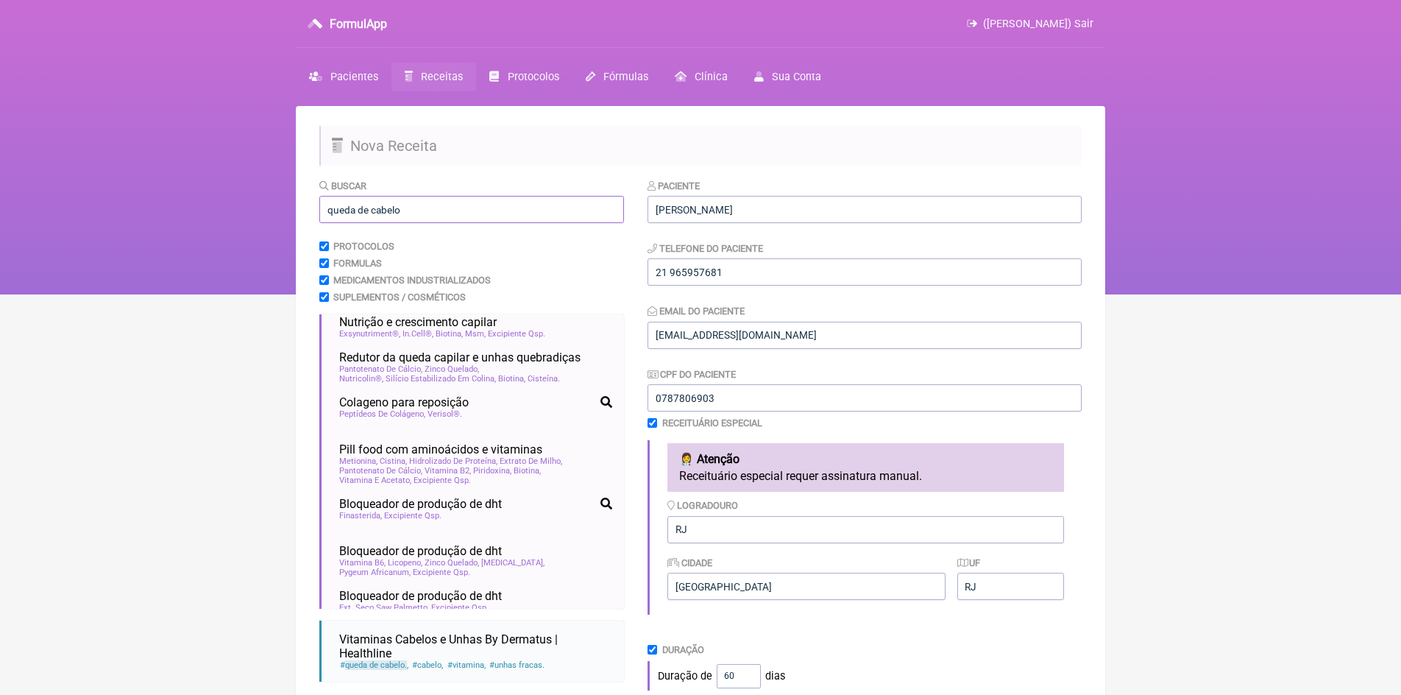
drag, startPoint x: 418, startPoint y: 202, endPoint x: 416, endPoint y: 216, distance: 13.4
click at [419, 202] on input "queda de cabelo" at bounding box center [471, 209] width 305 height 27
type input "q"
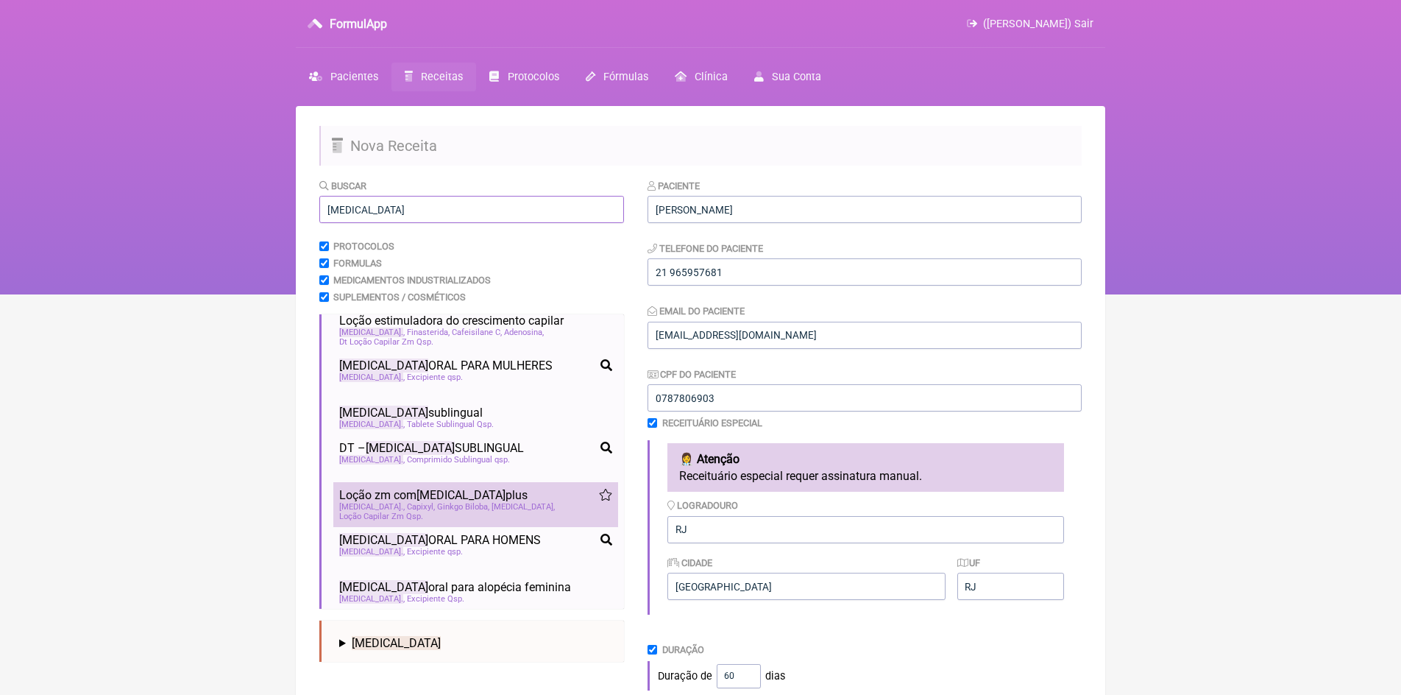
scroll to position [35, 0]
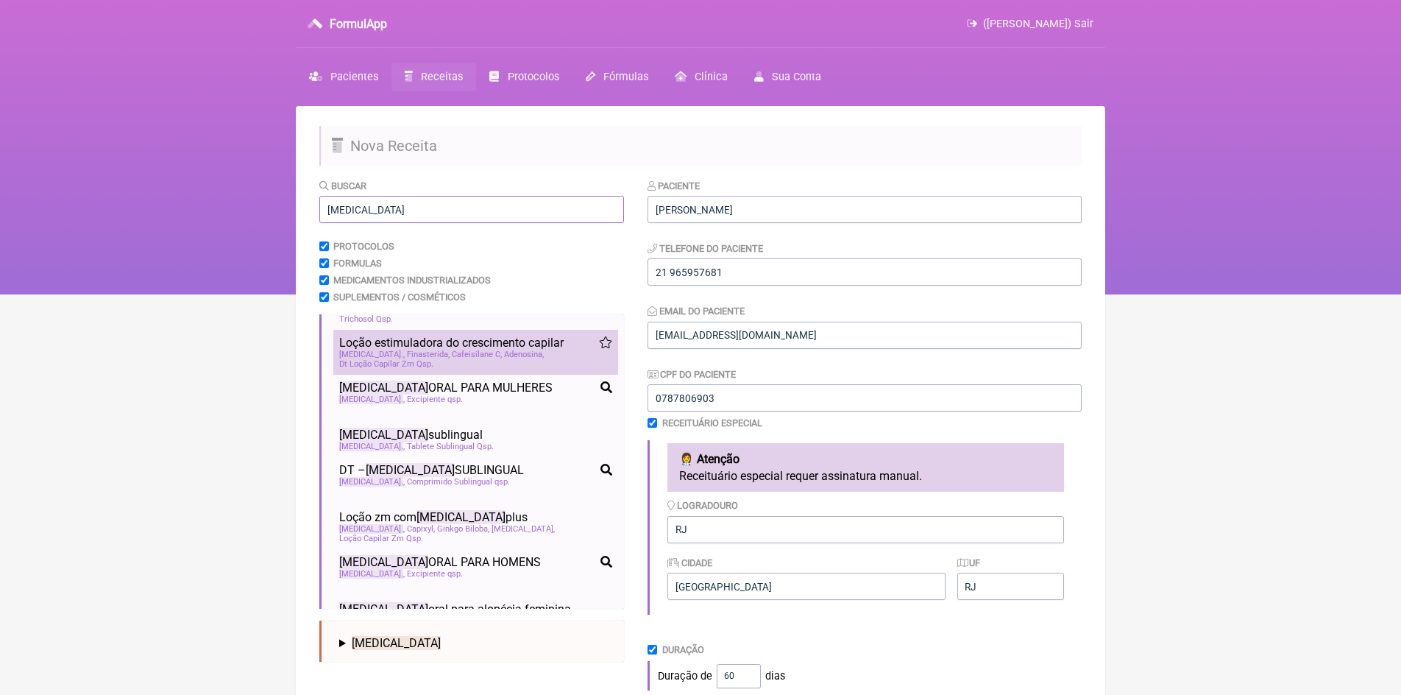
type input "minoxidil"
click at [420, 358] on span "Finasterida" at bounding box center [428, 354] width 43 height 10
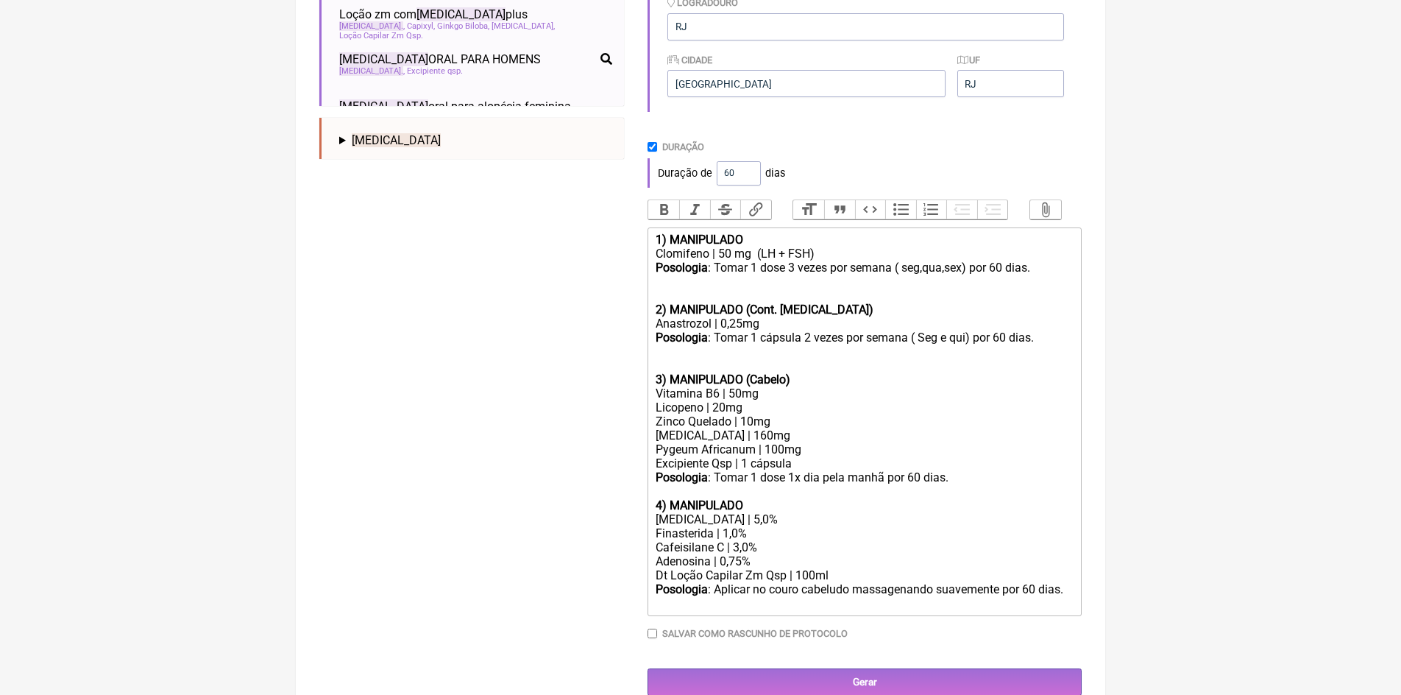
scroll to position [515, 0]
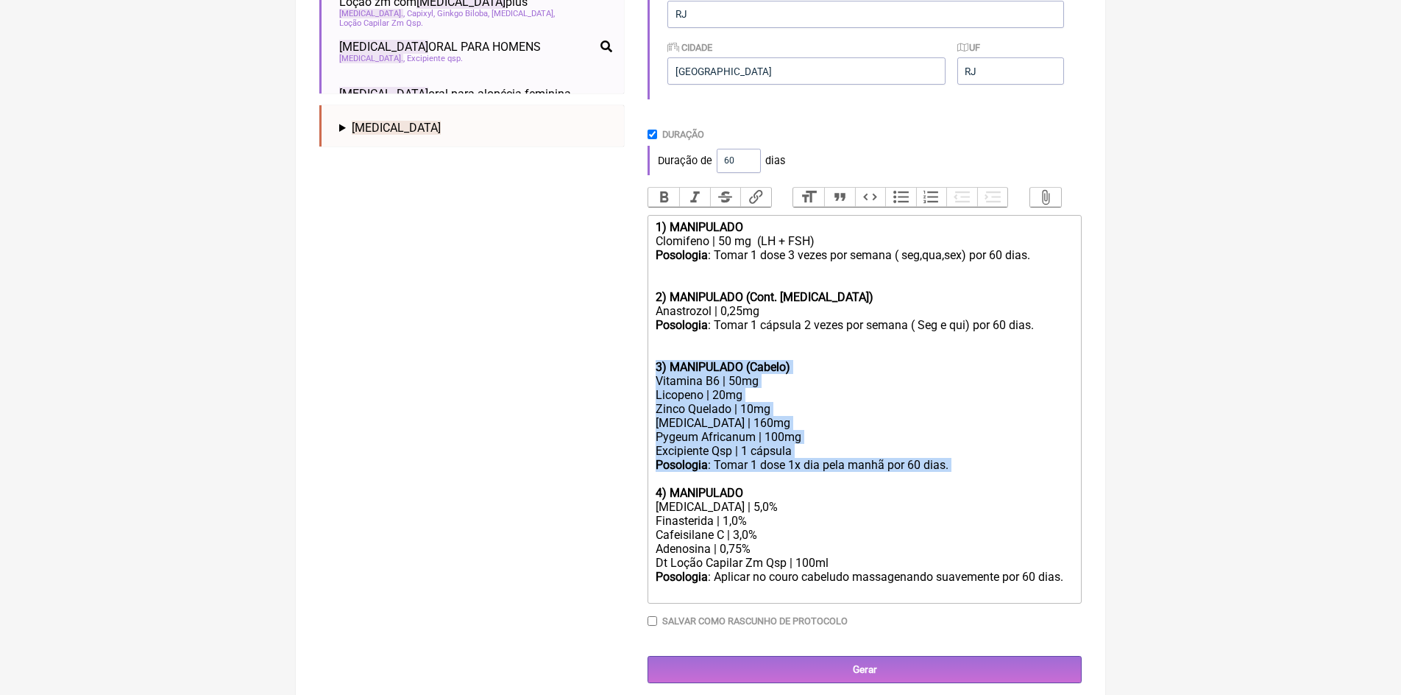
drag, startPoint x: 658, startPoint y: 377, endPoint x: 956, endPoint y: 492, distance: 319.6
click at [956, 492] on trix-editor "1) MANIPULADO Clomifeno | 50 mg (LH + FSH) Posologia : Tomar 1 dose 3 vezes por…" at bounding box center [864, 409] width 434 height 388
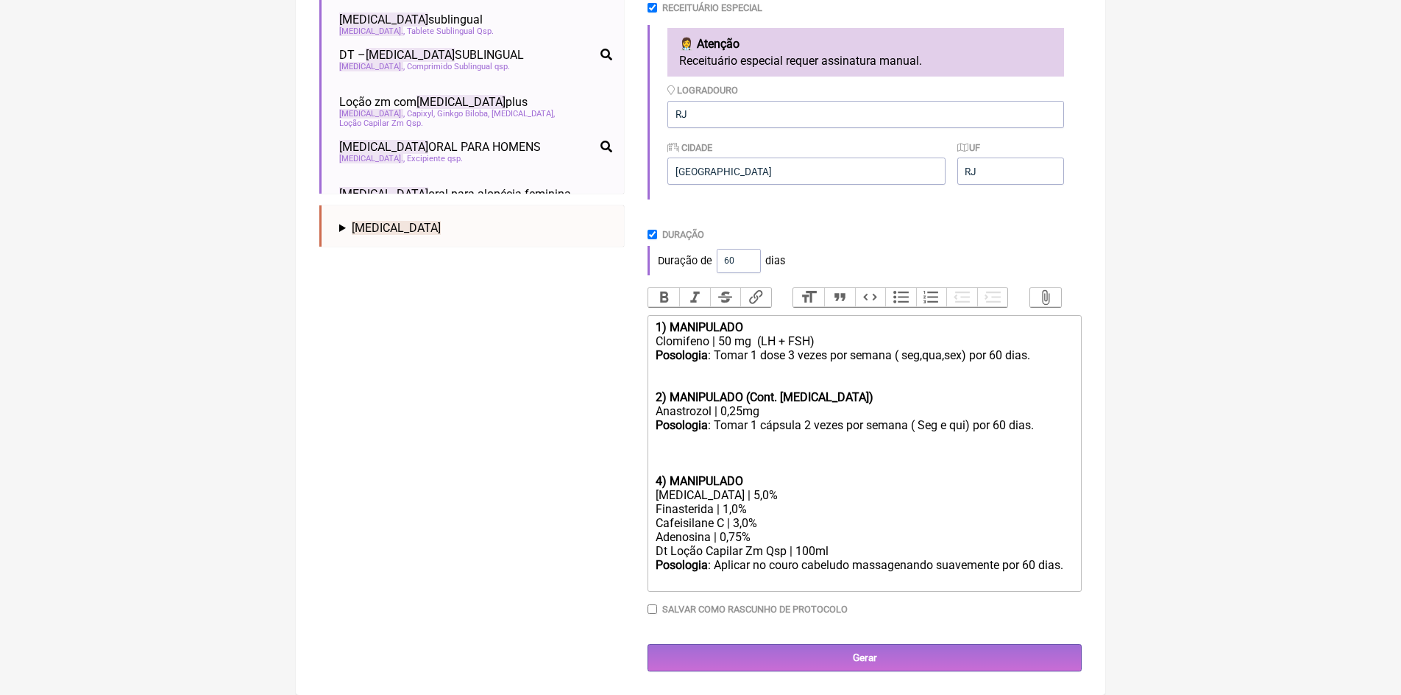
click at [653, 480] on trix-editor "1) MANIPULADO Clomifeno | 50 mg (LH + FSH) Posologia : Tomar 1 dose 3 vezes por…" at bounding box center [864, 453] width 434 height 277
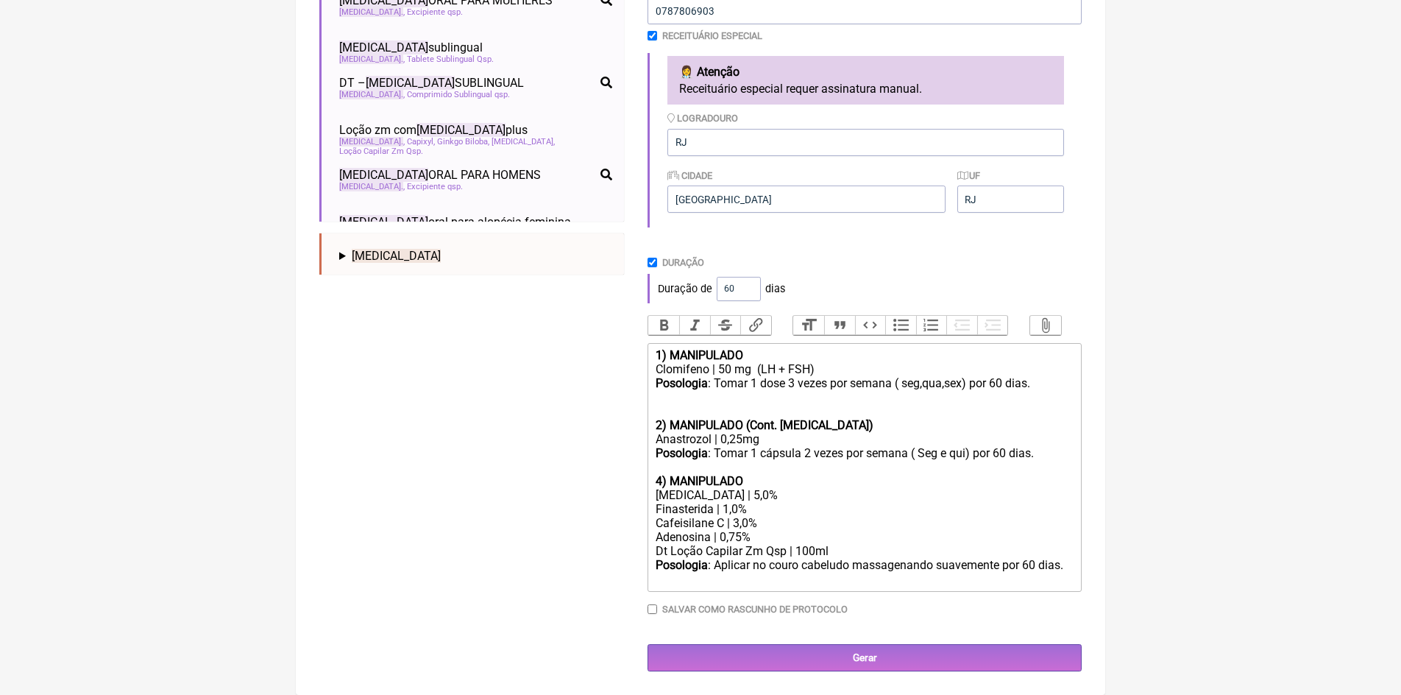
scroll to position [414, 0]
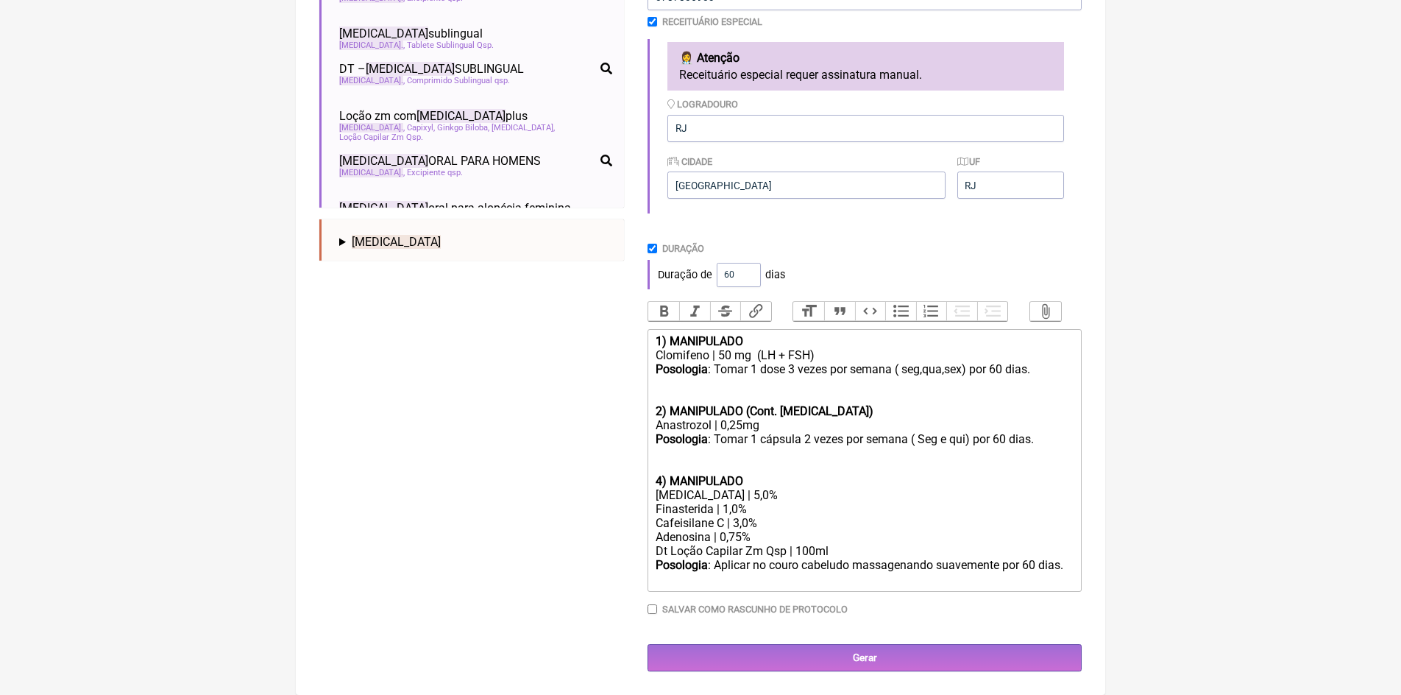
click at [753, 479] on div "Posologia : Tomar 1 cápsula 2 vezes por semana ( Seg e qui) por 60 dias. 4) MAN…" at bounding box center [865, 460] width 418 height 56
click at [661, 479] on strong "4) MANIPULADO (Cabelo)" at bounding box center [723, 481] width 135 height 14
click at [1070, 567] on div "Posologia : Aplicar no couro cabeludo massagenando suavemente por 60 dias." at bounding box center [865, 572] width 418 height 28
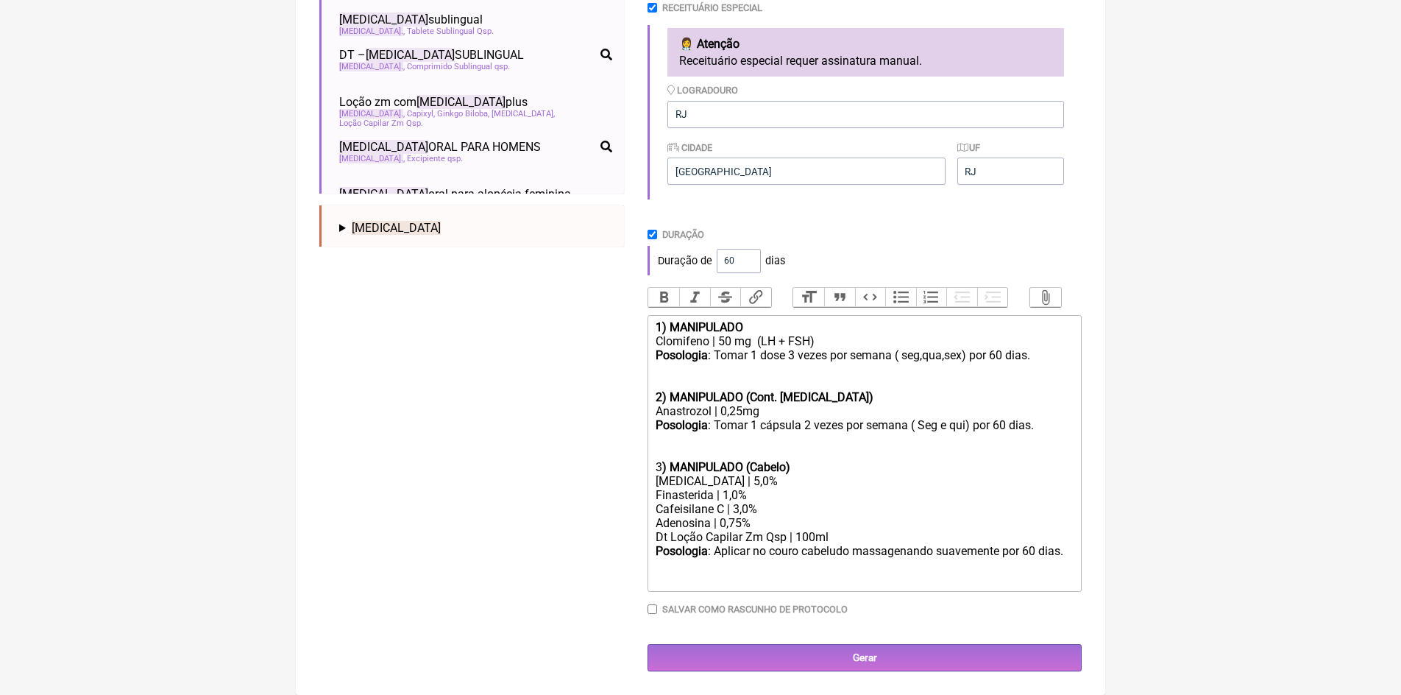
type trix-editor "<div><strong>1) MANIPULADO&nbsp;</strong></div><div>Clomifeno | 50 mg&nbsp; (LH…"
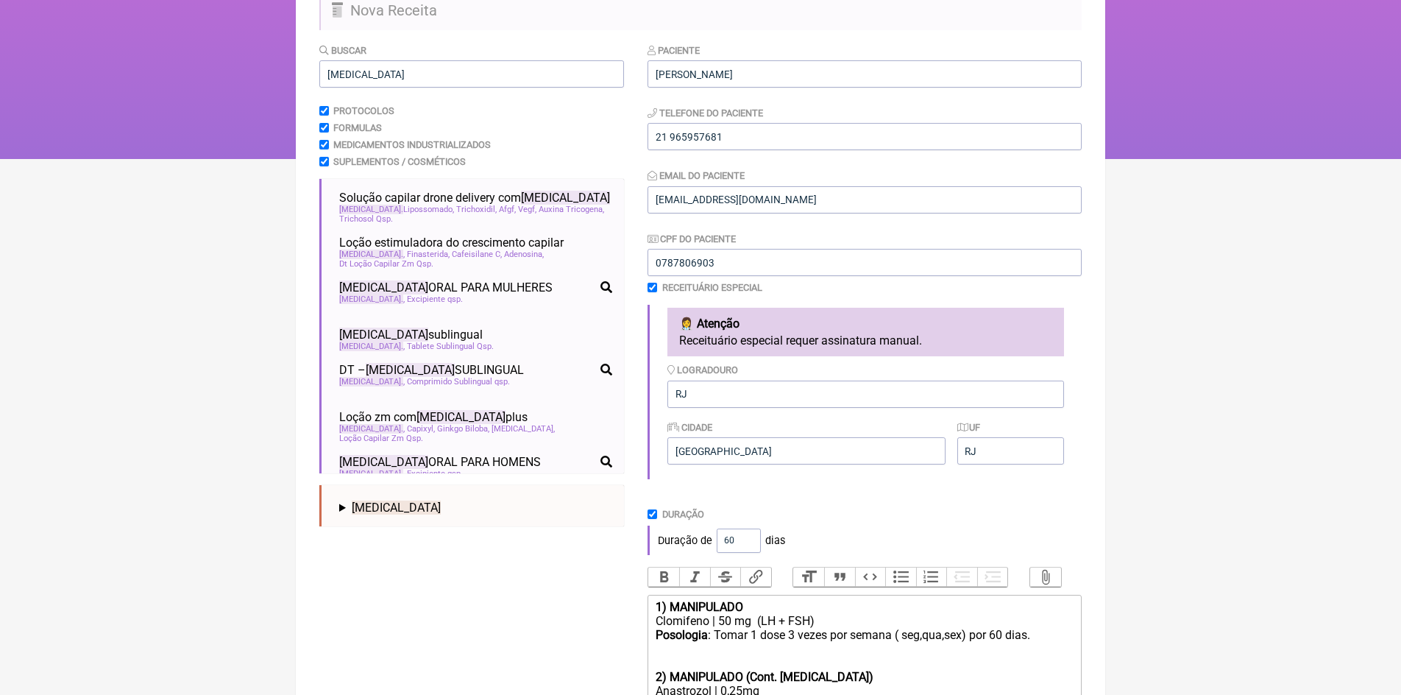
scroll to position [1, 0]
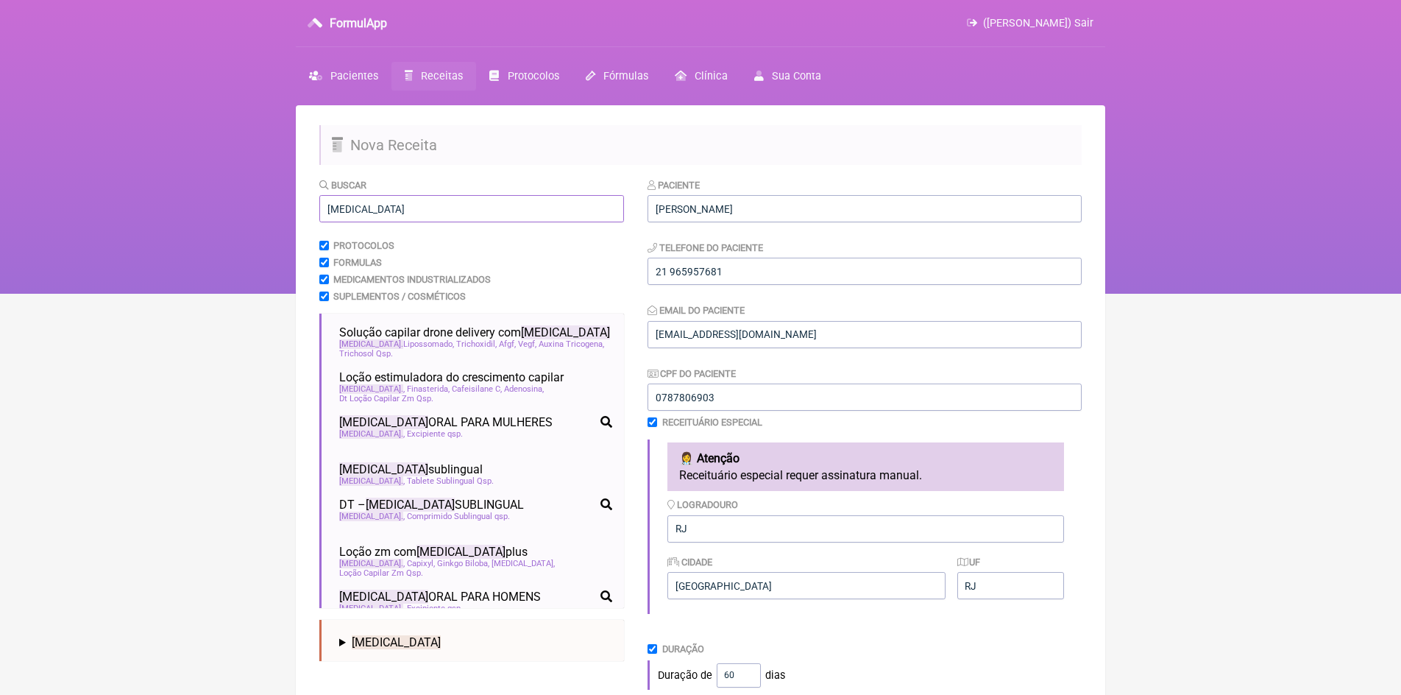
click at [415, 212] on input "minoxidil" at bounding box center [471, 208] width 305 height 27
type input "m"
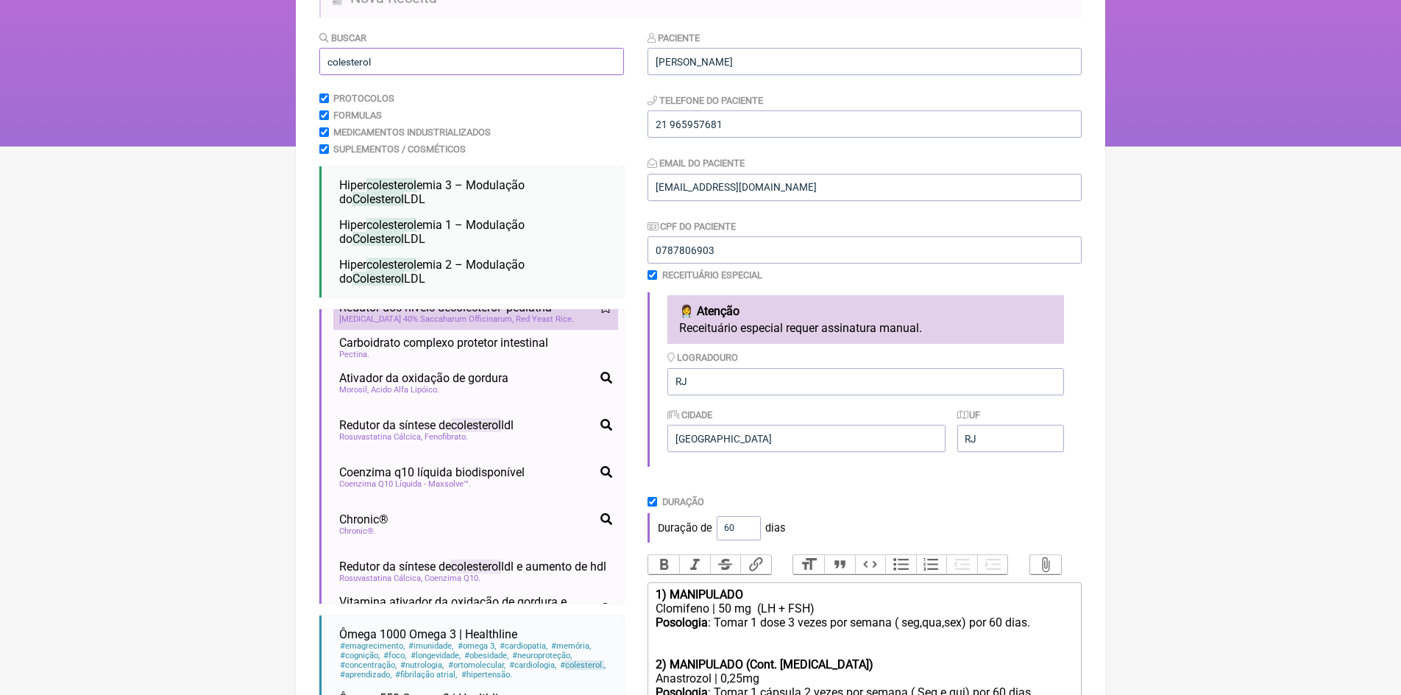
scroll to position [589, 0]
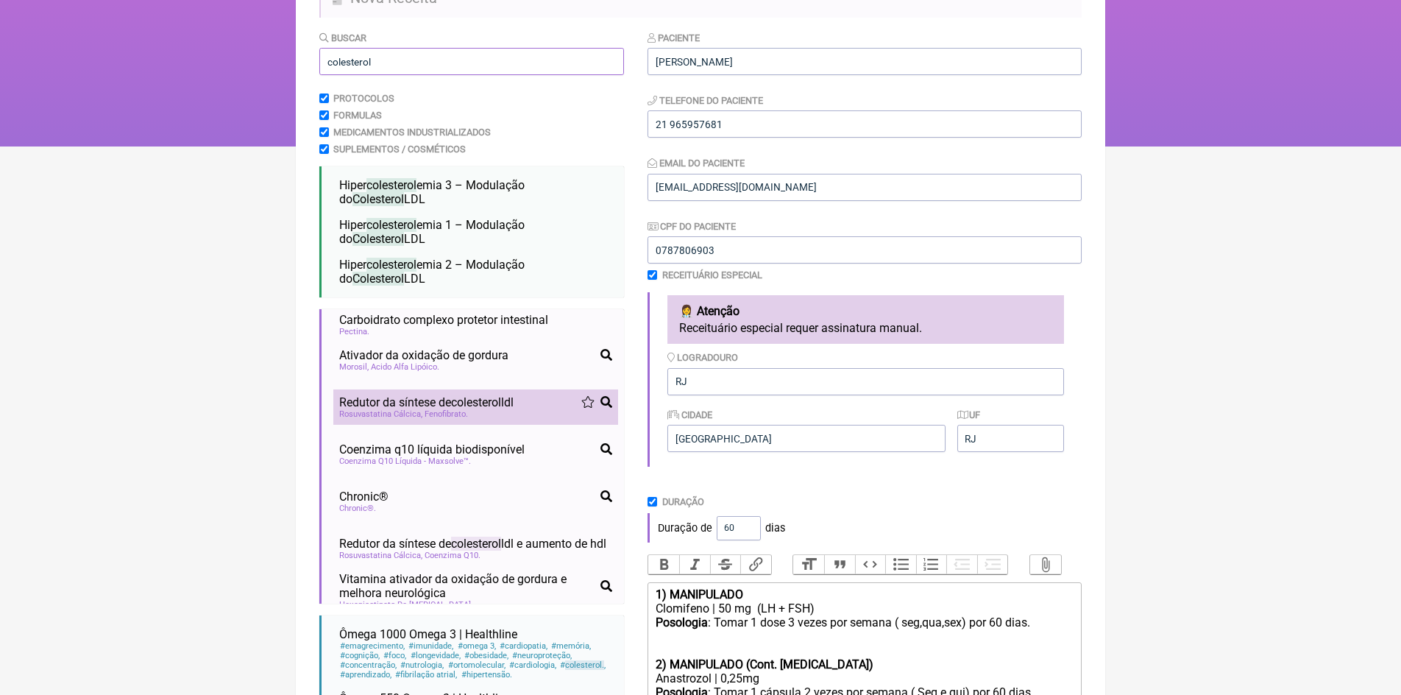
type input "colesterol"
click at [490, 409] on span "colesterol" at bounding box center [476, 402] width 50 height 14
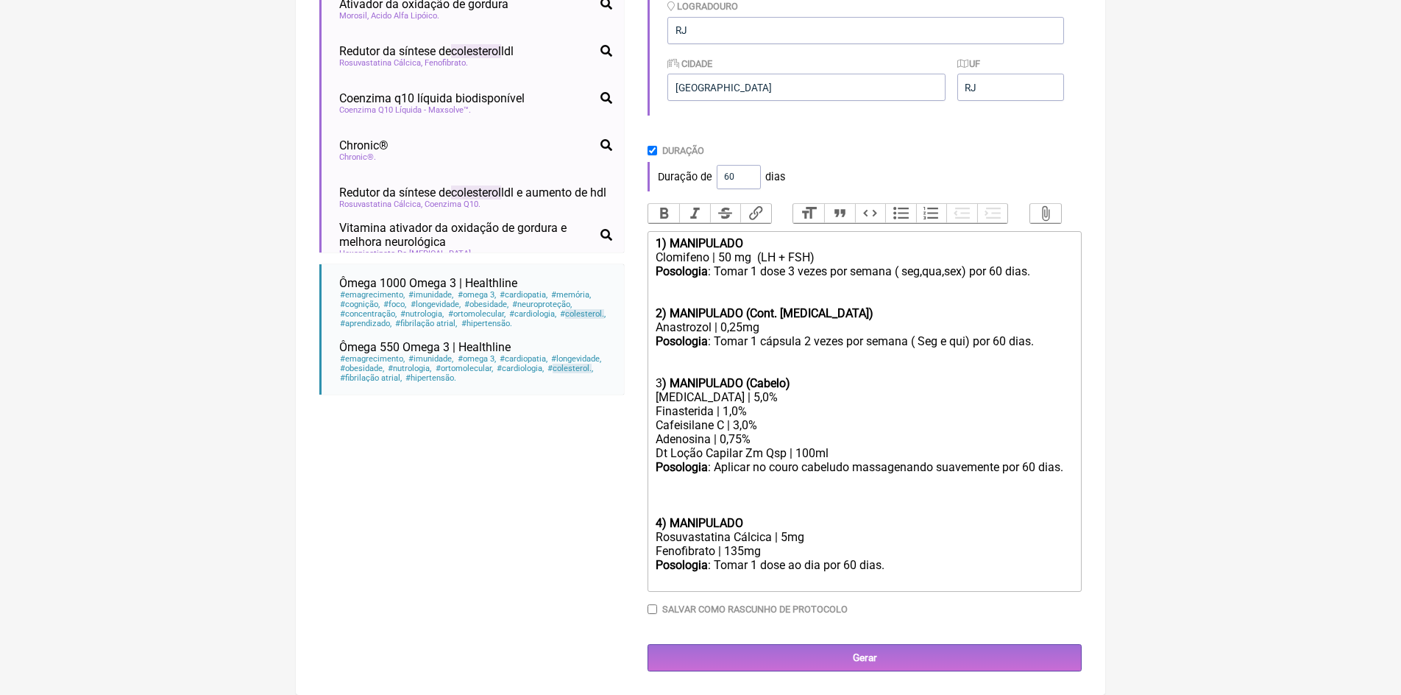
scroll to position [512, 0]
click at [745, 551] on div "Fenofibrato | 135mg" at bounding box center [865, 551] width 418 height 14
click at [653, 525] on trix-editor "1) MANIPULADO Clomifeno | 50 mg (LH + FSH) Posologia : Tomar 1 dose 3 vezes por…" at bounding box center [864, 411] width 434 height 360
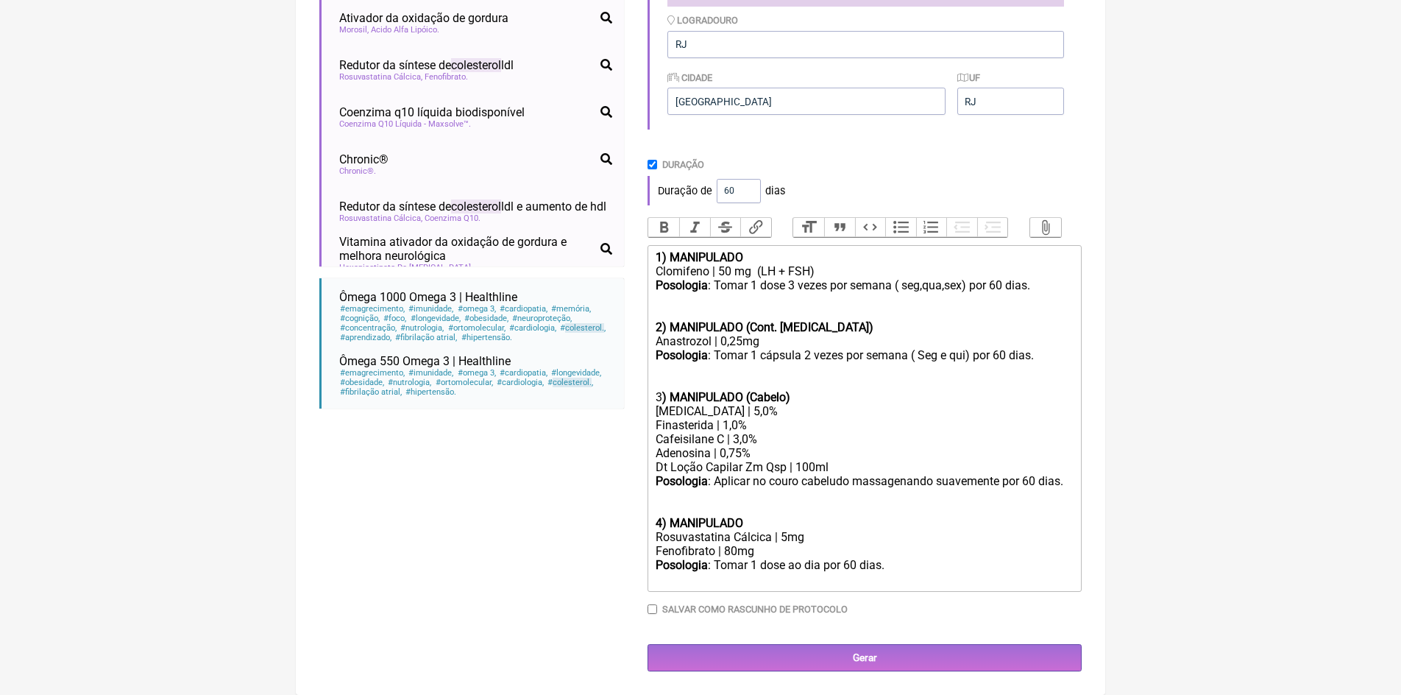
scroll to position [498, 0]
click at [803, 564] on div "Posologia : Tomar 1 dose ao dia por 60 dias." at bounding box center [865, 572] width 418 height 28
click at [918, 564] on div "Posologia : Tomar 1 dose a noite após o jantar dia por 60 dias." at bounding box center [865, 572] width 418 height 28
click at [748, 523] on div "Posologia : Aplicar no couro cabeludo massagenando suavemente por 60 dias. 4) M…" at bounding box center [865, 502] width 418 height 56
click at [977, 566] on div "Posologia : Tomar 1 dose a noite após o jantar por 60 dias." at bounding box center [865, 572] width 418 height 28
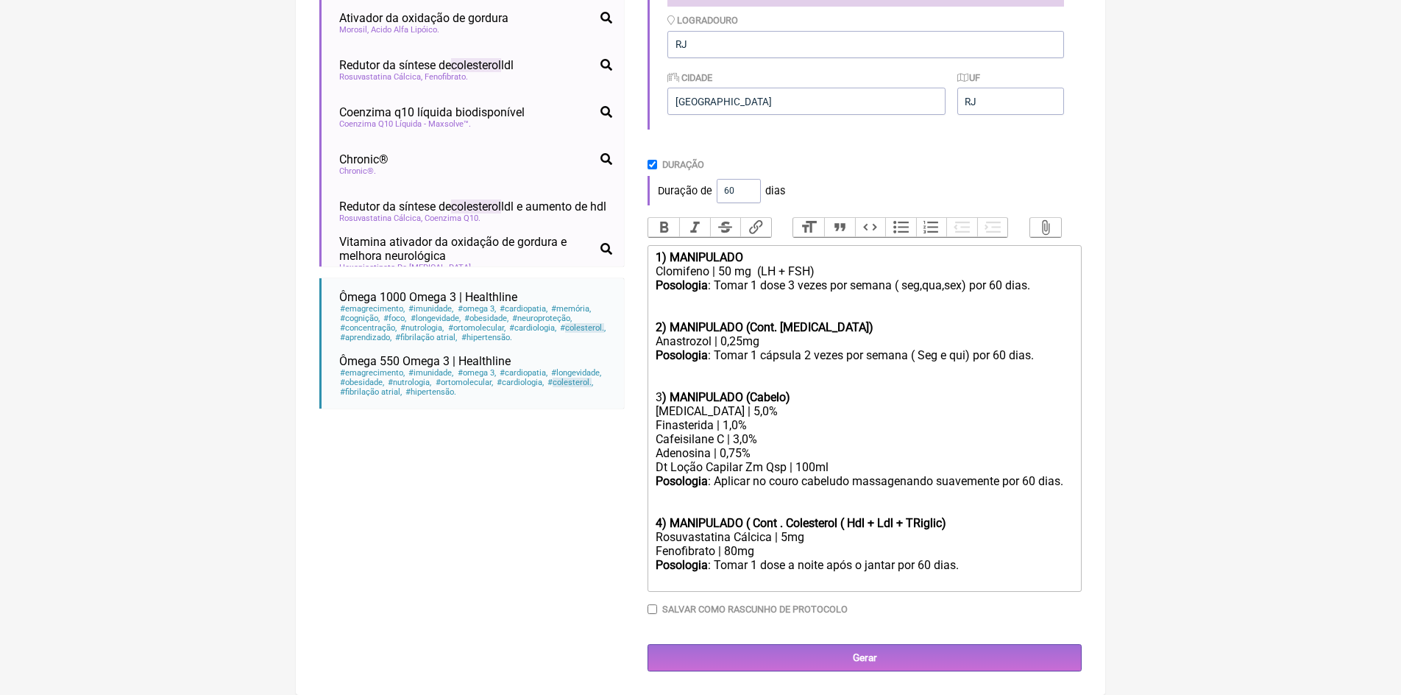
scroll to position [512, 0]
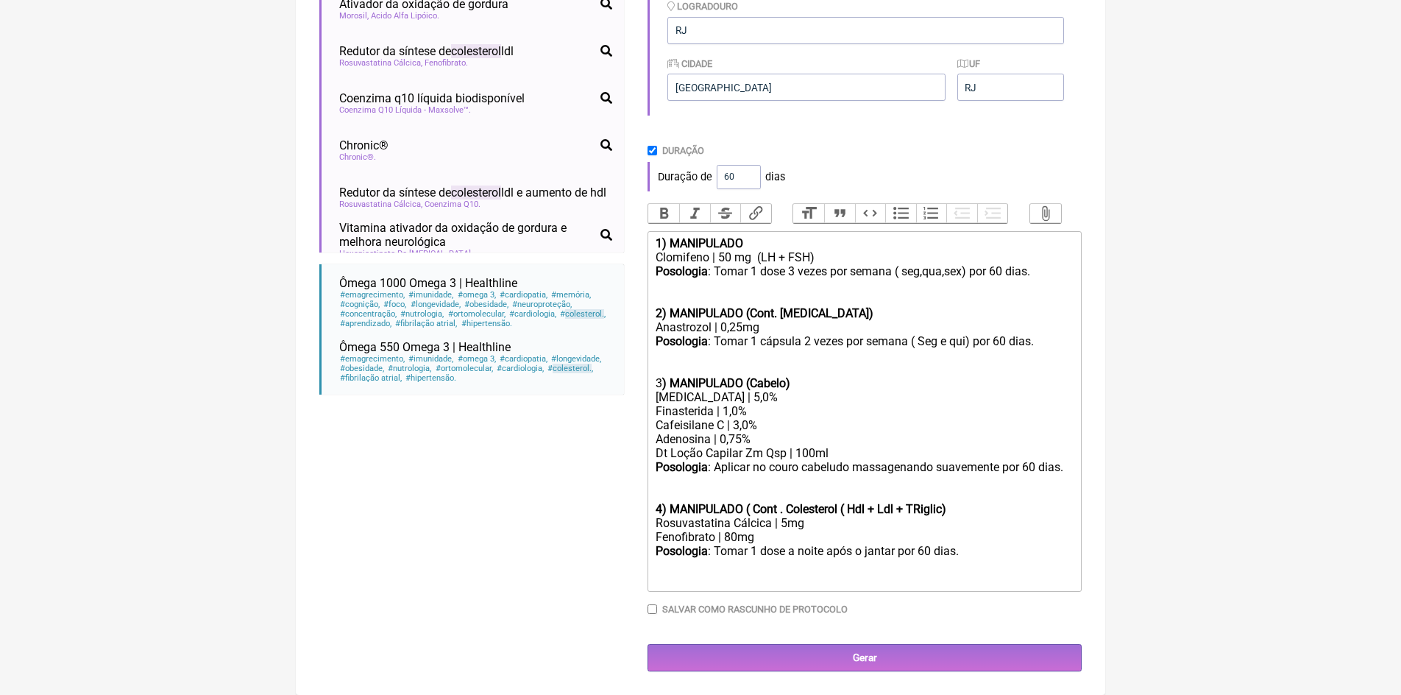
type trix-editor "<div><strong>1) MANIPULADO&nbsp;</strong></div><div>Clomifeno | 50 mg&nbsp; (LH…"
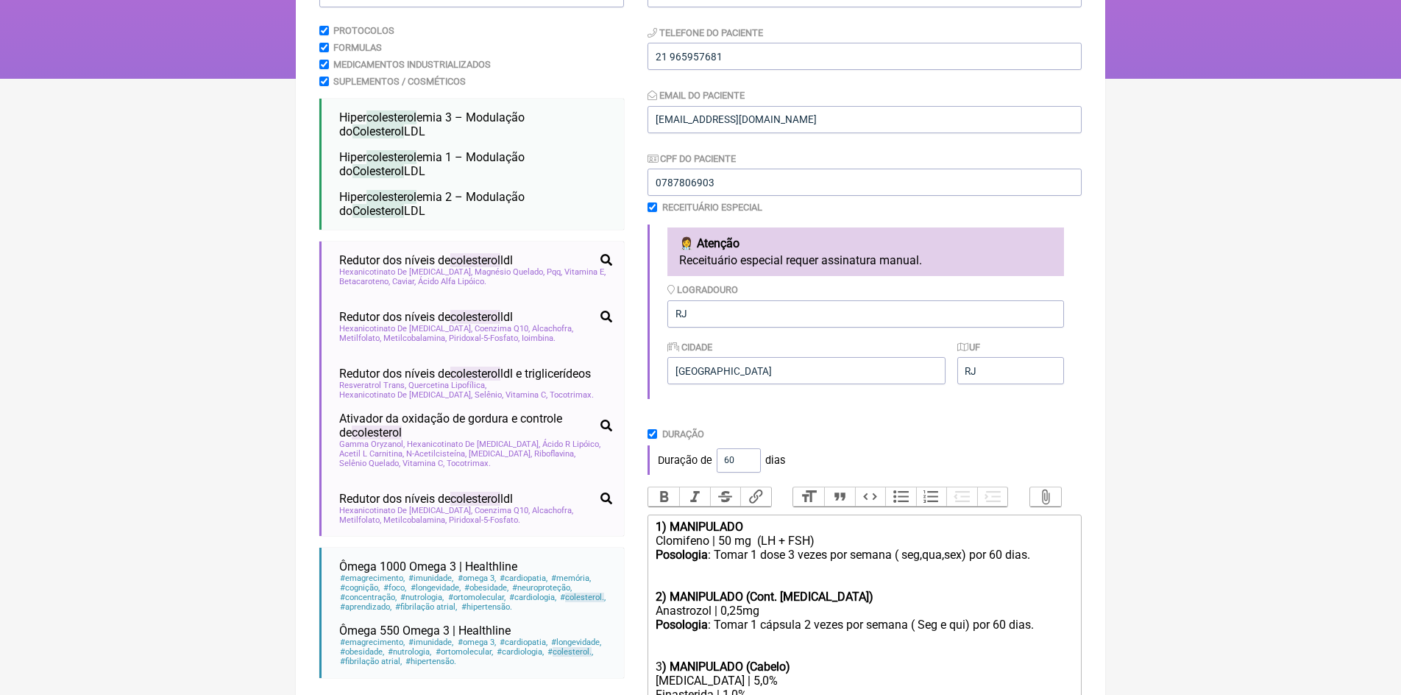
scroll to position [144, 0]
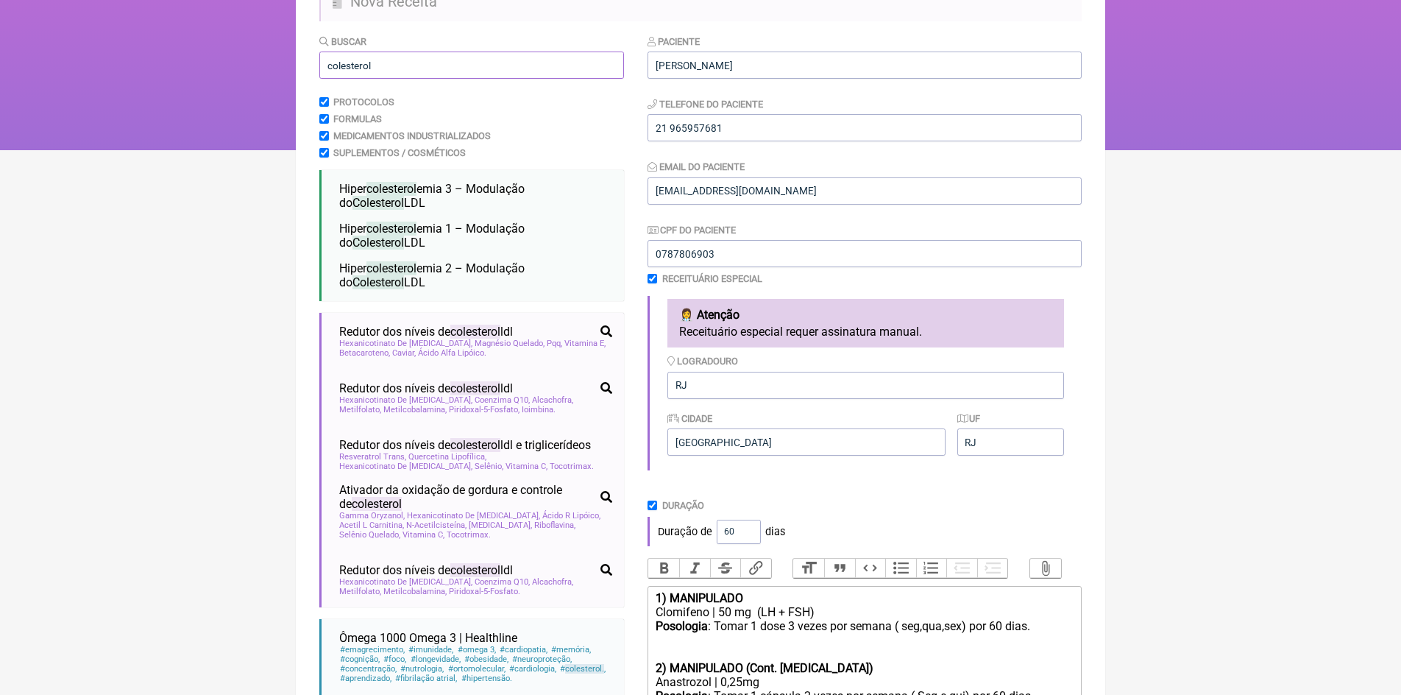
click at [411, 57] on input "colesterol" at bounding box center [471, 64] width 305 height 27
type input "c"
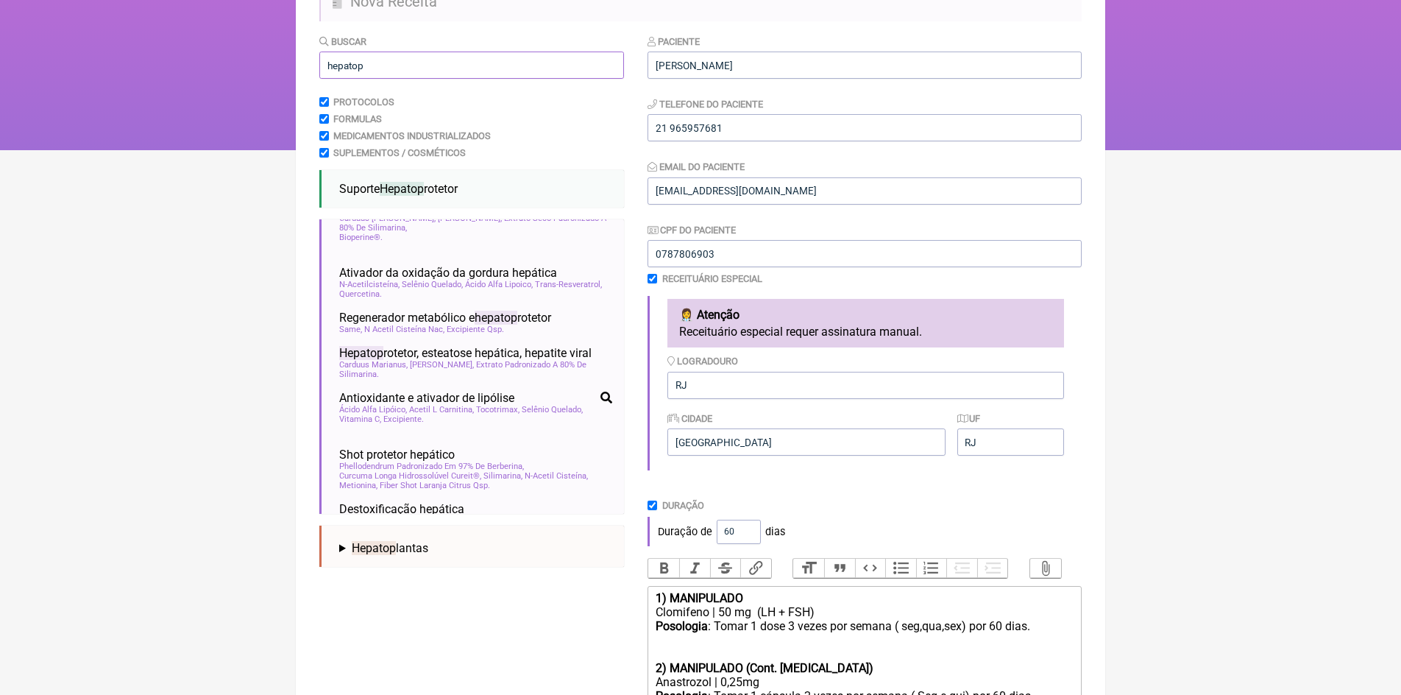
scroll to position [589, 0]
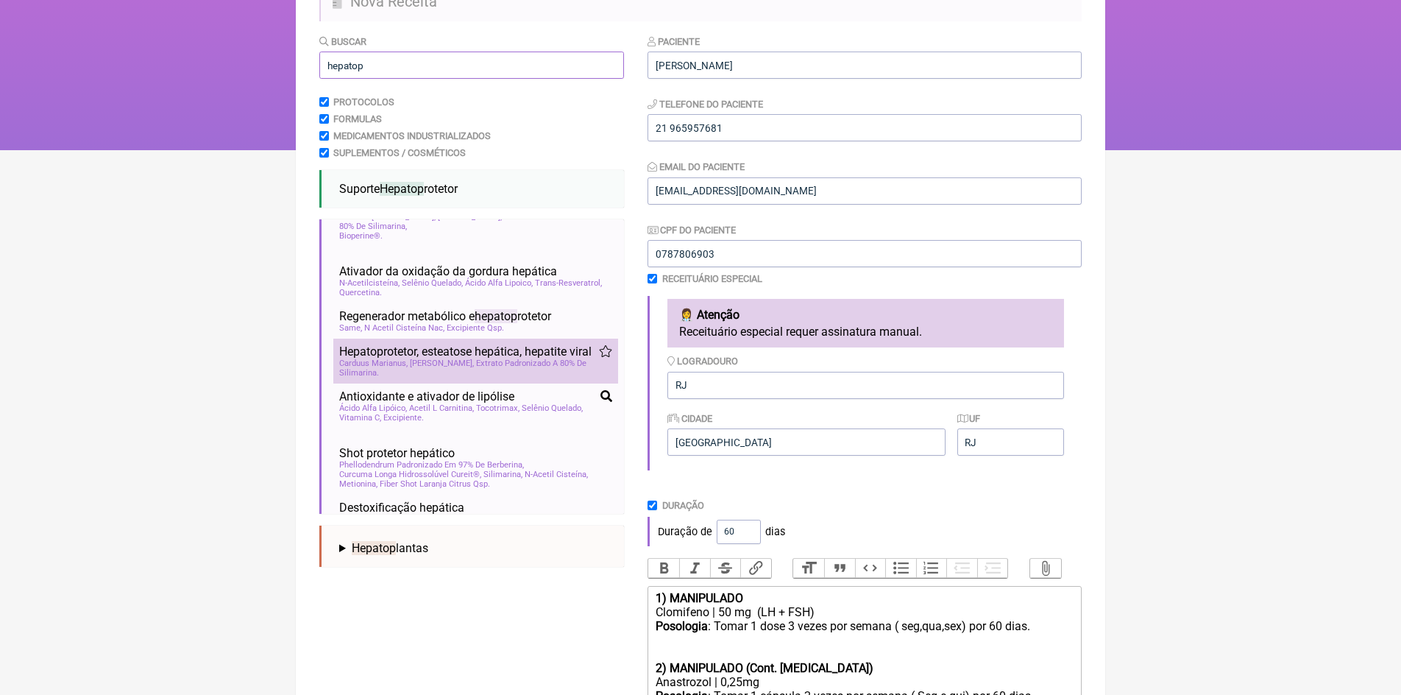
type input "hepatop"
click at [469, 358] on span "Hepatop rotetor, esteatose hepática, hepatite viral" at bounding box center [465, 351] width 252 height 14
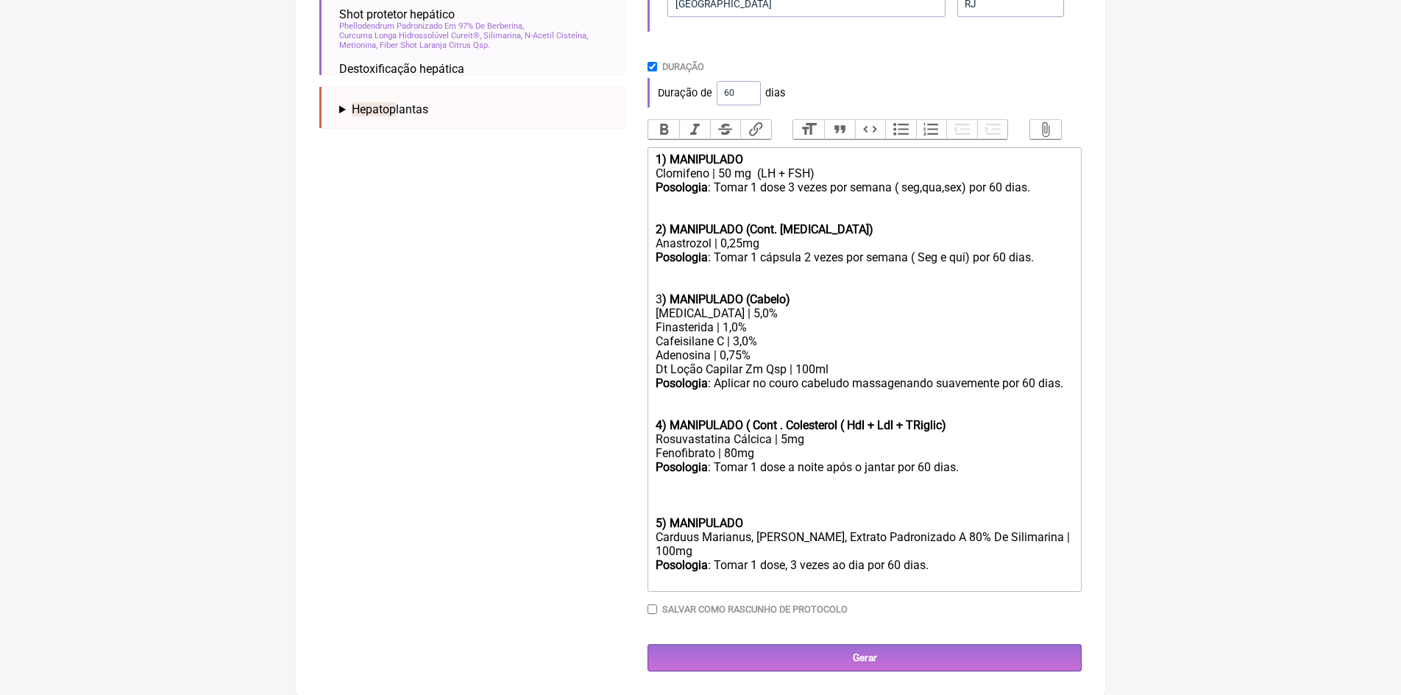
scroll to position [586, 0]
click at [661, 558] on div "Carduus Marianus, Cardo Mariano, Extrato Padronizado A 80% De Silimarina | 100mg" at bounding box center [865, 544] width 418 height 28
click at [654, 535] on trix-editor "1) MANIPULADO Clomifeno | 50 mg (LH + FSH) Posologia : Tomar 1 dose 3 vezes por…" at bounding box center [864, 369] width 434 height 444
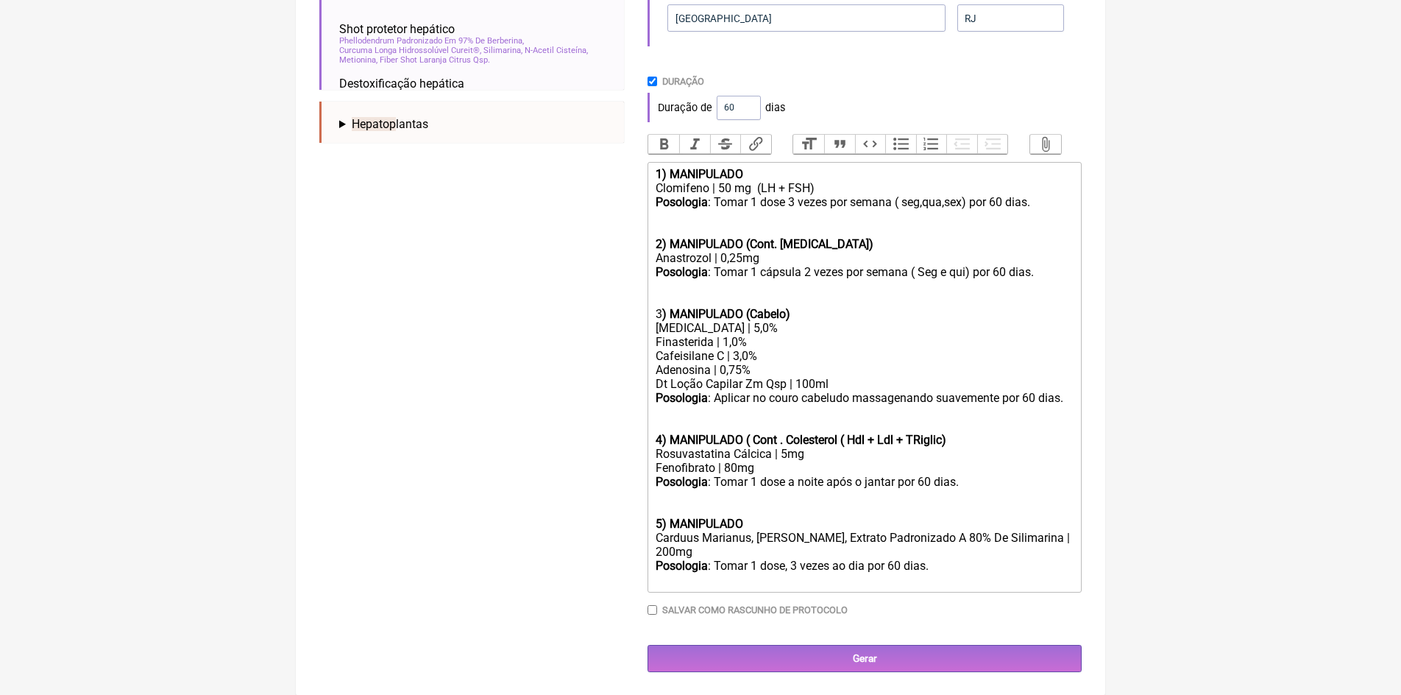
scroll to position [582, 0]
click at [760, 519] on div "Posologia : Tomar 1 dose a noite após o jantar por 60 dias. 5) MANIPULADO" at bounding box center [865, 502] width 418 height 56
click at [798, 563] on div "Posologia : Tomar 1 dose, 3 vezes ao dia por 60 dias." at bounding box center [865, 572] width 418 height 28
type trix-editor "<div><strong>1) MANIPULADO&nbsp;</strong></div><div>Clomifeno | 50 mg&nbsp; (LH…"
click at [862, 660] on input "Gerar" at bounding box center [864, 657] width 434 height 27
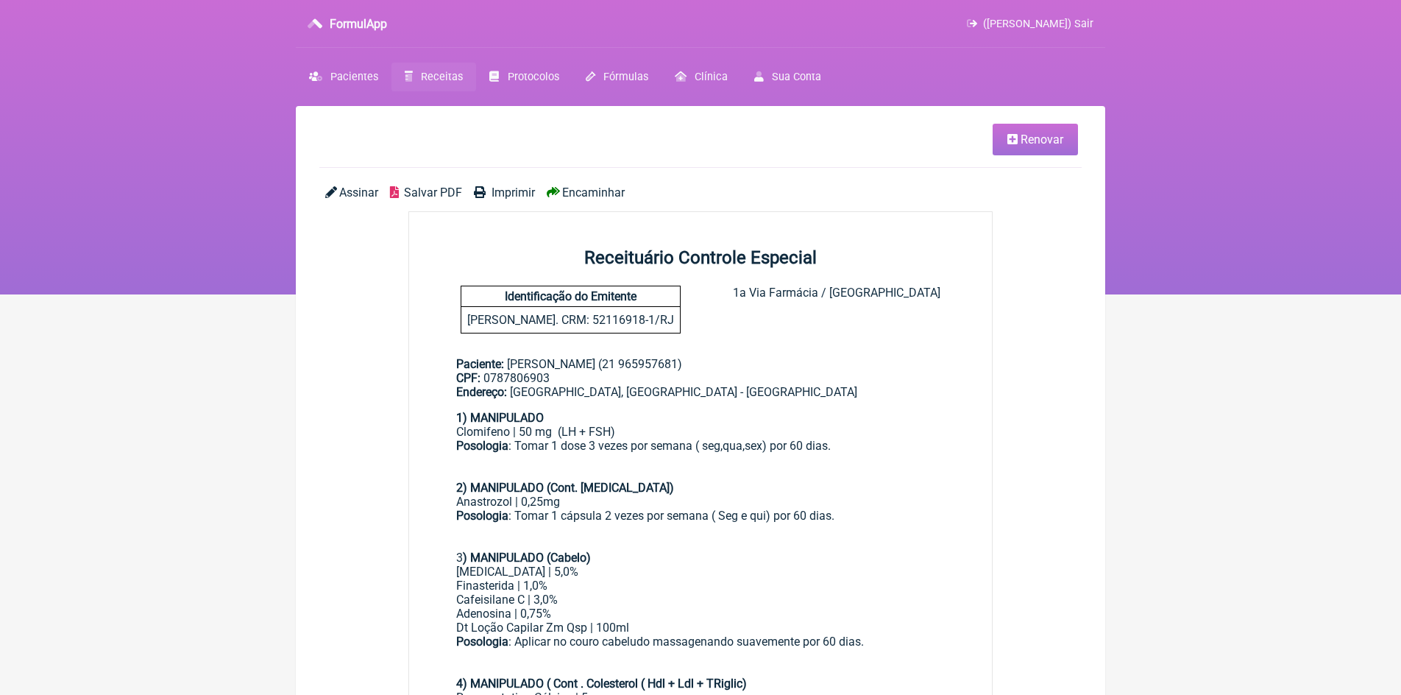
click at [513, 193] on span "Imprimir" at bounding box center [512, 192] width 43 height 14
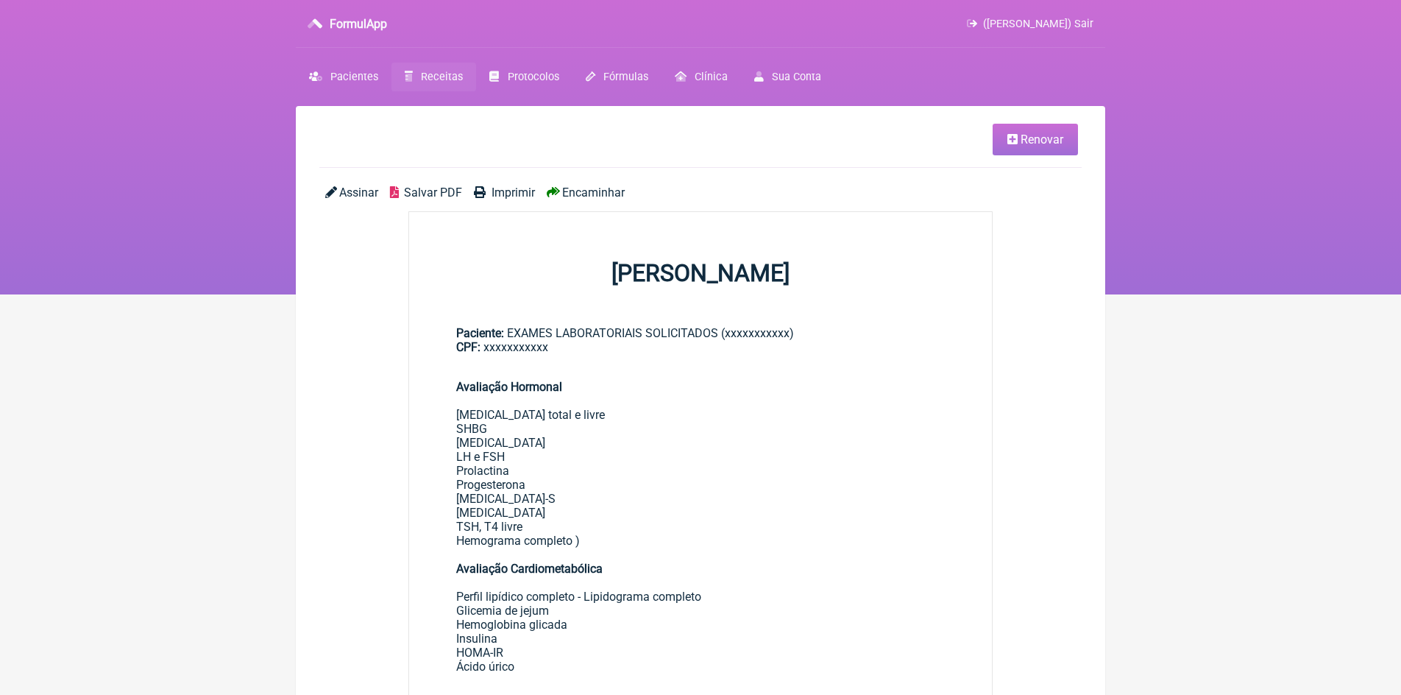
click at [503, 195] on span "Imprimir" at bounding box center [512, 192] width 43 height 14
drag, startPoint x: 1081, startPoint y: 19, endPoint x: 745, endPoint y: 73, distance: 340.5
click at [1081, 19] on span "([PERSON_NAME]) Sair" at bounding box center [1038, 24] width 110 height 13
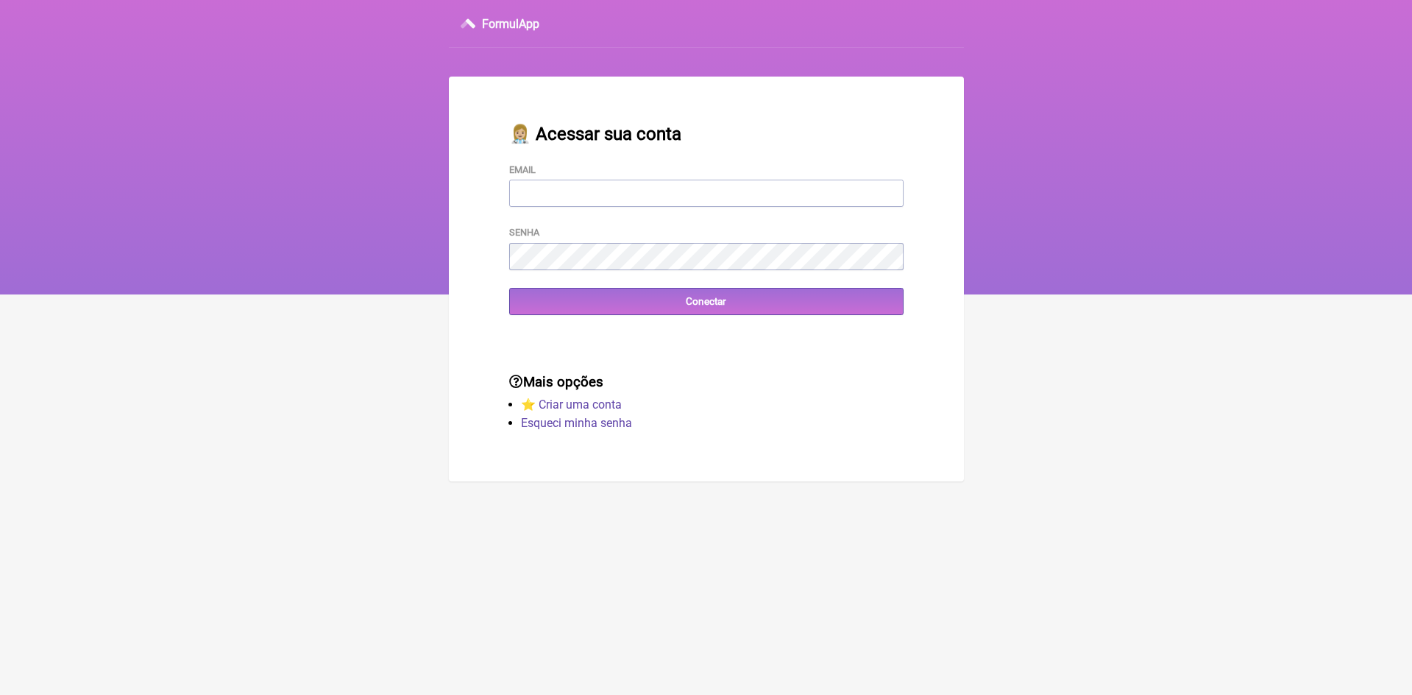
click at [647, 196] on input "Email" at bounding box center [706, 193] width 394 height 27
type input "[EMAIL_ADDRESS][DOMAIN_NAME]"
click at [550, 305] on input "Conectar" at bounding box center [706, 301] width 394 height 27
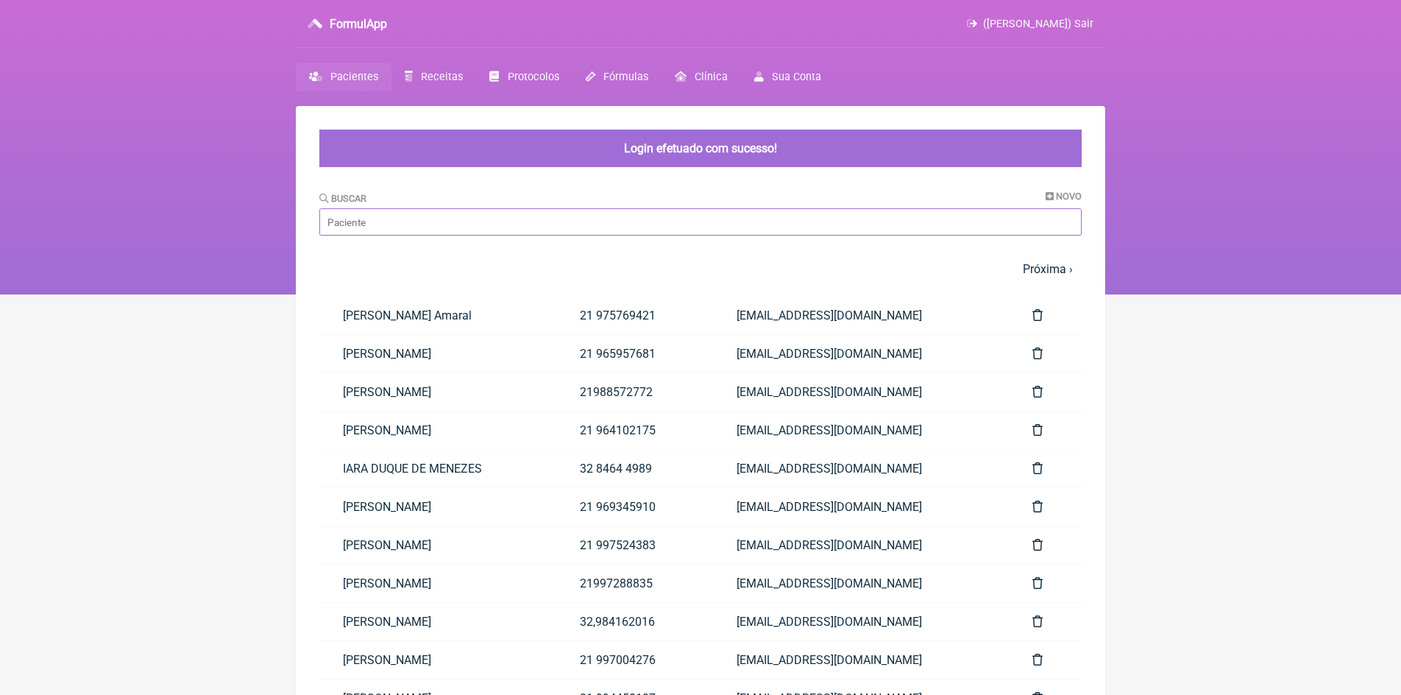
click at [442, 224] on input "Buscar" at bounding box center [700, 221] width 762 height 27
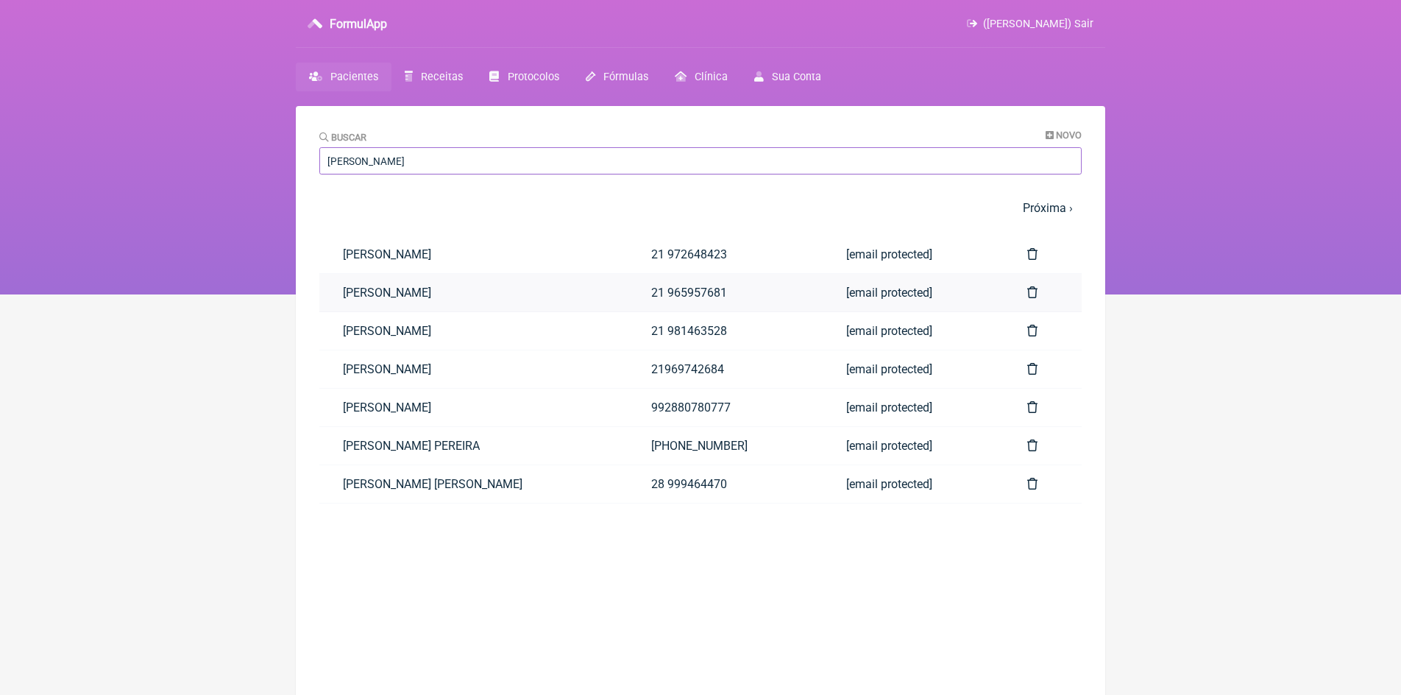
type input "lucas"
click at [433, 289] on link "[PERSON_NAME]" at bounding box center [473, 293] width 308 height 38
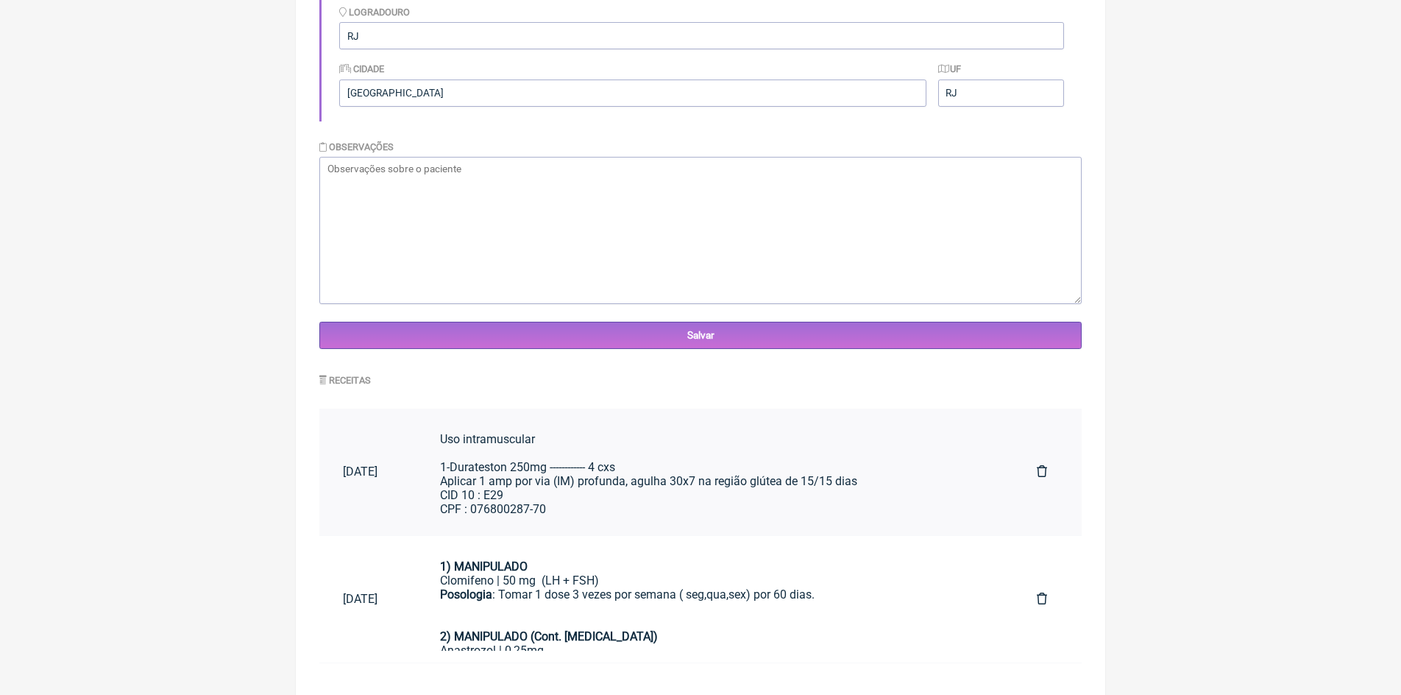
scroll to position [383, 0]
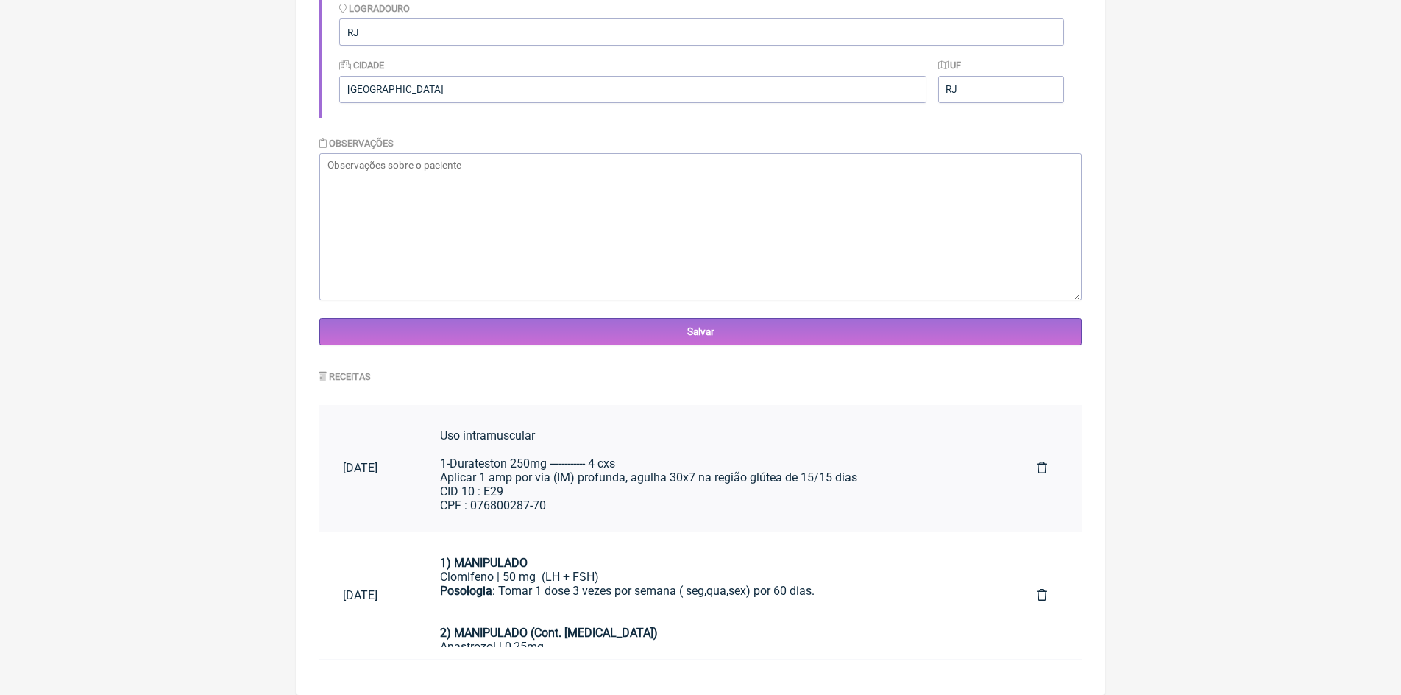
click at [522, 458] on div "Uso intramuscular 1-Durateston 250mg ------------ 4 cxs Aplicar 1 amp por via (…" at bounding box center [715, 484] width 550 height 112
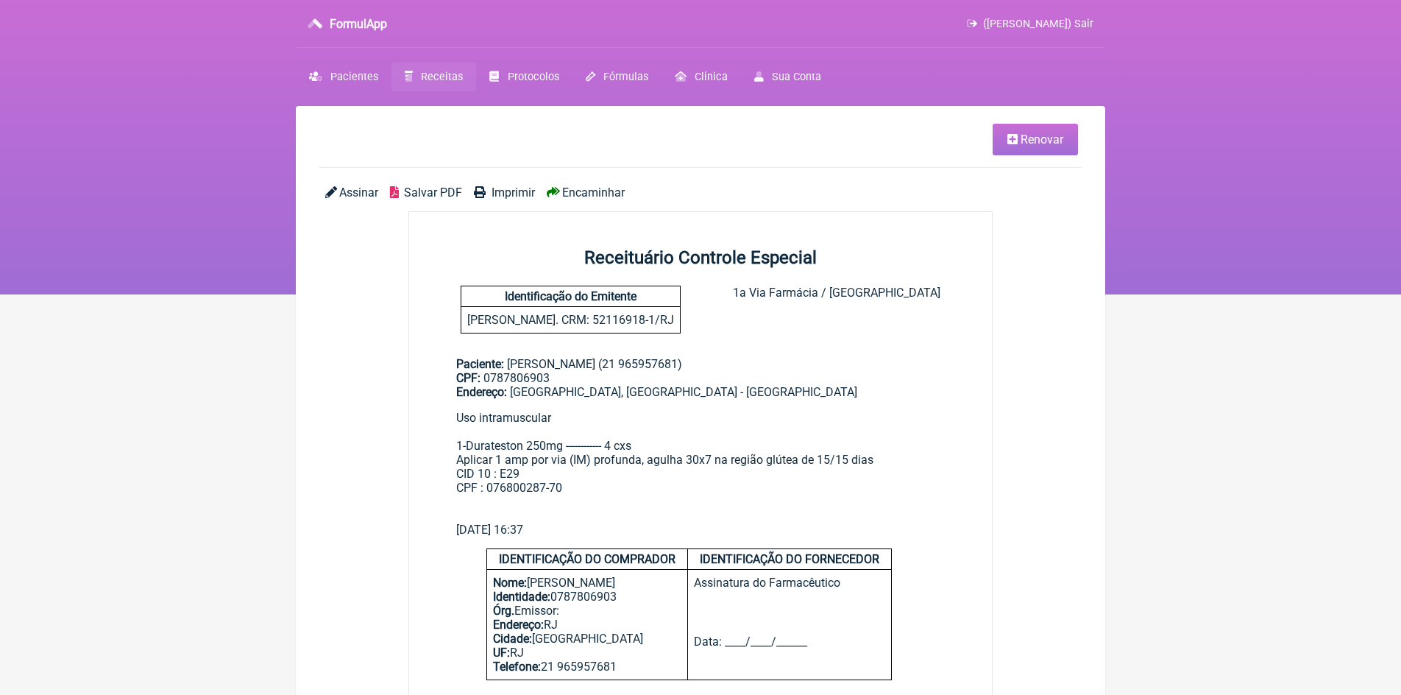
click at [1087, 20] on span "([PERSON_NAME]) Sair" at bounding box center [1038, 24] width 110 height 13
click at [1026, 143] on span "Renovar" at bounding box center [1041, 139] width 43 height 14
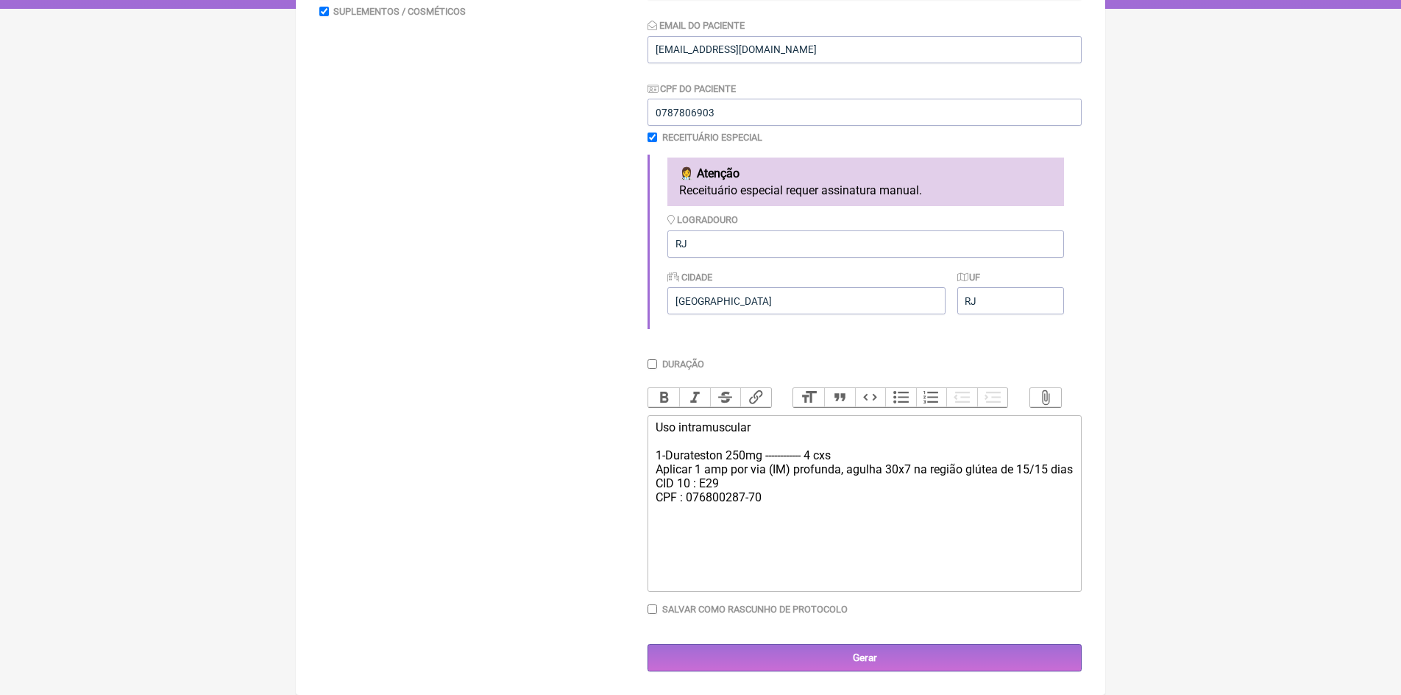
scroll to position [298, 0]
click at [762, 428] on div "Uso intramuscular 1-Durateston 250mg ------------ 4 cxs Aplicar 1 amp por via (…" at bounding box center [865, 476] width 418 height 112
click at [666, 455] on div "Protocolo : 1-Durateston 250mg ------------ 4 cxs Aplicar 1 amp por via (IM) pr…" at bounding box center [865, 476] width 418 height 112
click at [831, 452] on div "Protocolo : Durateston 250mg ------------ 4 cxs Aplicar 1 amp por via (IM) prof…" at bounding box center [865, 476] width 418 height 112
drag, startPoint x: 653, startPoint y: 497, endPoint x: 780, endPoint y: 519, distance: 129.1
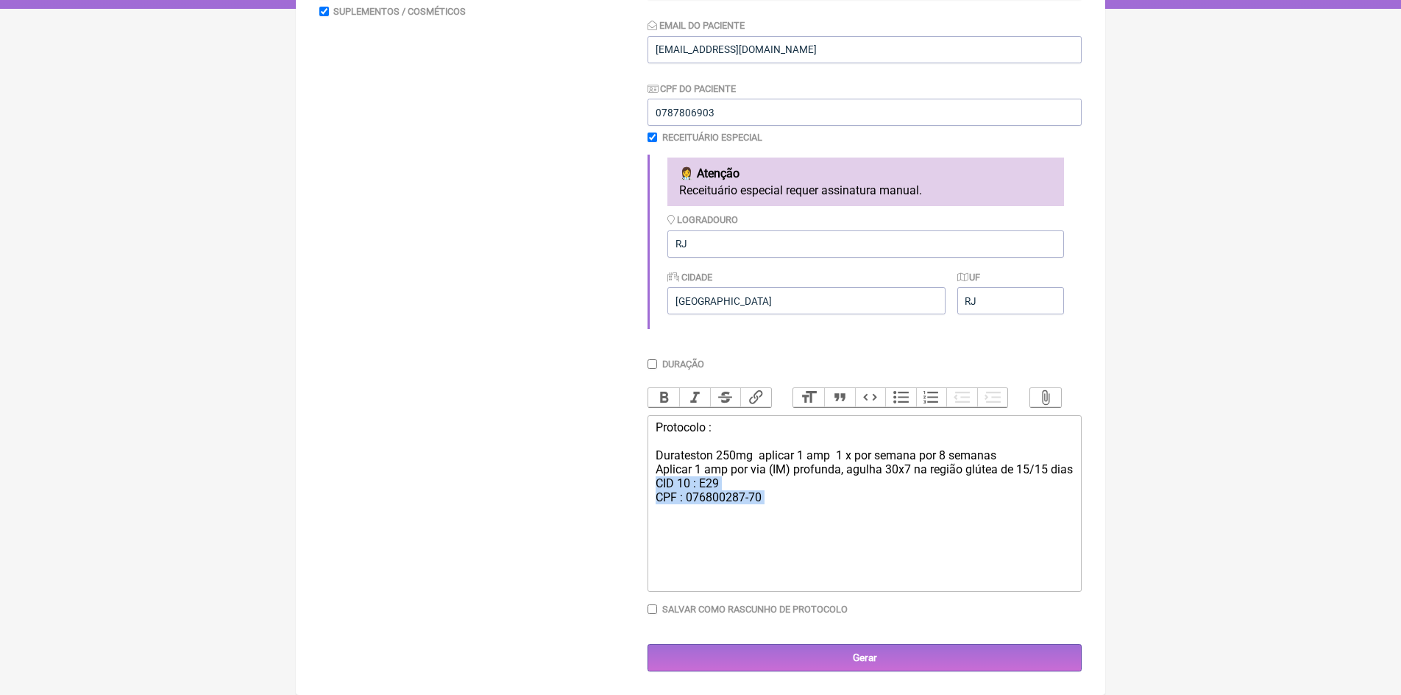
click at [780, 519] on trix-editor "Protocolo : Durateston 250mg aplicar 1 amp 1 x por semana por 8 semanas Aplicar…" at bounding box center [864, 503] width 434 height 177
click at [664, 471] on div "Protocolo : Durateston 250mg aplicar 1 amp 1 x por semana por 8 semanas Aplicar…" at bounding box center [865, 462] width 418 height 84
click at [728, 469] on div "Protocolo : Durateston 250mg aplicar 1 amp 1 x por semana por 8 semanas aplicar…" at bounding box center [865, 462] width 418 height 84
drag, startPoint x: 1033, startPoint y: 471, endPoint x: 960, endPoint y: 475, distance: 73.0
click at [960, 475] on div "Protocolo : Durateston 250mg aplicar 1 amp 1 x por semana por 8 semanas aplicar…" at bounding box center [865, 462] width 418 height 84
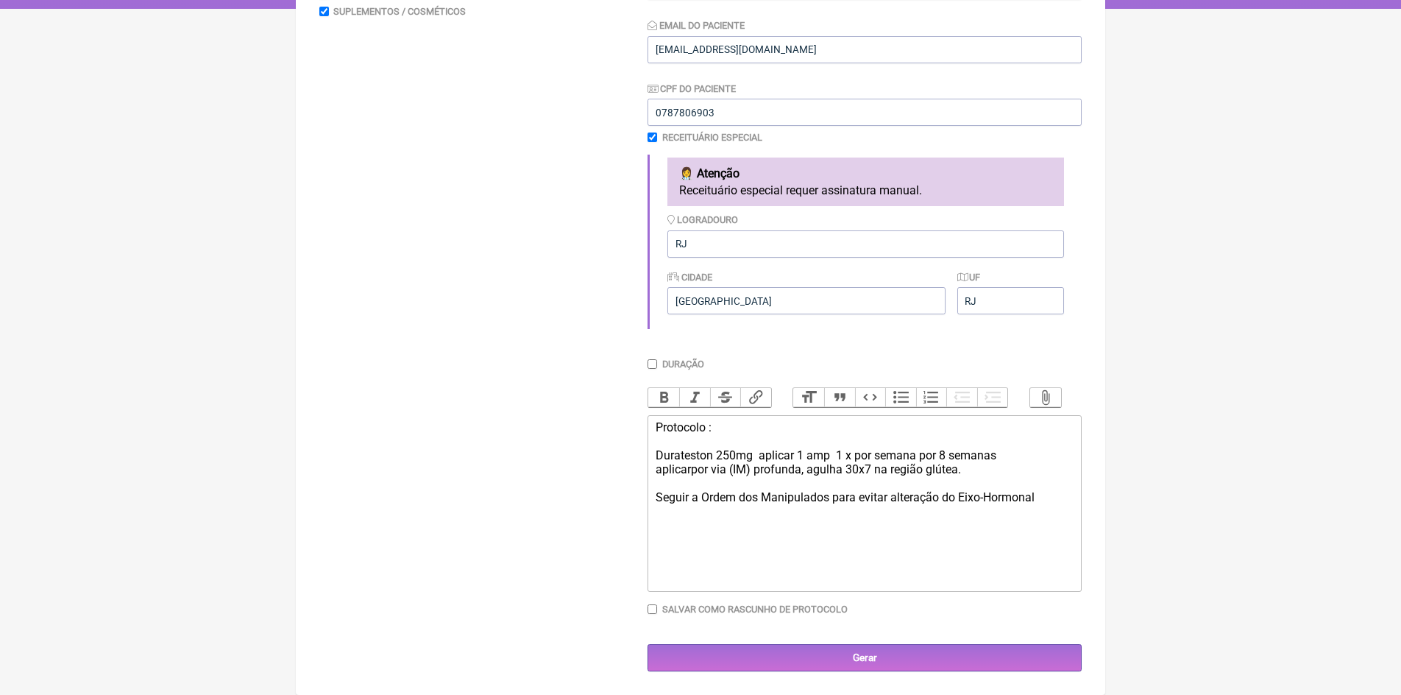
click at [939, 496] on div "Protocolo : Durateston 250mg aplicar 1 amp 1 x por semana por 8 semanas aplicar…" at bounding box center [865, 476] width 418 height 112
click at [933, 496] on div "Protocolo : Durateston 250mg aplicar 1 amp 1 x por semana por 8 semanas aplicar…" at bounding box center [865, 476] width 418 height 112
click at [910, 499] on div "Protocolo : Durateston 250mg aplicar 1 amp 1 x por semana por 8 semanas aplicar…" at bounding box center [865, 476] width 418 height 112
click at [960, 498] on div "Protocolo : Durateston 250mg aplicar 1 amp 1 x por semana por 8 semanas aplicar…" at bounding box center [865, 476] width 418 height 112
click at [1006, 495] on div "Protocolo : Durateston 250mg aplicar 1 amp 1 x por semana por 8 semanas aplicar…" at bounding box center [865, 476] width 418 height 112
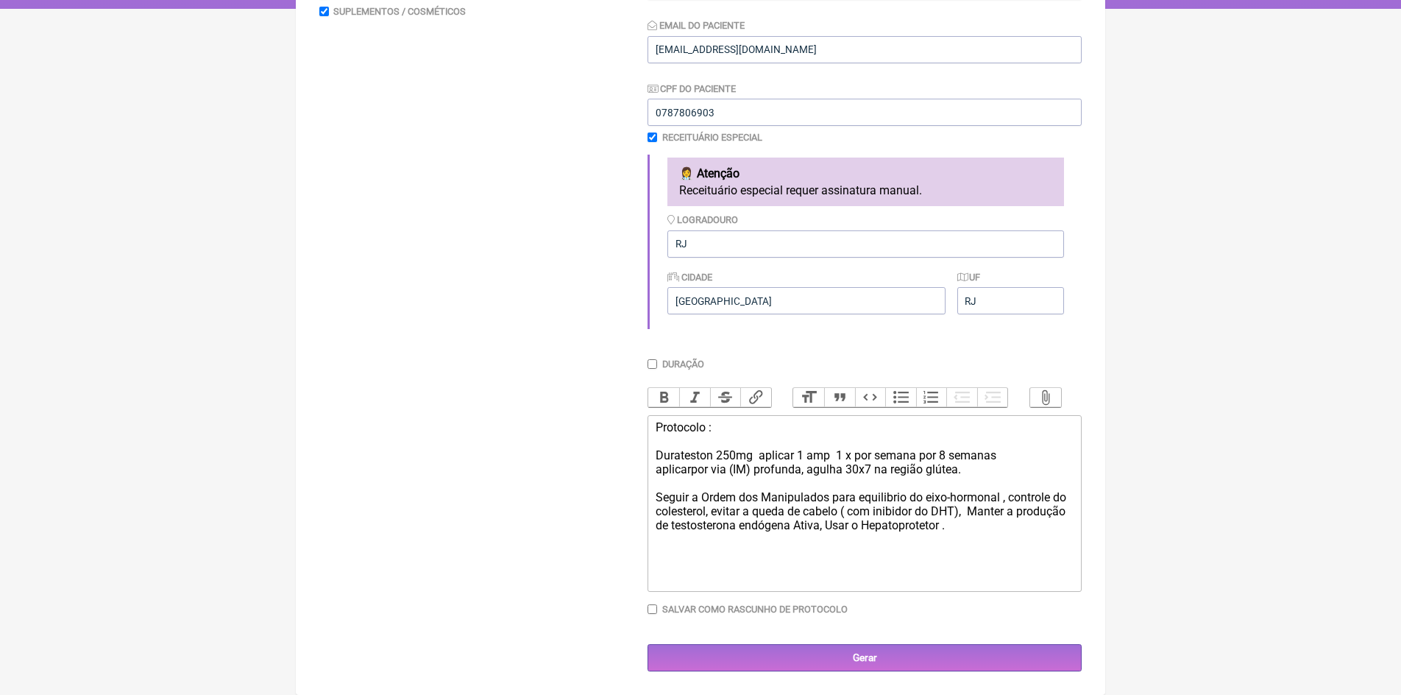
click at [708, 496] on div "Protocolo : Durateston 250mg aplicar 1 amp 1 x por semana por 8 semanas aplicar…" at bounding box center [865, 490] width 418 height 140
click at [953, 527] on div "Protocolo : Durateston 250mg aplicar 1 amp 1 x por semana por 8 semanas aplicar…" at bounding box center [865, 490] width 418 height 140
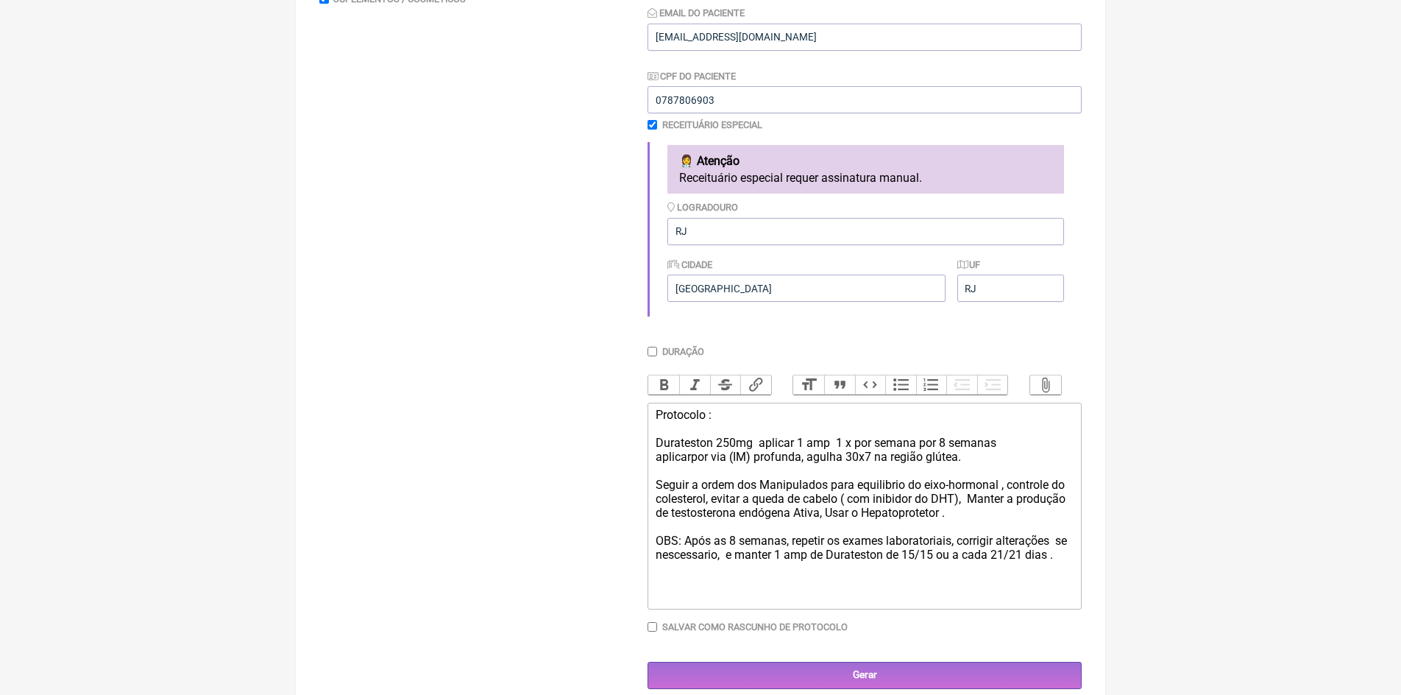
type trix-editor "<div>Protocolo :&nbsp;<br><br>Durateston 250mg&nbsp; aplicar 1 amp&nbsp; 1 x po…"
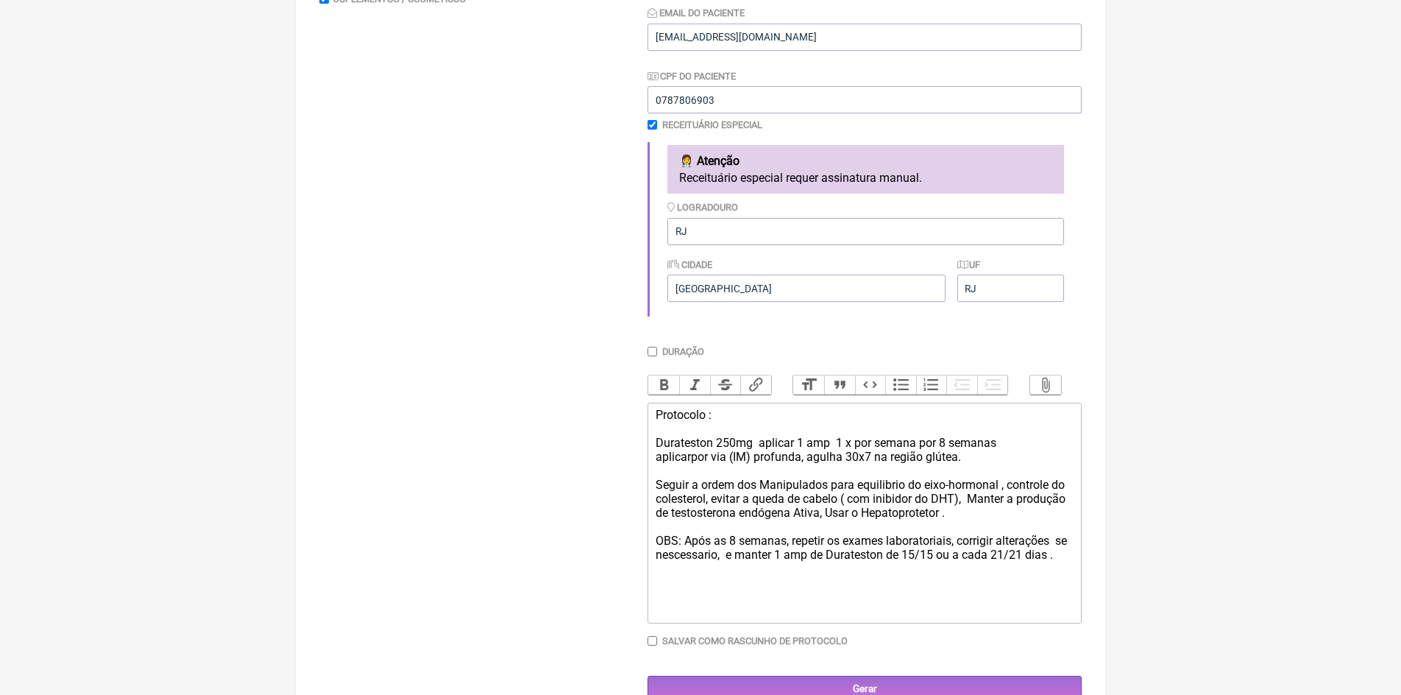
scroll to position [342, 0]
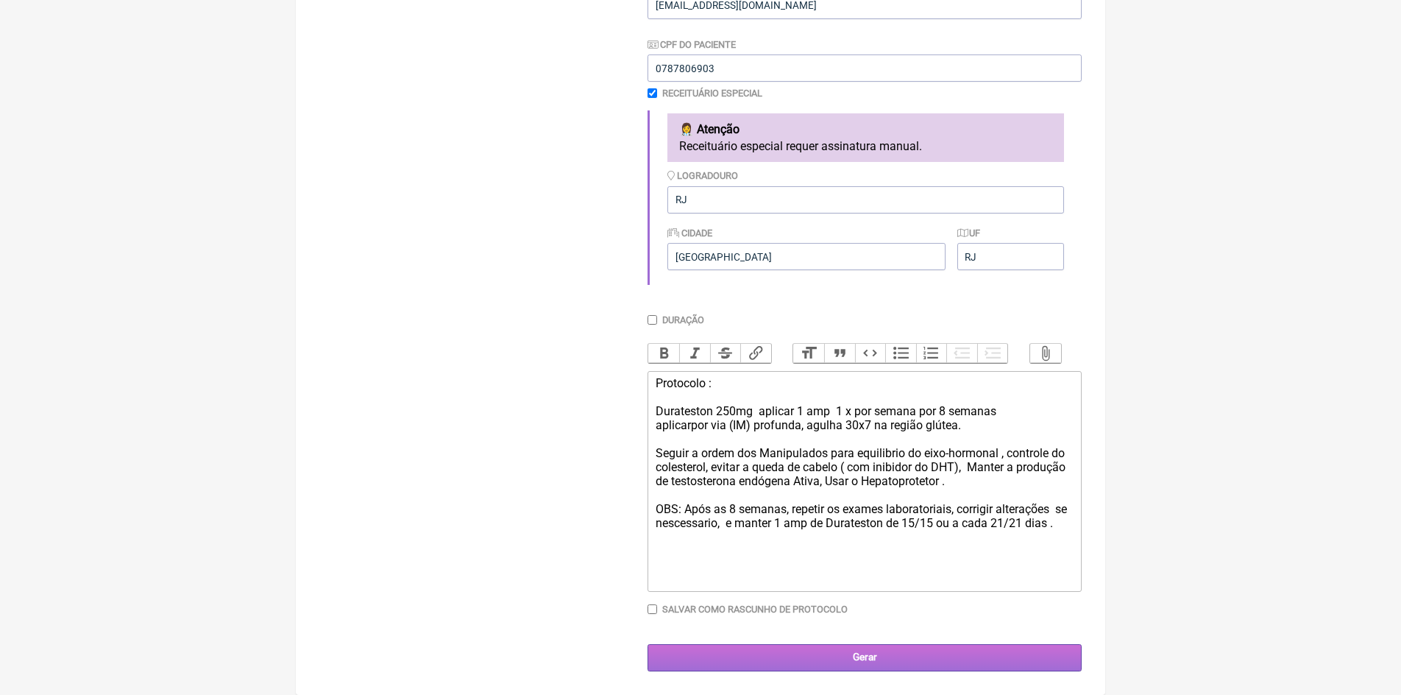
click at [846, 658] on input "Gerar" at bounding box center [864, 657] width 434 height 27
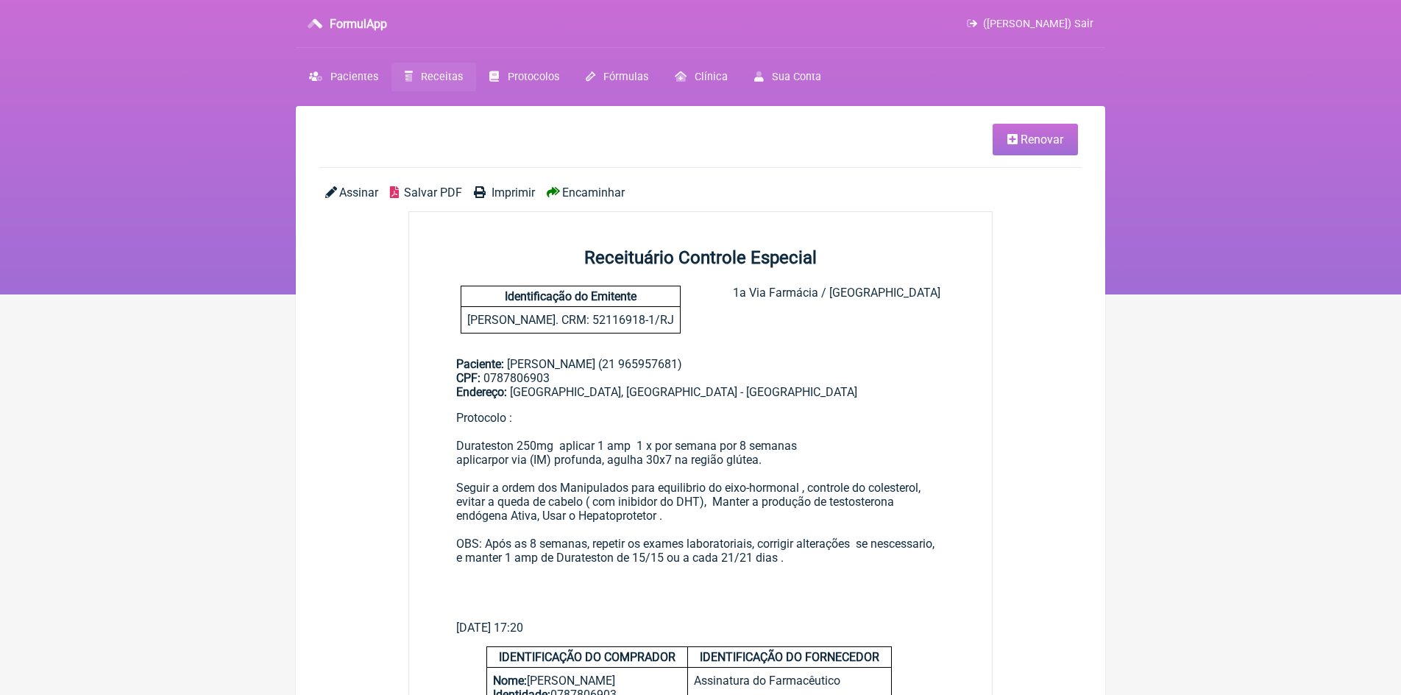
click at [511, 189] on span "Imprimir" at bounding box center [512, 192] width 43 height 14
